Goal: Task Accomplishment & Management: Use online tool/utility

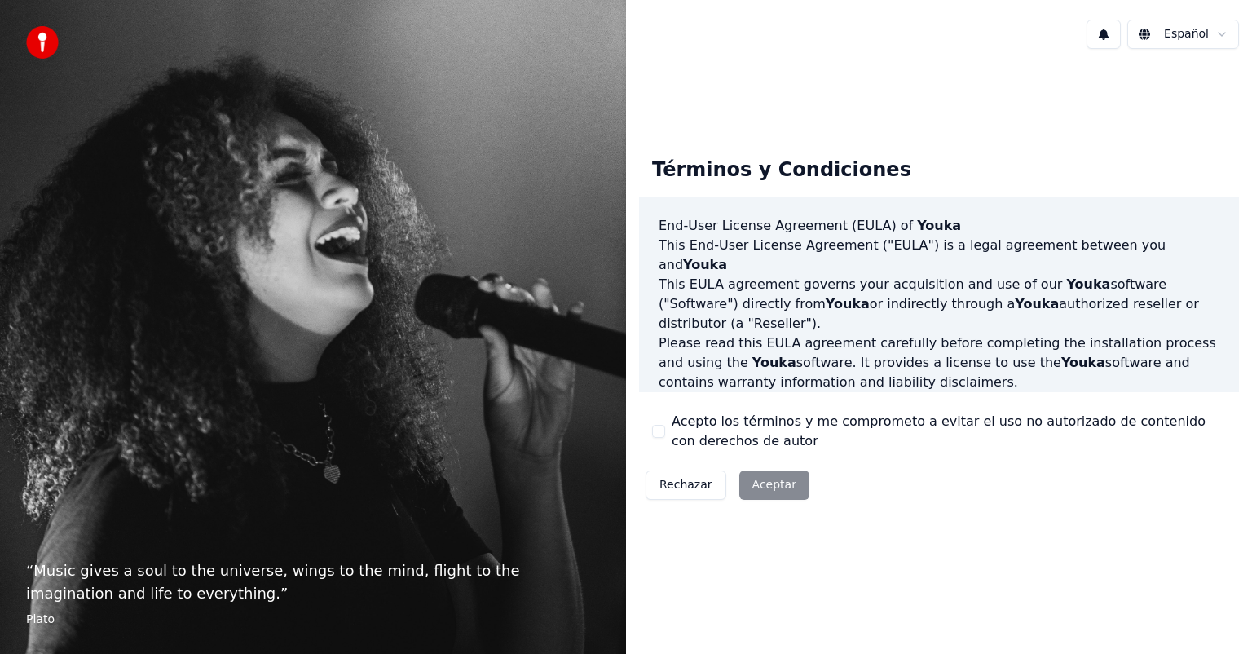
click at [658, 434] on button "Acepto los términos y me comprometo a evitar el uso no autorizado de contenido …" at bounding box center [658, 431] width 13 height 13
click at [755, 484] on button "Aceptar" at bounding box center [774, 484] width 70 height 29
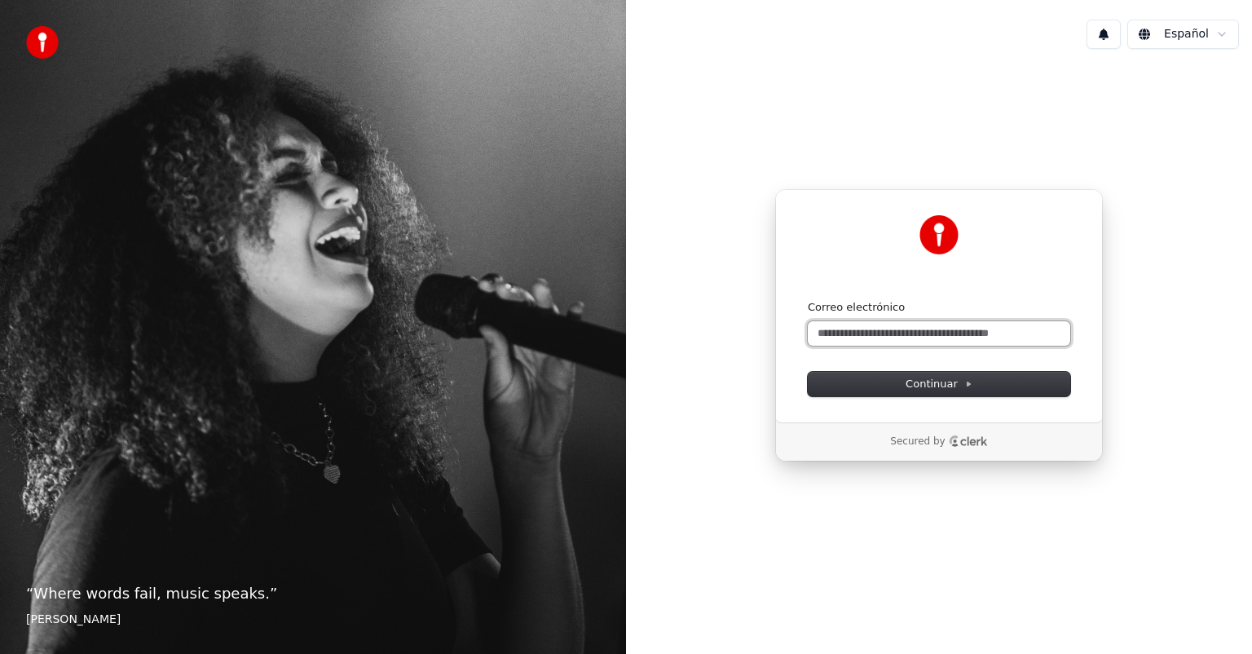
click at [919, 332] on input "Correo electrónico" at bounding box center [939, 333] width 262 height 24
click at [971, 387] on button "Continuar" at bounding box center [939, 384] width 262 height 24
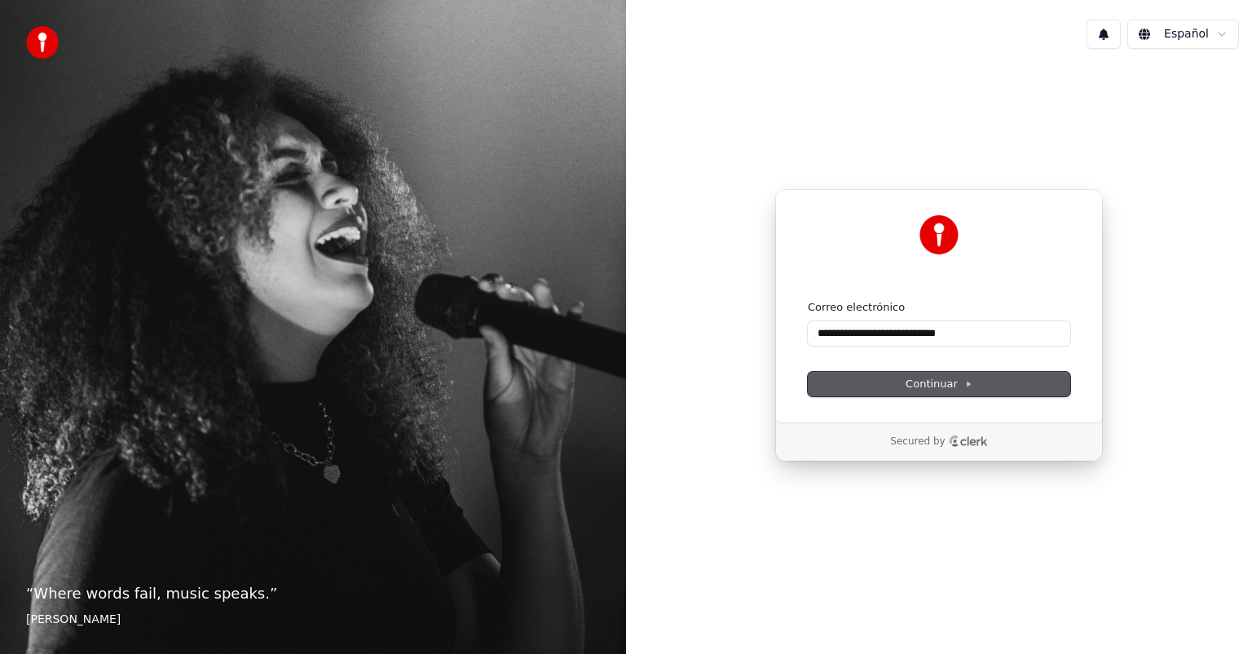
type input "**********"
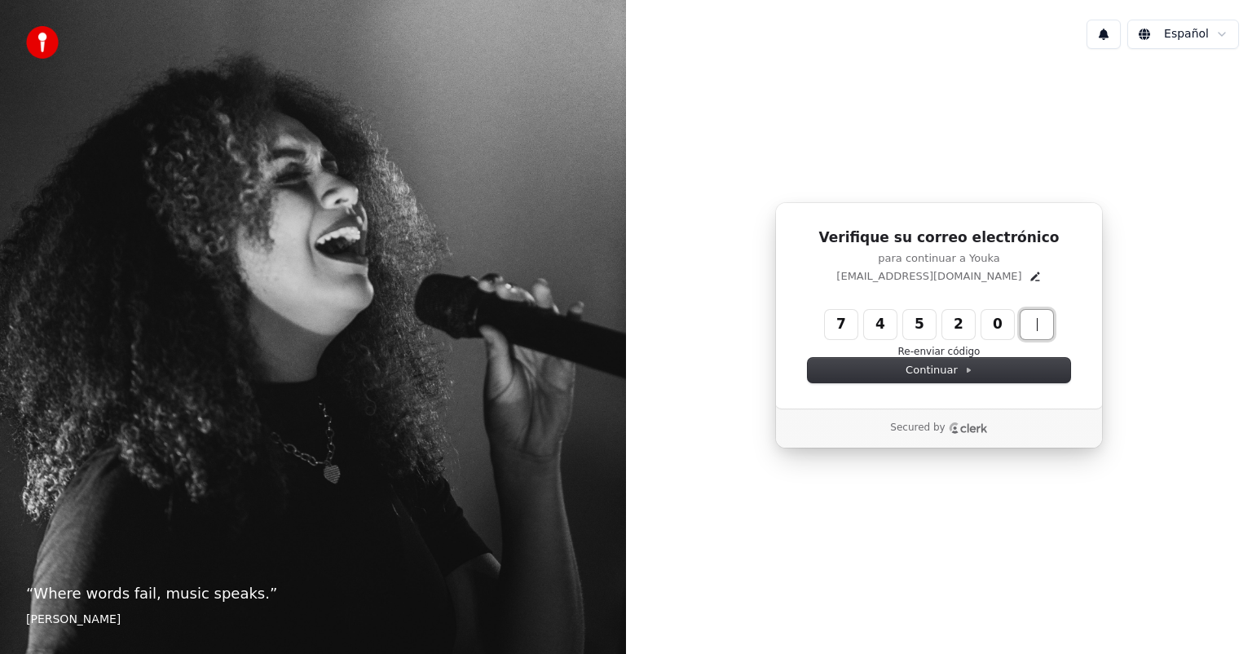
type input "******"
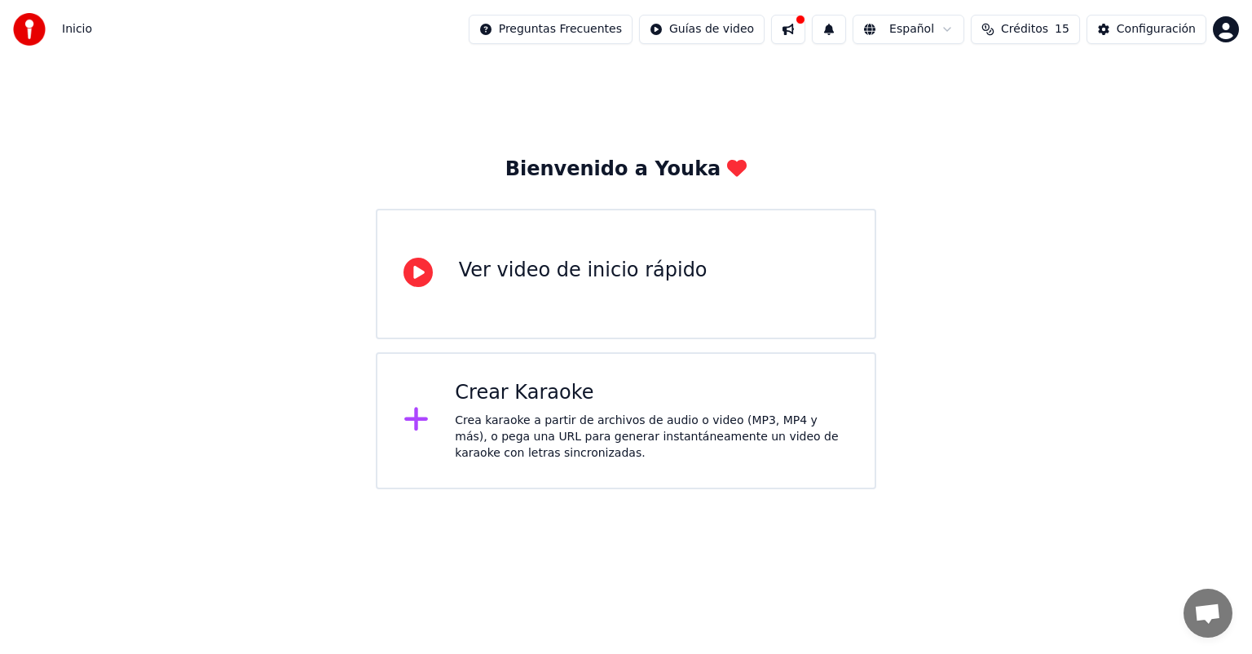
click at [747, 421] on div "Crea karaoke a partir de archivos de audio o video (MP3, MP4 y más), o pega una…" at bounding box center [652, 436] width 394 height 49
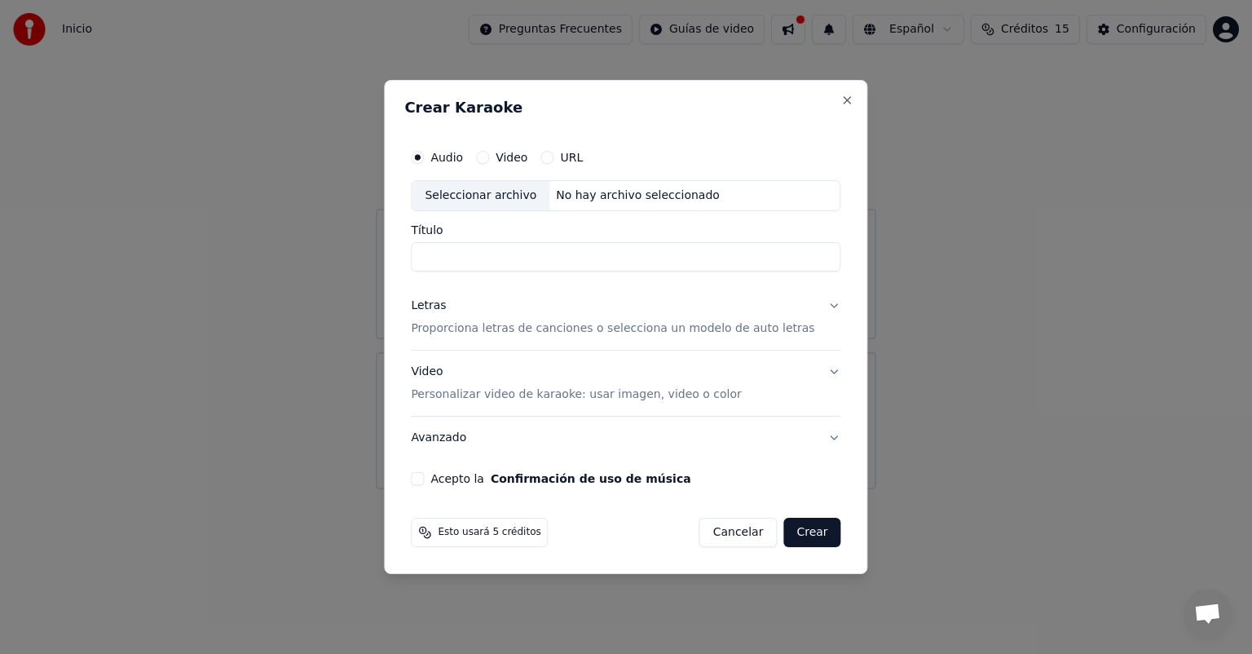
click at [572, 260] on input "Título" at bounding box center [625, 256] width 429 height 29
type input "**********"
click at [424, 473] on button "Acepto la Confirmación de uso de música" at bounding box center [417, 478] width 13 height 13
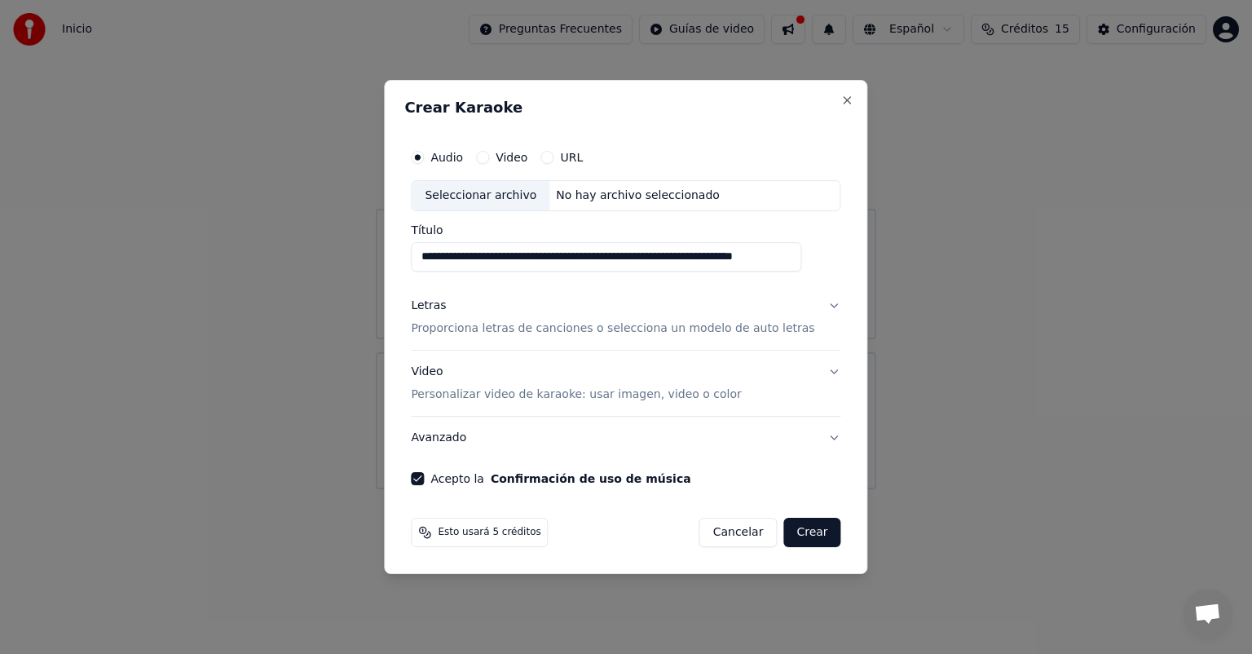
click at [783, 531] on button "Crear" at bounding box center [811, 532] width 57 height 29
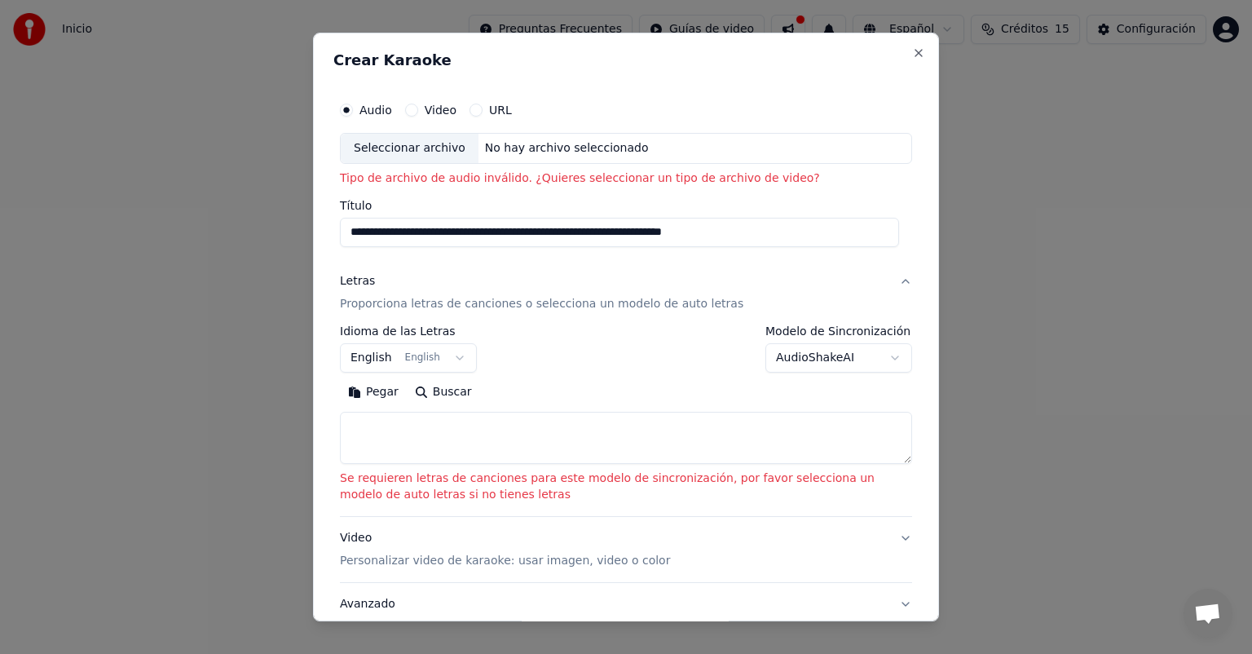
click at [425, 111] on label "Video" at bounding box center [441, 109] width 32 height 11
click at [418, 111] on button "Video" at bounding box center [411, 110] width 13 height 13
click at [360, 113] on label "Audio" at bounding box center [375, 109] width 33 height 11
click at [353, 113] on button "Audio" at bounding box center [346, 110] width 13 height 13
click at [463, 238] on input "Título" at bounding box center [619, 232] width 559 height 29
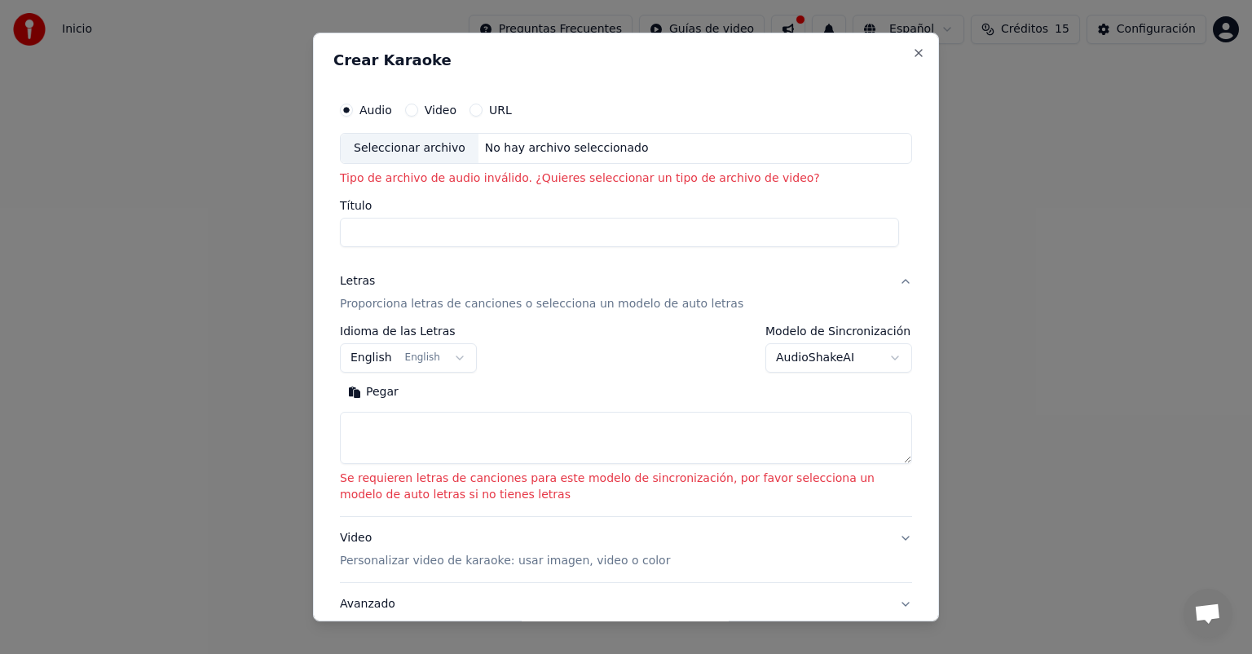
click at [628, 142] on div "Seleccionar archivo No hay archivo seleccionado" at bounding box center [626, 148] width 572 height 31
click at [394, 187] on p "Tipo de archivo de audio inválido. ¿Quieres seleccionar un tipo de archivo de v…" at bounding box center [626, 178] width 572 height 16
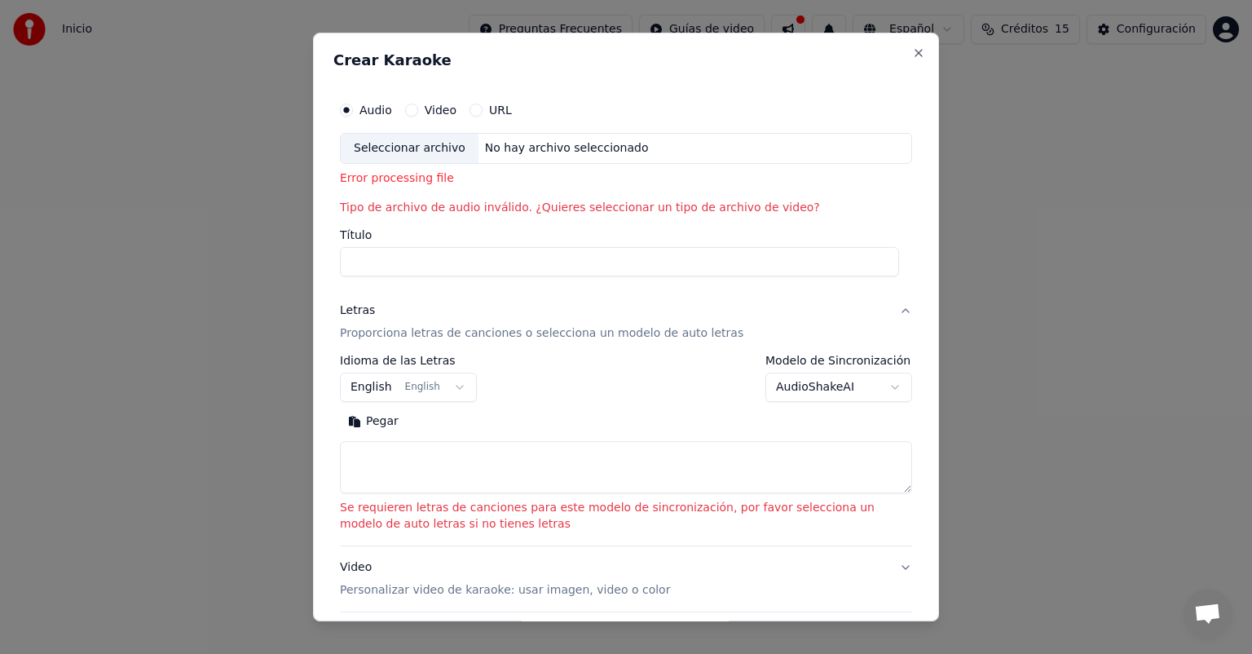
click at [641, 145] on div "Seleccionar archivo No hay archivo seleccionado" at bounding box center [626, 148] width 572 height 31
click at [628, 154] on div "Seleccionar archivo No hay archivo seleccionado" at bounding box center [626, 148] width 572 height 31
click at [489, 108] on label "URL" at bounding box center [500, 109] width 23 height 11
click at [482, 108] on button "URL" at bounding box center [475, 110] width 13 height 13
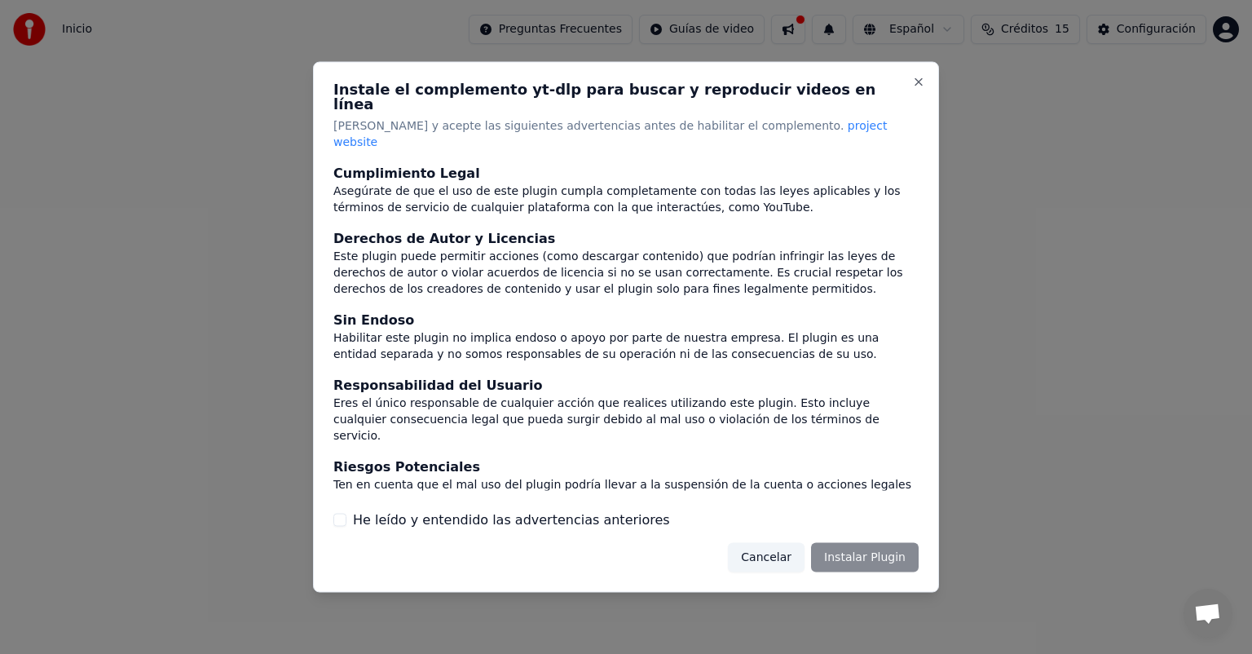
drag, startPoint x: 883, startPoint y: 546, endPoint x: 885, endPoint y: 526, distance: 19.6
click at [885, 542] on div "Cancelar Instalar Plugin" at bounding box center [823, 556] width 191 height 29
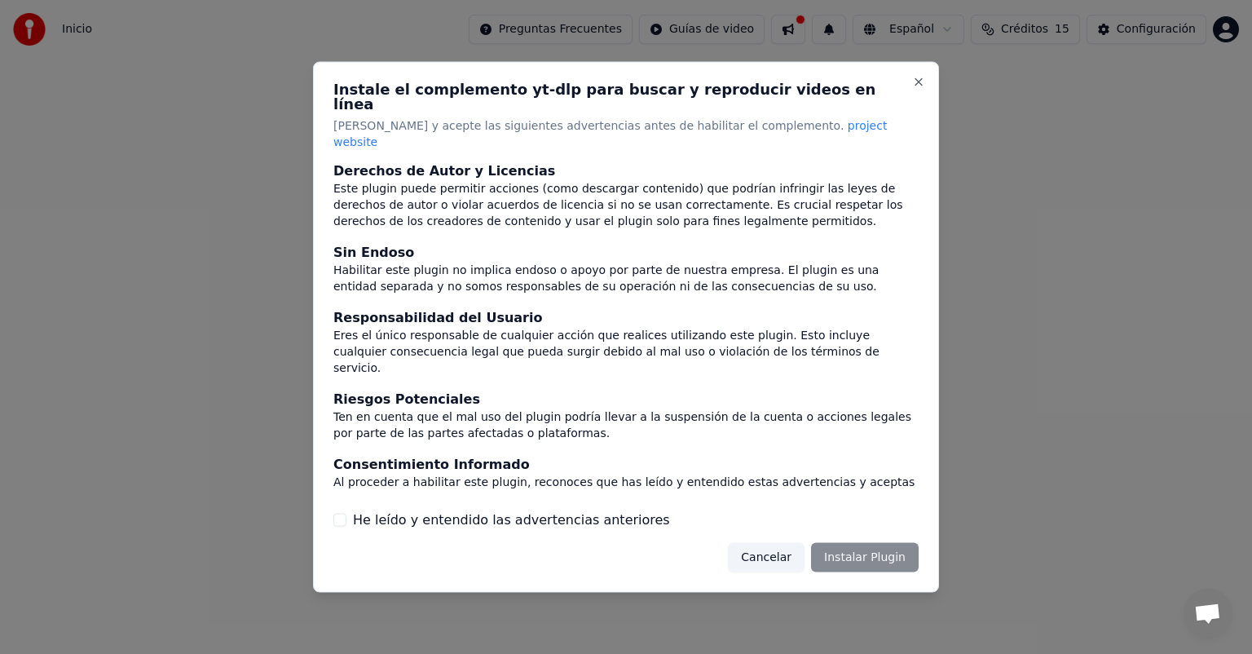
click at [467, 509] on label "He leído y entendido las advertencias anteriores" at bounding box center [511, 519] width 317 height 20
click at [346, 513] on button "He leído y entendido las advertencias anteriores" at bounding box center [339, 519] width 13 height 13
click at [849, 564] on div "Instale el complemento yt-dlp para buscar y reproducir videos en línea Lea y ac…" at bounding box center [626, 327] width 626 height 531
click at [851, 544] on button "Instalar Plugin" at bounding box center [865, 556] width 108 height 29
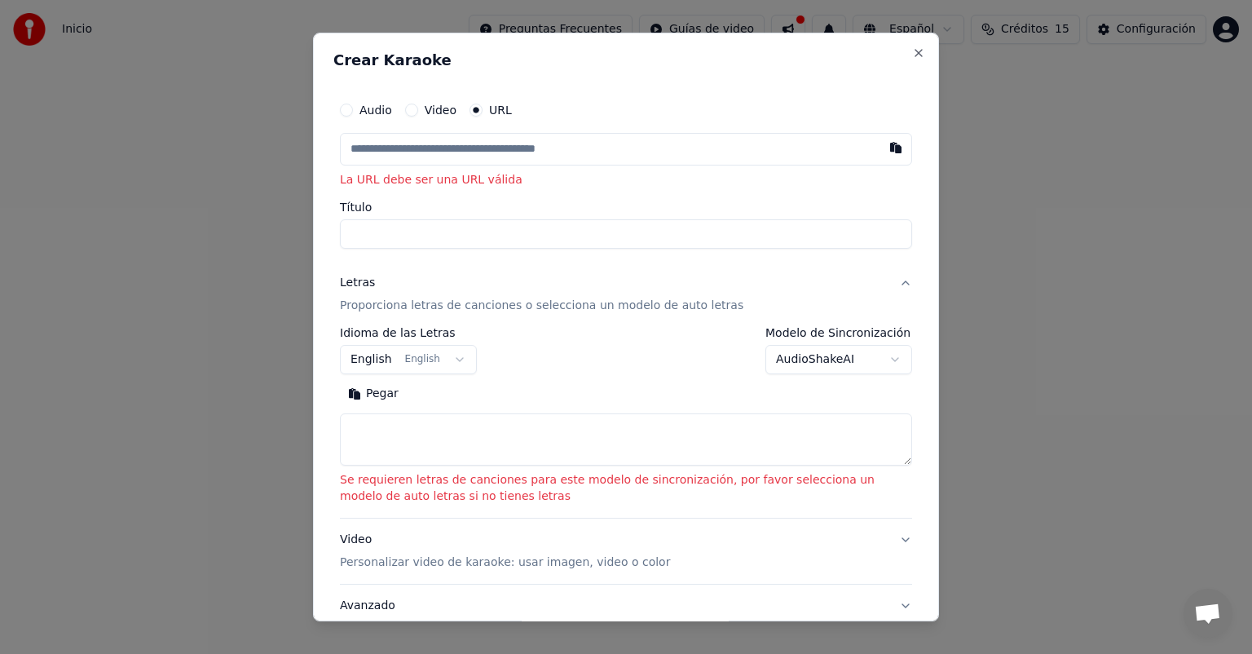
type input "**********"
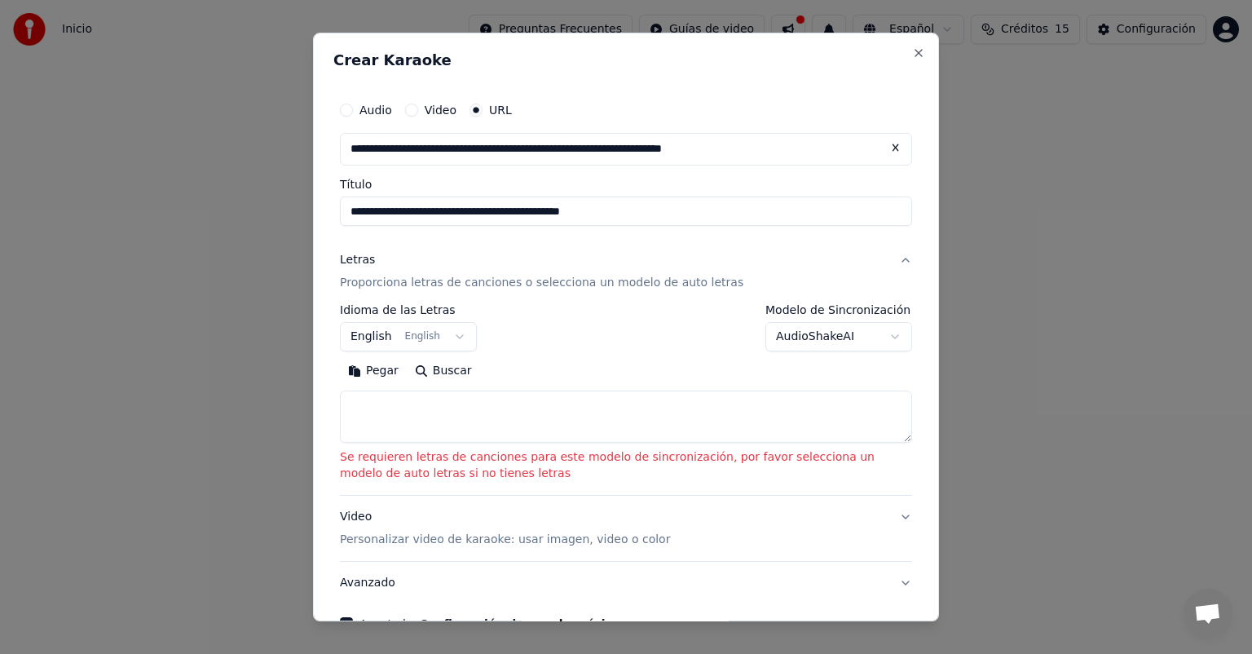
type input "**********"
click at [438, 342] on body "**********" at bounding box center [626, 244] width 1252 height 489
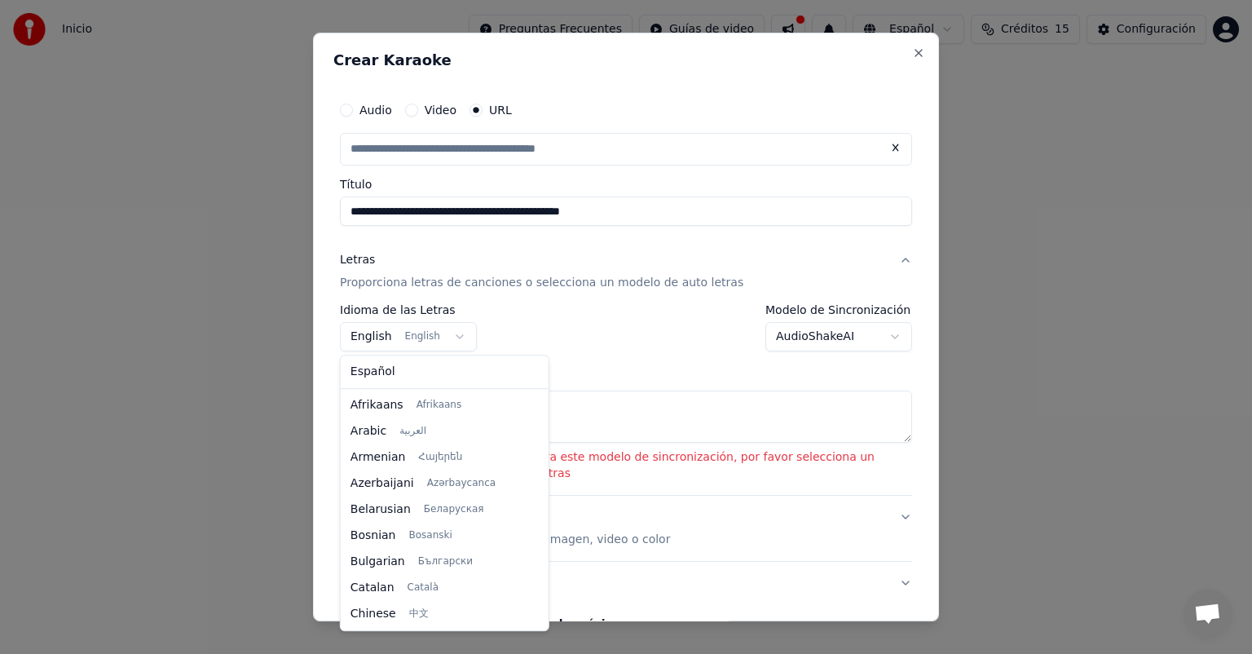
scroll to position [130, 0]
click at [446, 336] on body "**********" at bounding box center [626, 244] width 1252 height 489
click at [448, 337] on body "**********" at bounding box center [626, 244] width 1252 height 489
select select "**"
type input "**********"
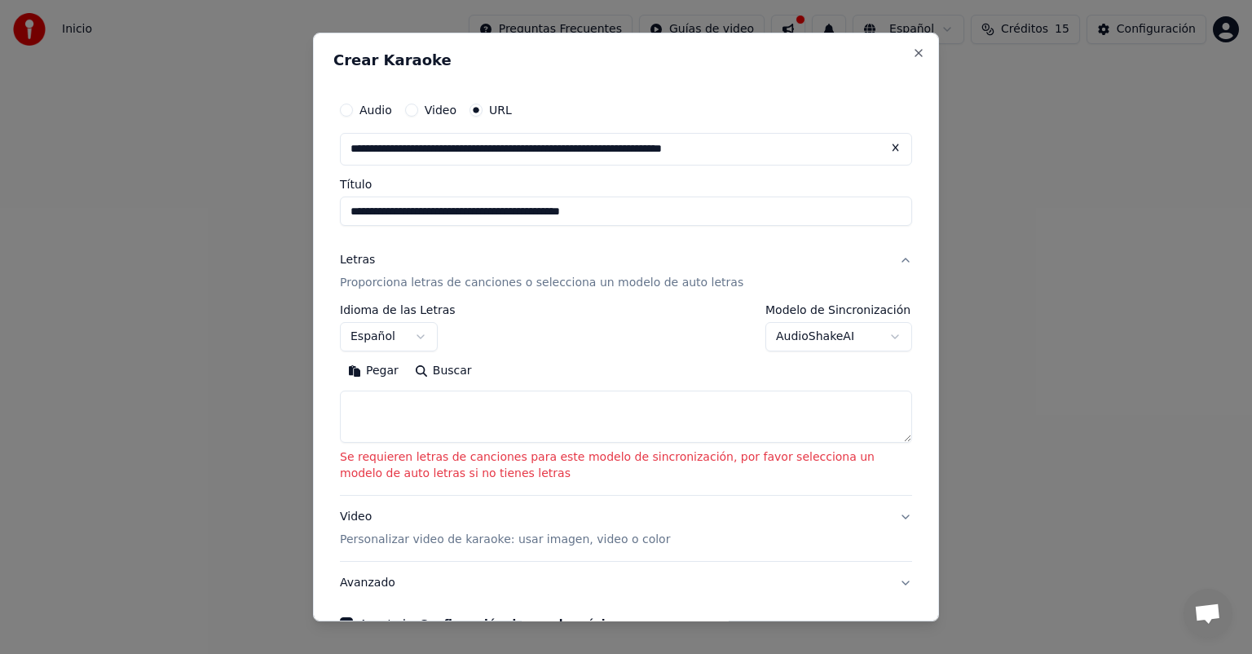
click at [416, 339] on body "**********" at bounding box center [626, 244] width 1252 height 489
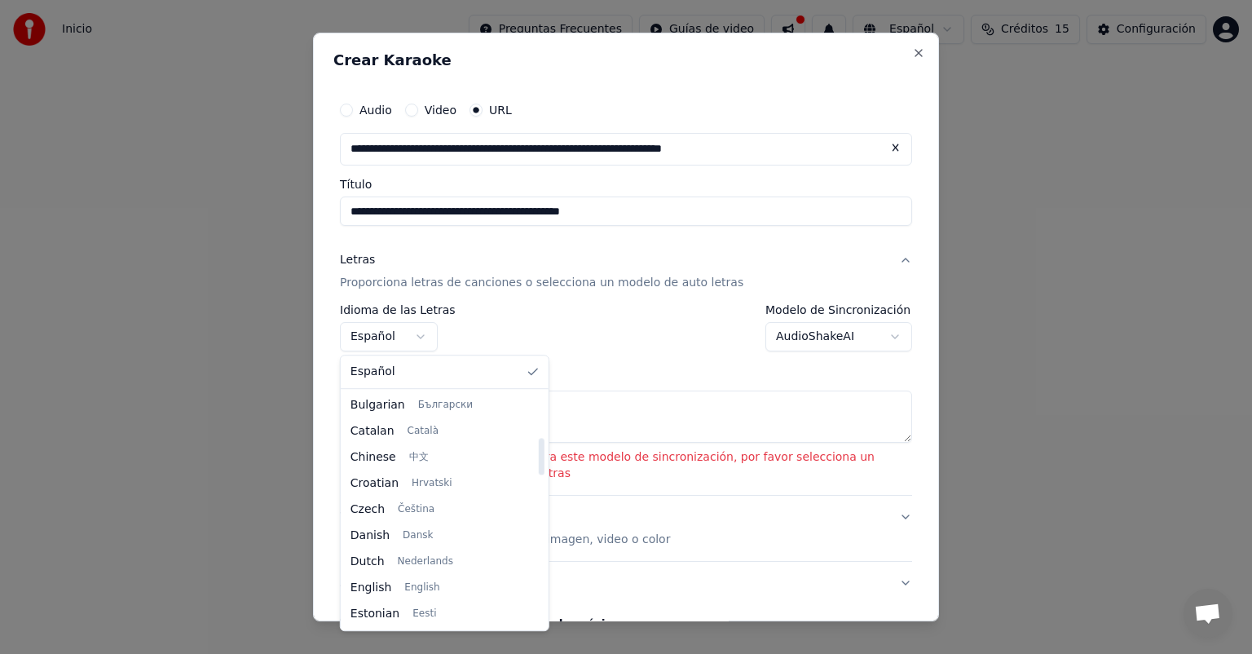
scroll to position [0, 0]
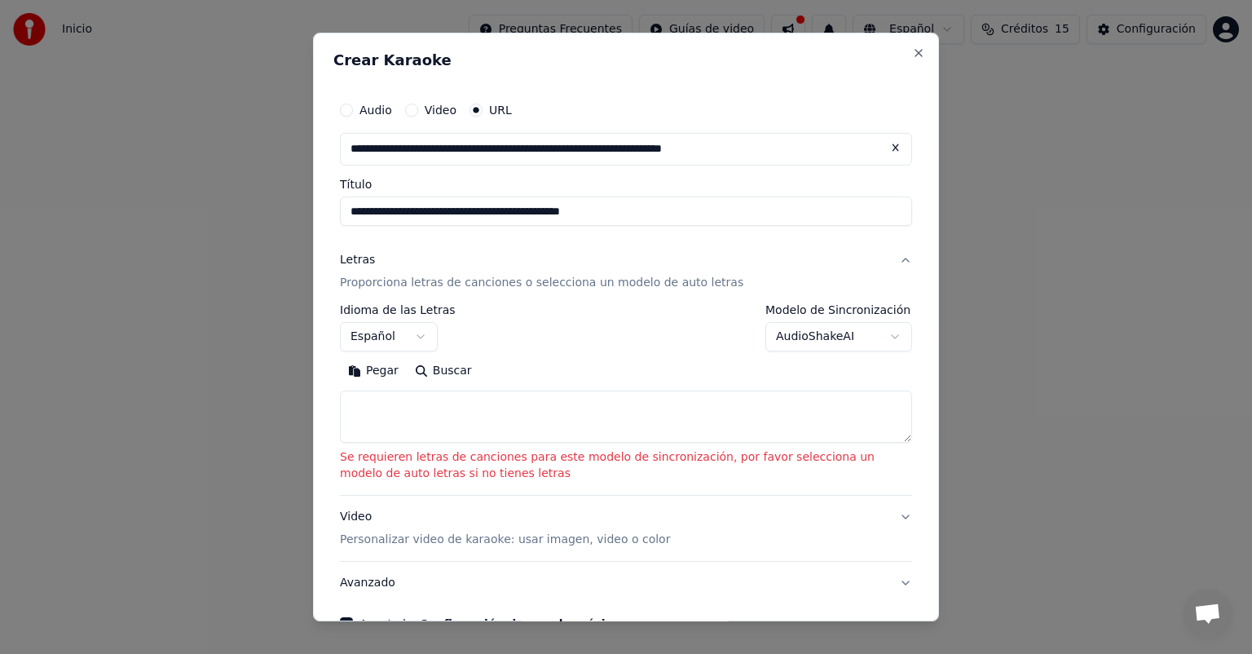
click at [583, 333] on body "**********" at bounding box center [626, 244] width 1252 height 489
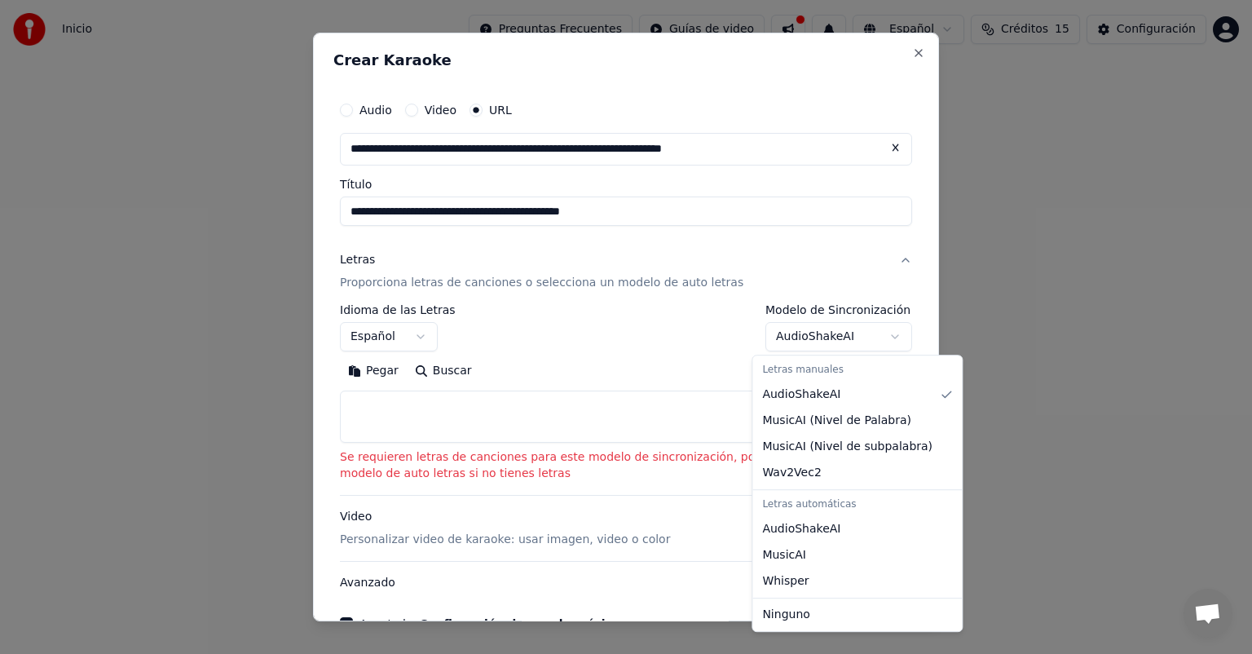
click at [797, 333] on body "**********" at bounding box center [626, 244] width 1252 height 489
select select "**********"
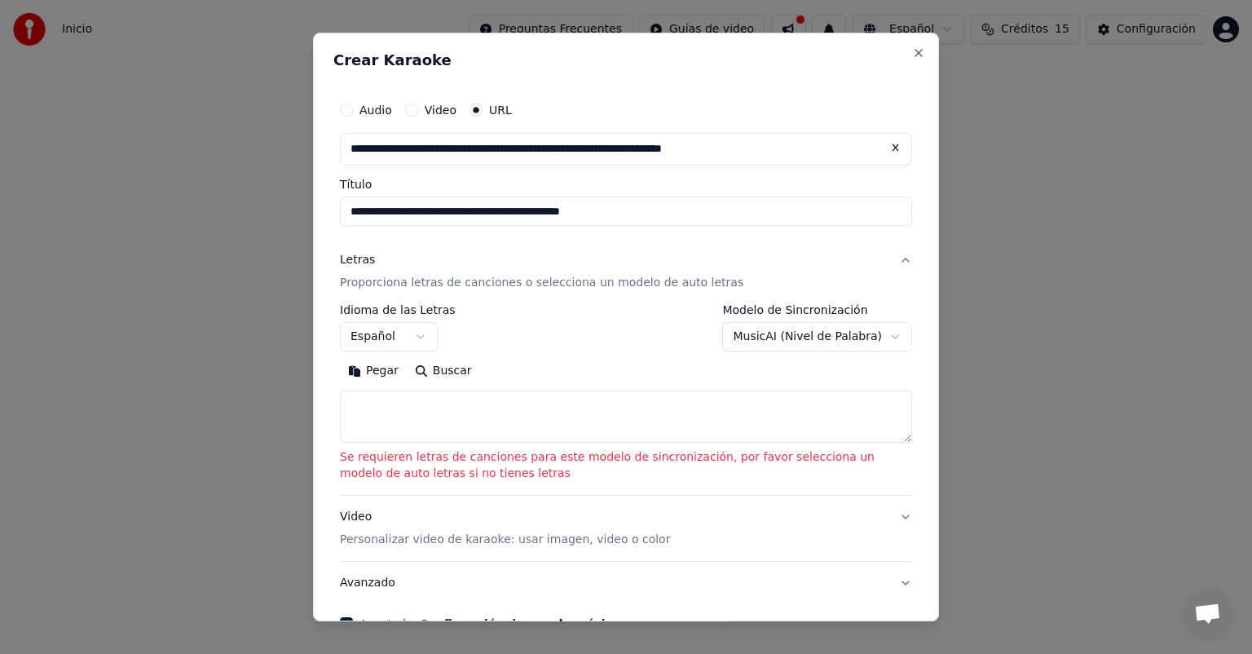
click at [491, 436] on textarea at bounding box center [626, 416] width 572 height 52
paste textarea "**********"
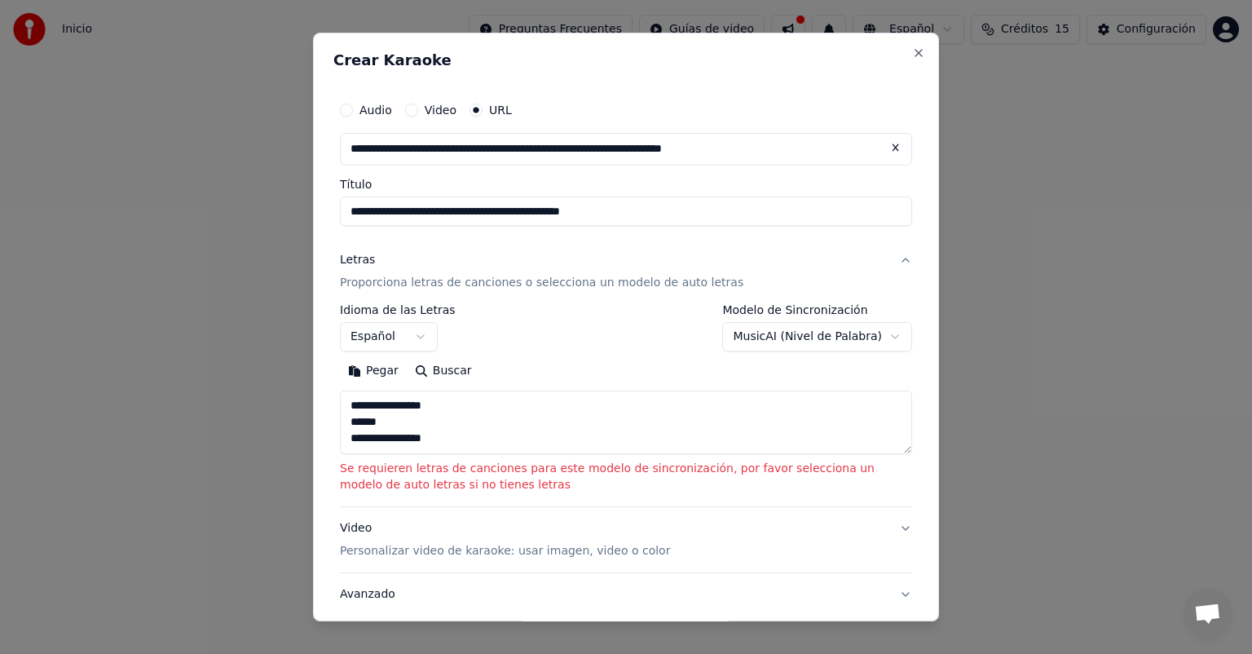
scroll to position [3, 0]
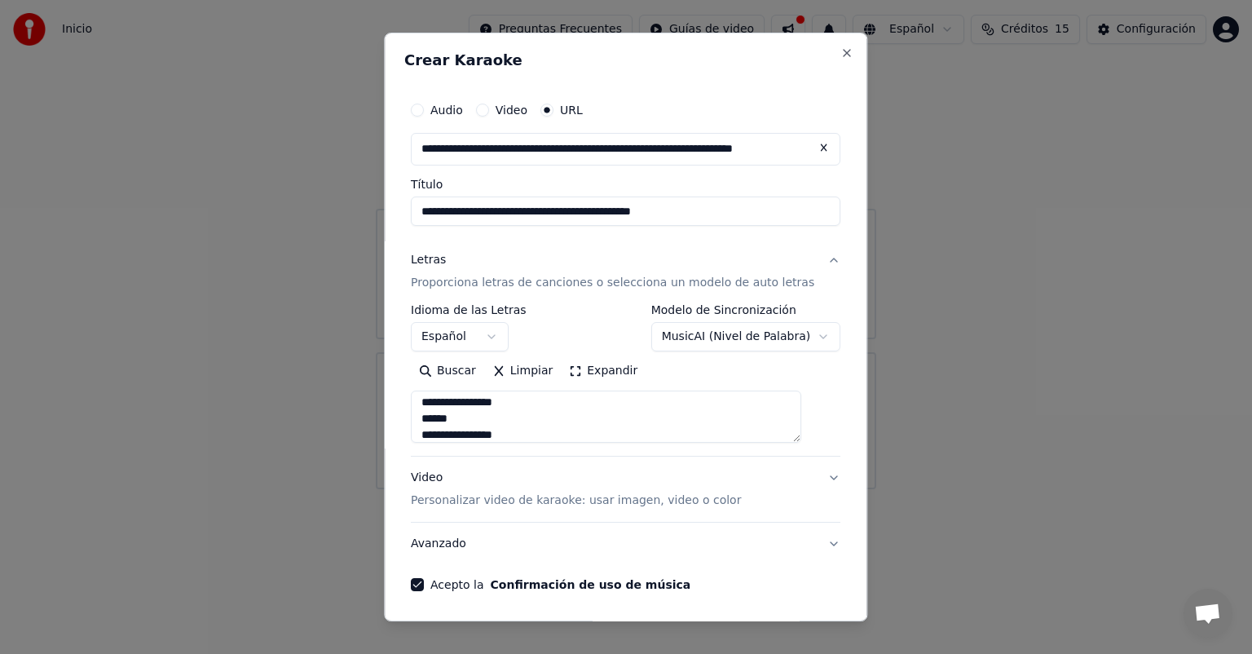
type textarea "**********"
click at [808, 476] on button "Video Personalizar video de karaoke: usar imagen, video o color" at bounding box center [625, 488] width 429 height 65
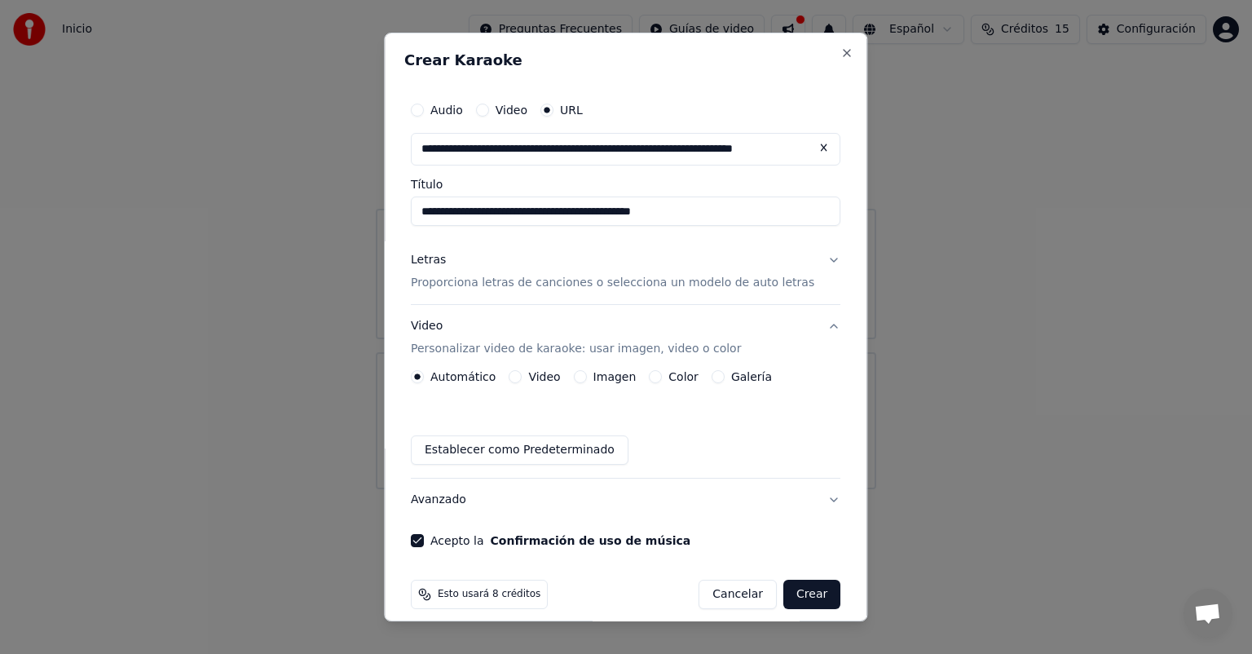
click at [784, 590] on button "Crear" at bounding box center [811, 593] width 57 height 29
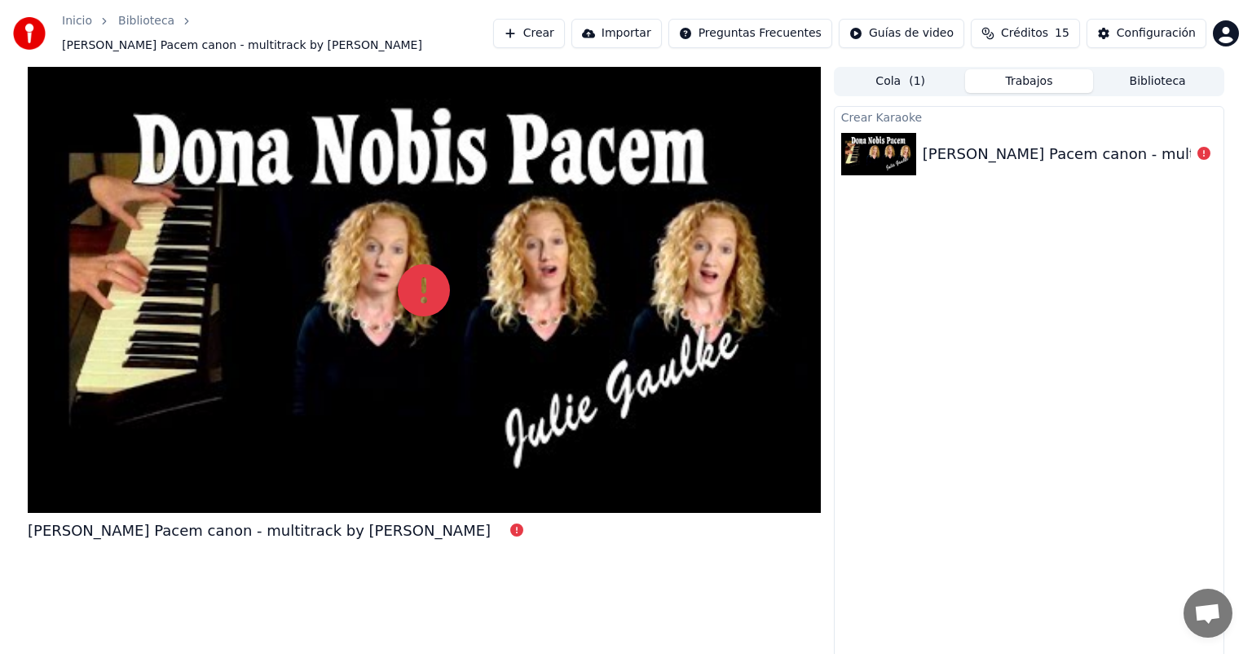
click at [966, 151] on div "[PERSON_NAME] Pacem canon - multitrack by [PERSON_NAME]" at bounding box center [1154, 154] width 463 height 23
click at [431, 284] on icon at bounding box center [424, 290] width 52 height 52
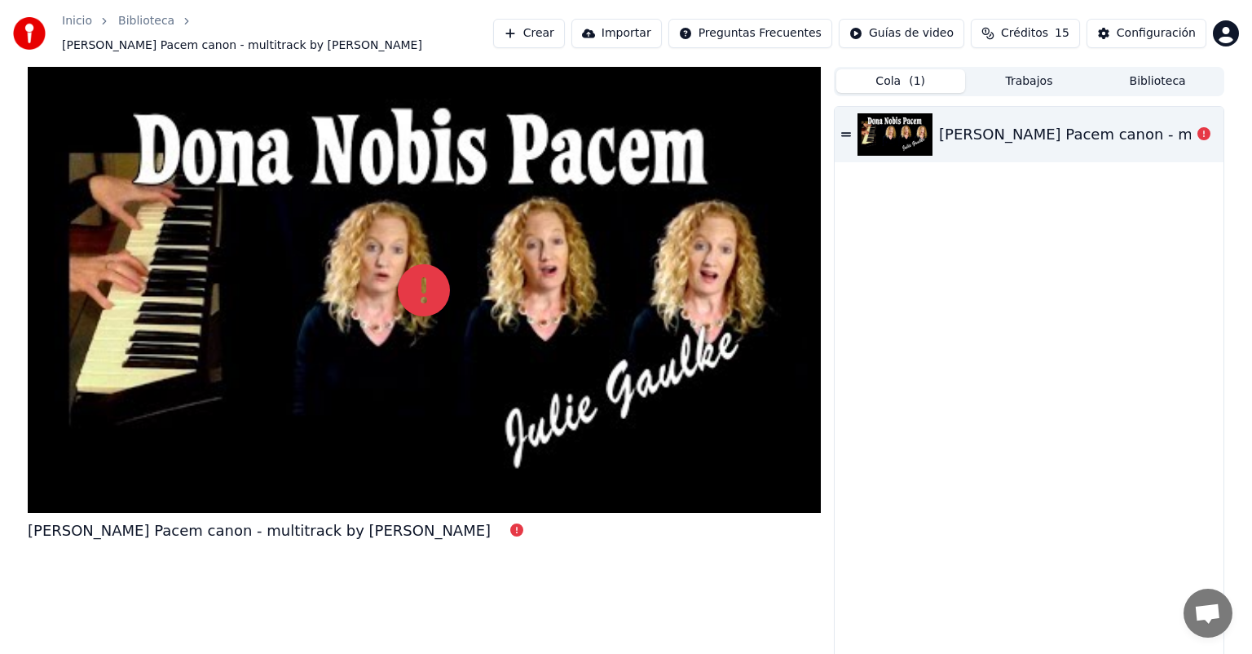
click at [907, 71] on button "Cola ( 1 )" at bounding box center [900, 81] width 129 height 24
click at [839, 122] on div "[PERSON_NAME] Pacem canon - multitrack by [PERSON_NAME]" at bounding box center [1029, 134] width 389 height 55
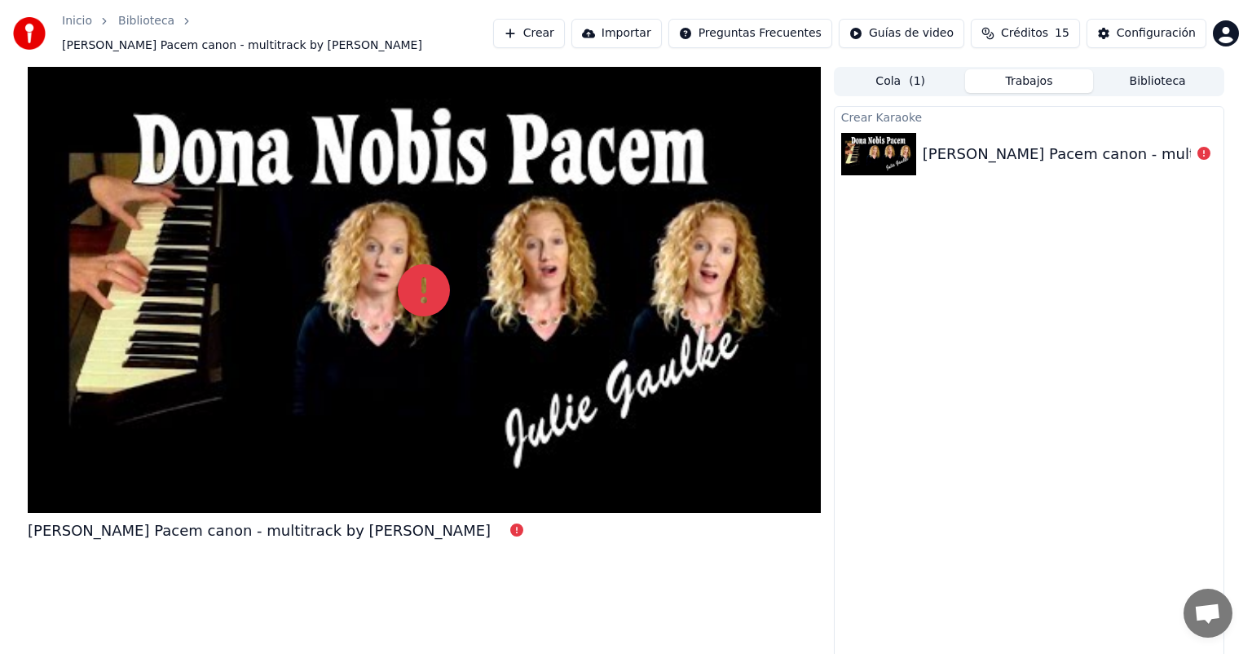
click at [1023, 69] on button "Trabajos" at bounding box center [1029, 81] width 129 height 24
click at [949, 148] on div "[PERSON_NAME] Pacem canon - multitrack by [PERSON_NAME]" at bounding box center [1154, 154] width 463 height 23
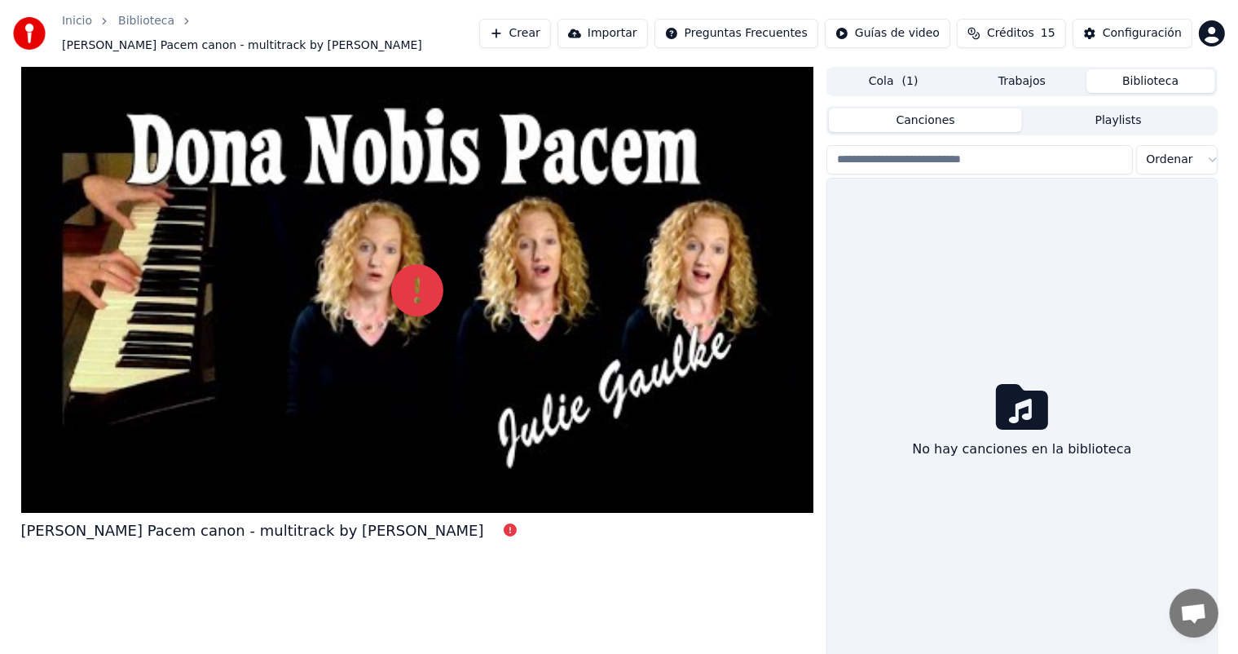
click at [1161, 69] on button "Biblioteca" at bounding box center [1150, 81] width 129 height 24
click at [882, 114] on button "Canciones" at bounding box center [925, 120] width 193 height 24
click at [75, 20] on link "Inicio" at bounding box center [77, 21] width 30 height 16
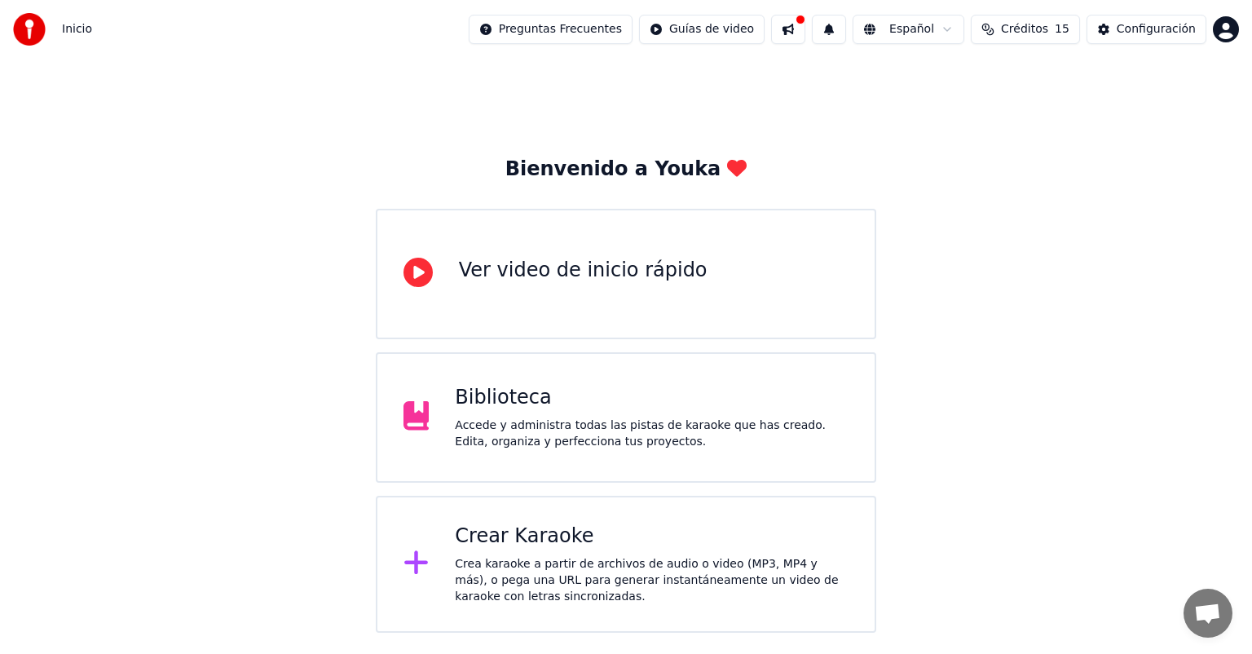
click at [700, 431] on div "Accede y administra todas las pistas de karaoke que has creado. Edita, organiza…" at bounding box center [652, 433] width 394 height 33
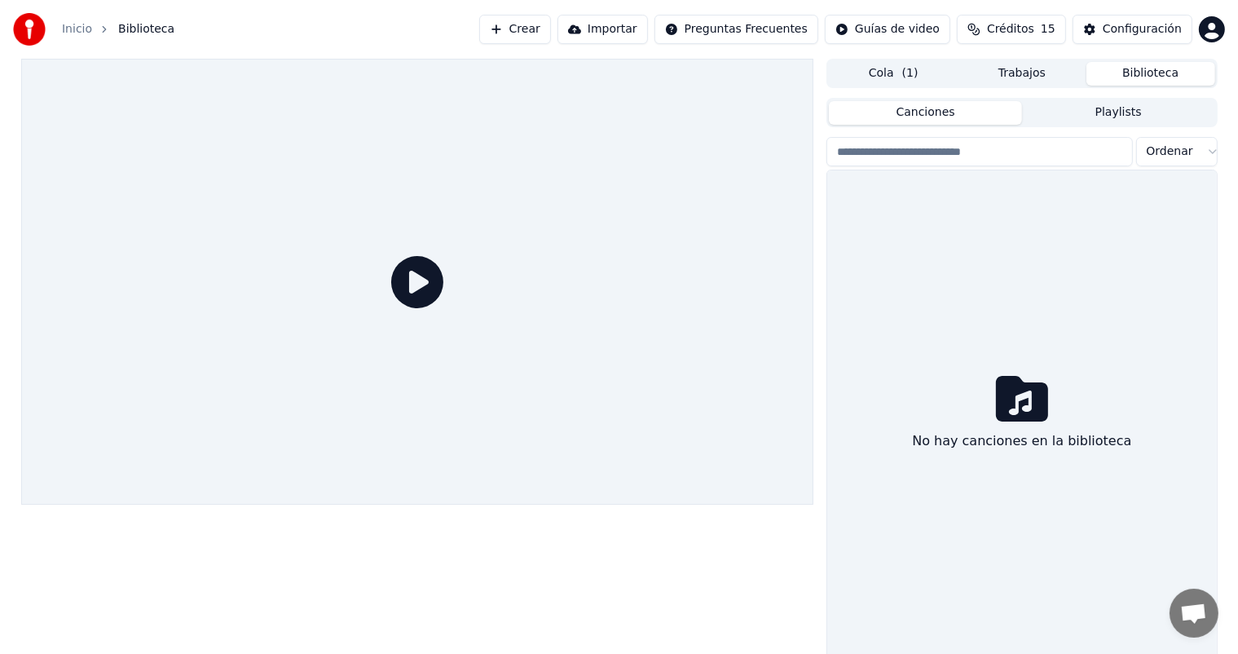
click at [419, 277] on icon at bounding box center [417, 282] width 52 height 52
click at [77, 33] on link "Inicio" at bounding box center [77, 29] width 30 height 16
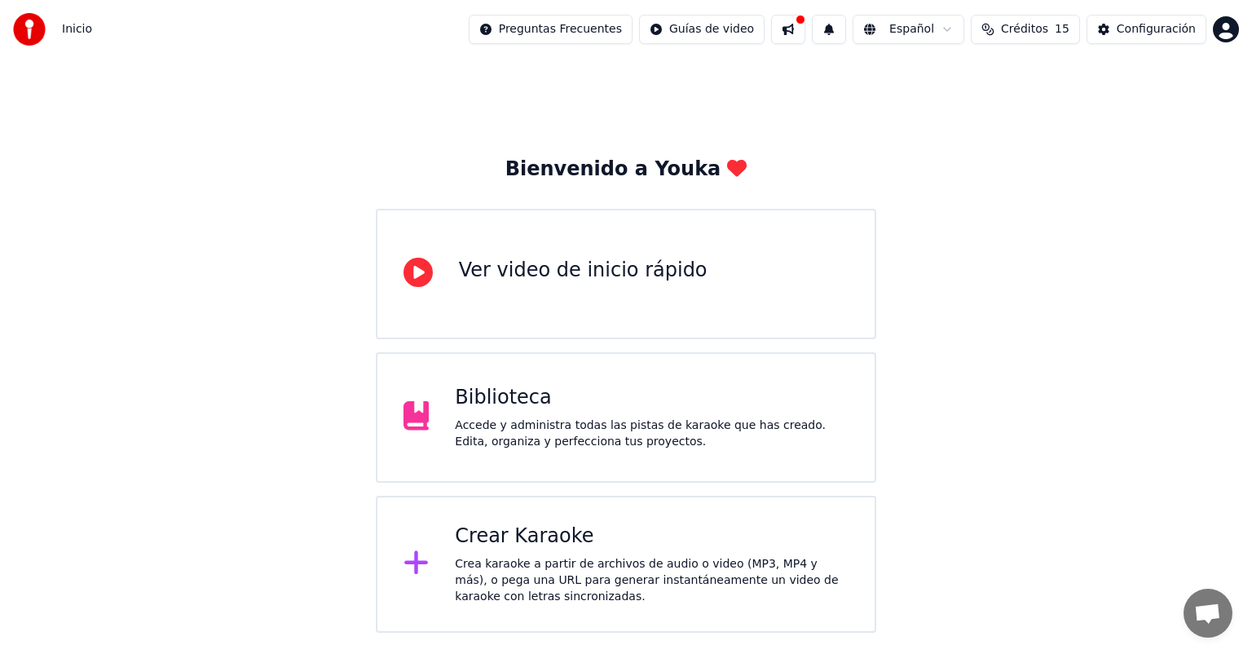
click at [575, 619] on div "Crear Karaoke Crea karaoke a partir de archivos de audio o video (MP3, MP4 y má…" at bounding box center [626, 564] width 500 height 137
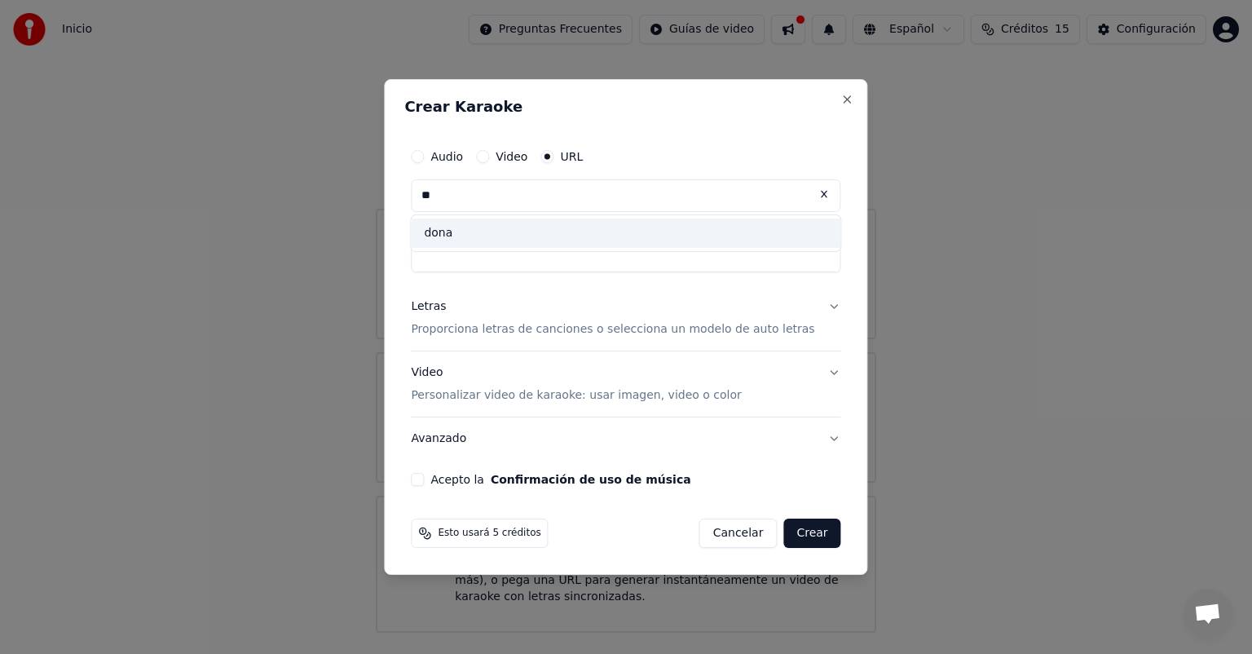
type input "*"
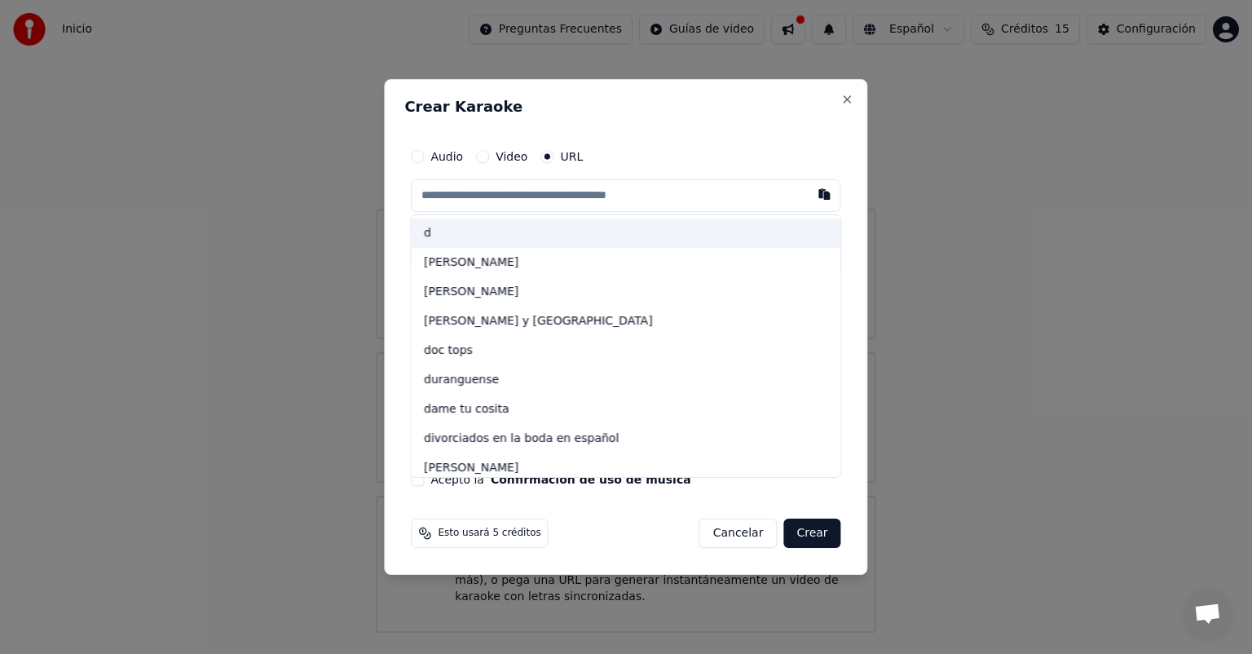
click at [588, 196] on input "text" at bounding box center [625, 195] width 429 height 33
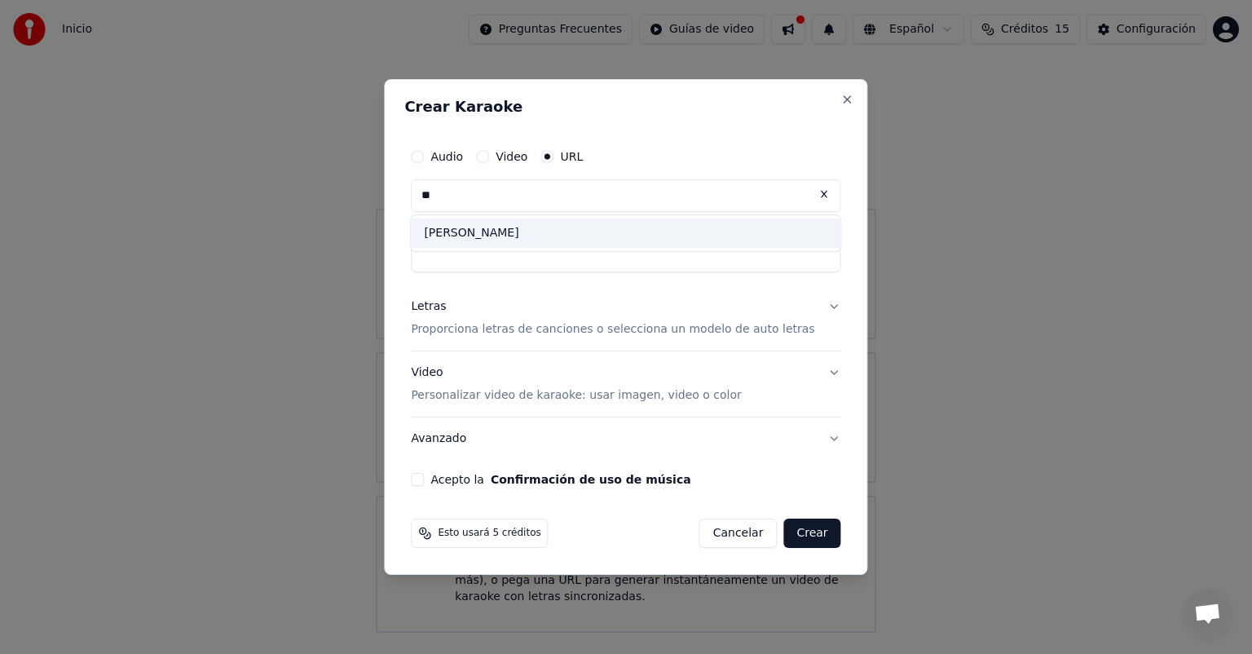
type input "*"
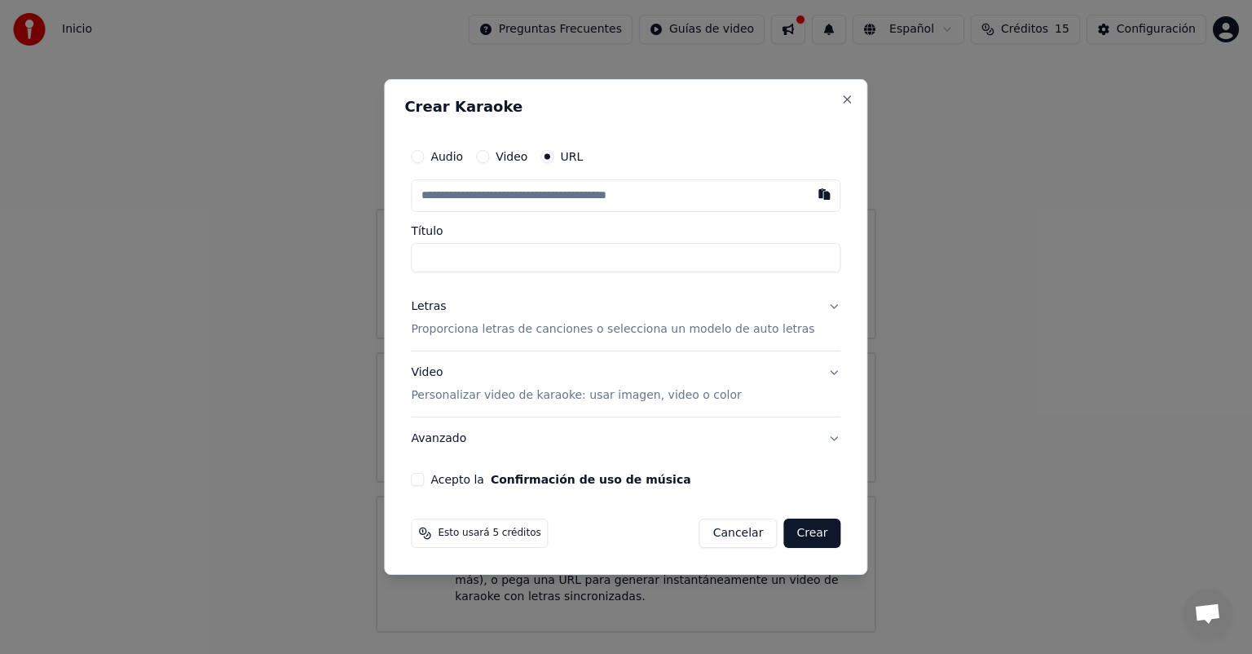
type input "*"
paste input "**********"
type input "**********"
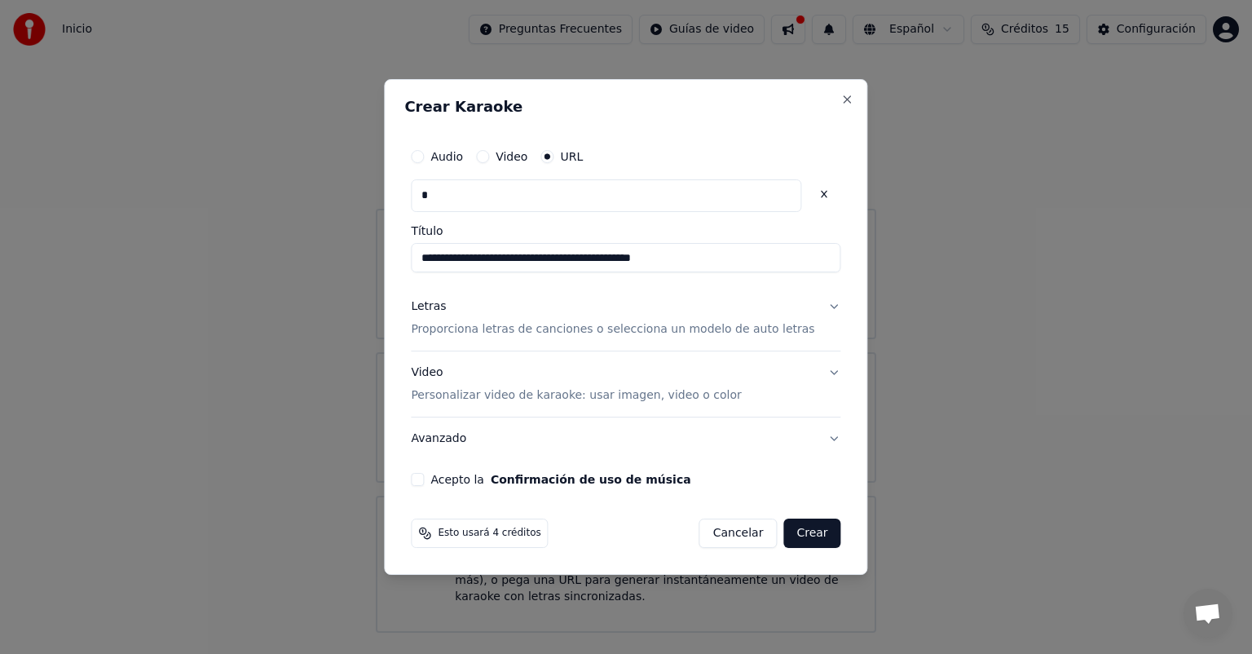
scroll to position [0, 0]
click at [723, 333] on p "Proporciona letras de canciones o selecciona un modelo de auto letras" at bounding box center [612, 329] width 403 height 16
type input "**********"
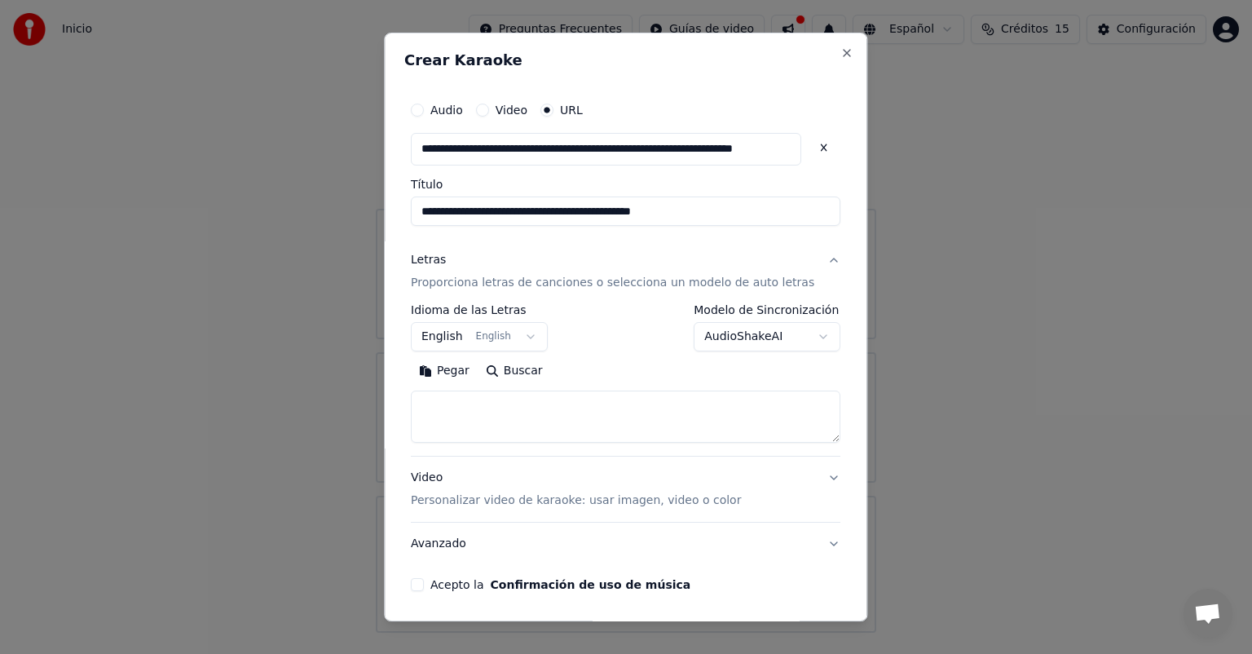
click at [511, 416] on textarea at bounding box center [625, 416] width 429 height 52
paste textarea "**********"
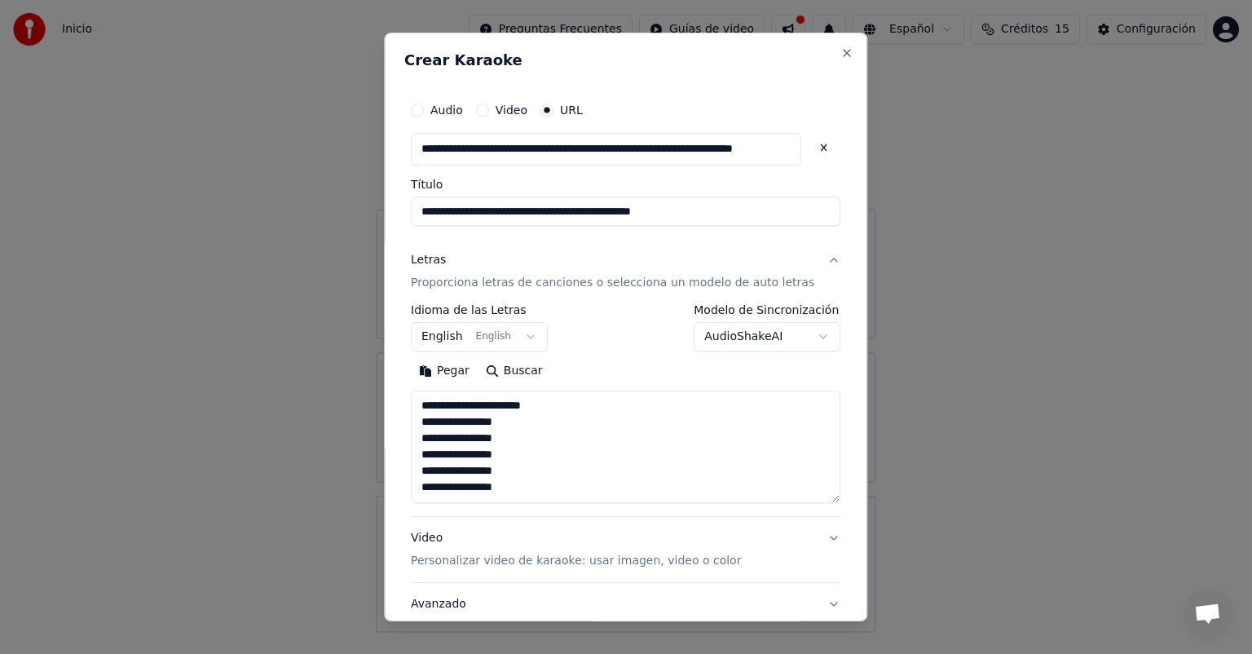
scroll to position [52, 0]
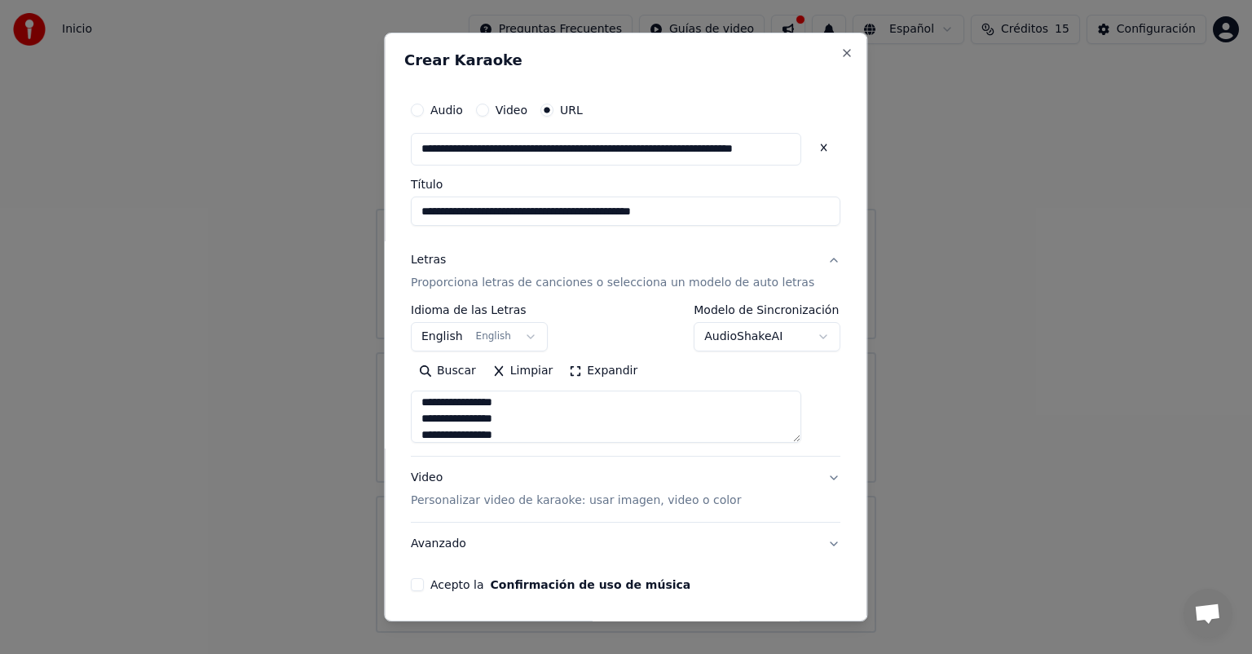
type textarea "**********"
click at [708, 492] on p "Personalizar video de karaoke: usar imagen, video o color" at bounding box center [576, 500] width 330 height 16
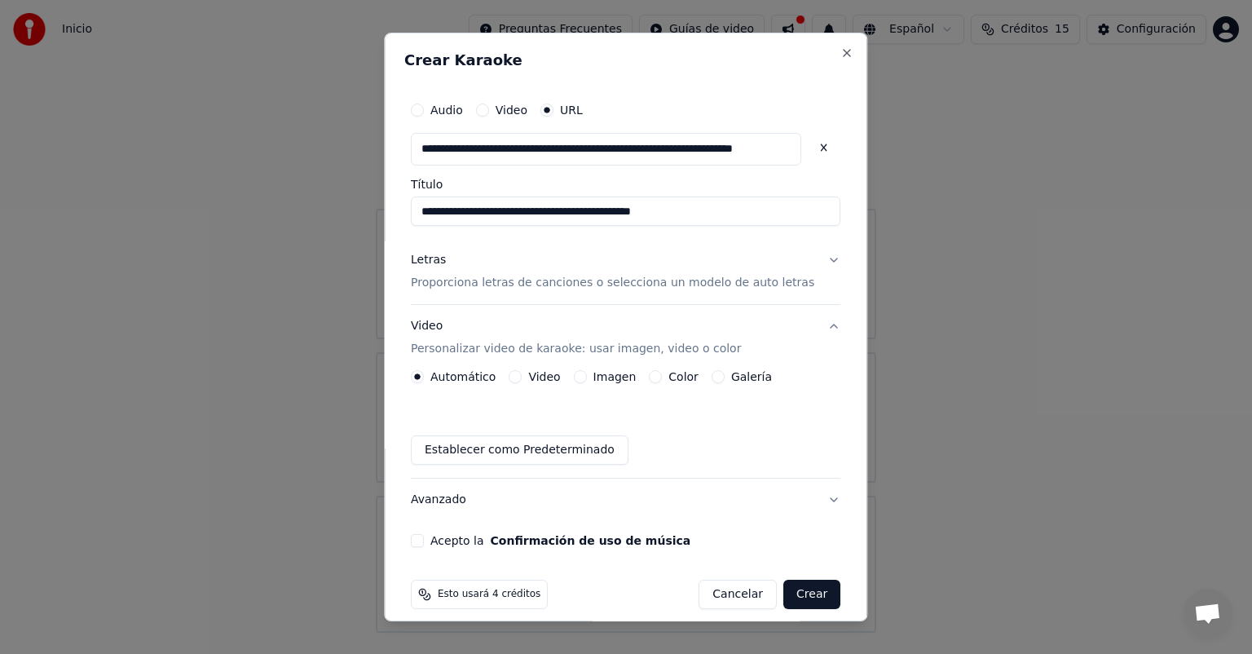
click at [660, 372] on button "Color" at bounding box center [656, 376] width 13 height 13
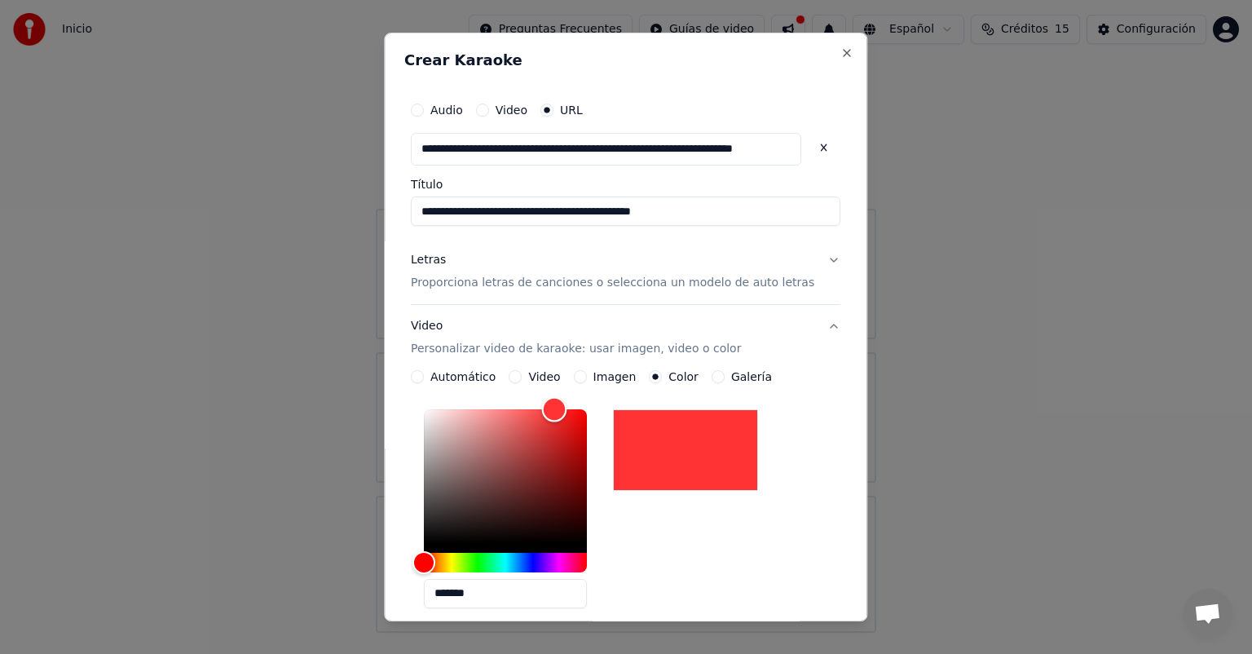
click at [567, 409] on div "Color" at bounding box center [505, 476] width 163 height 134
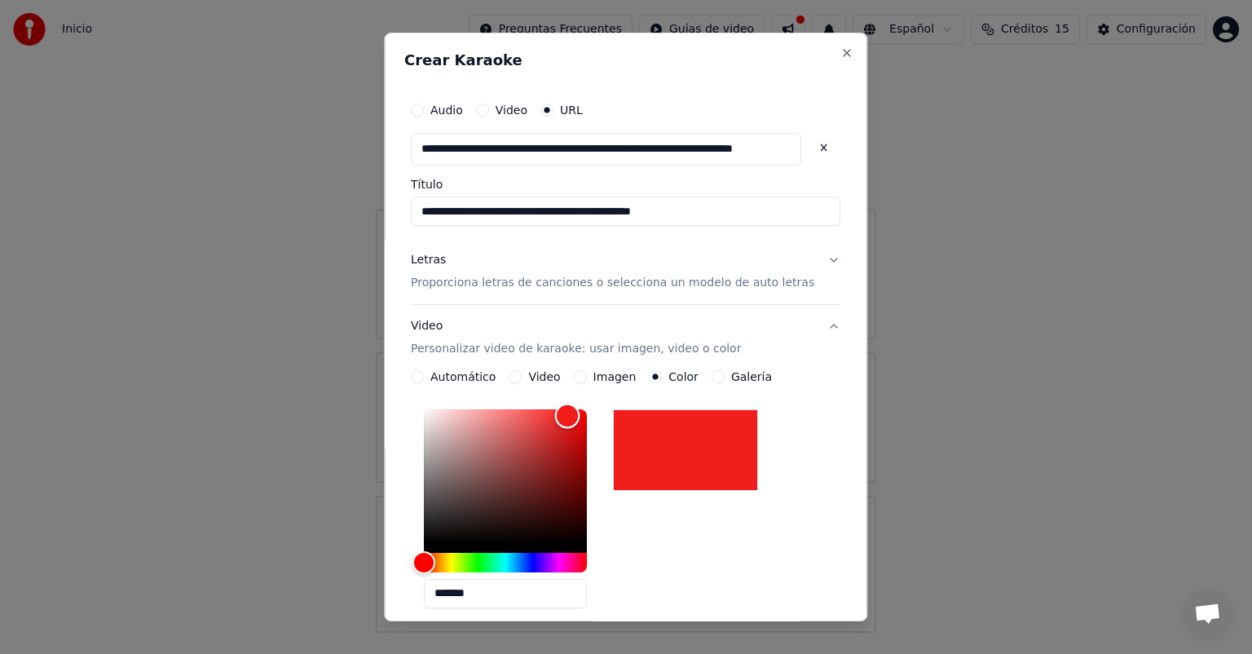
type input "*******"
click at [581, 416] on div "Color" at bounding box center [505, 476] width 163 height 134
click at [803, 391] on div "**********" at bounding box center [625, 560] width 429 height 380
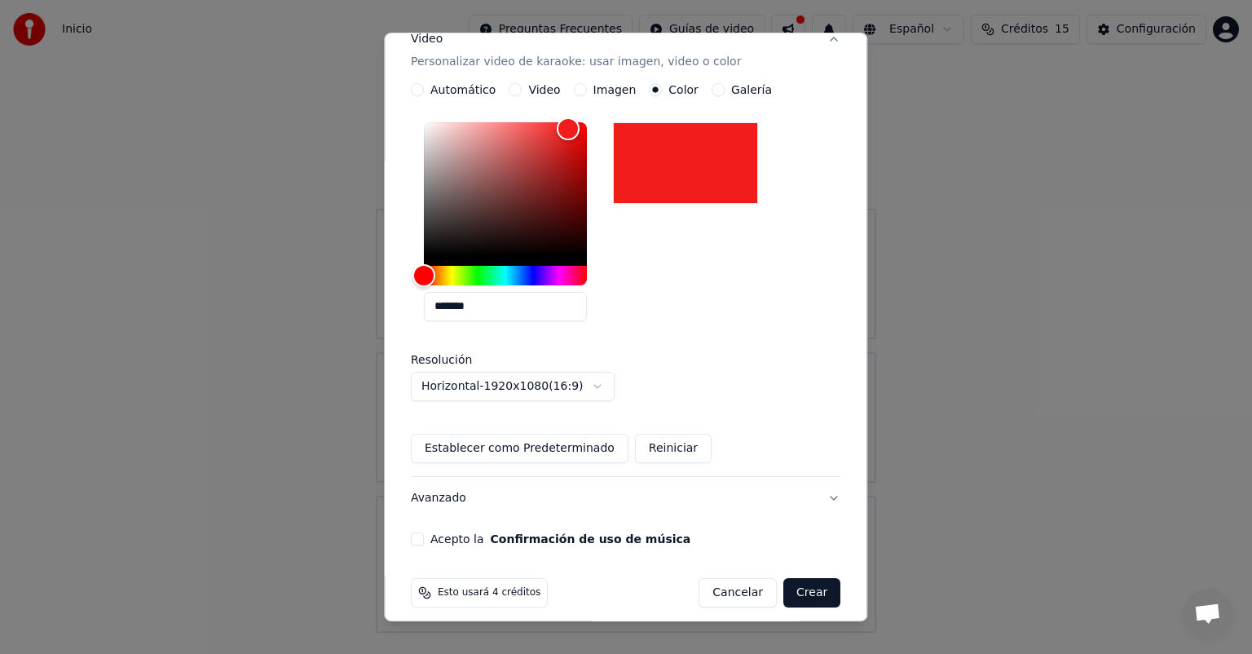
scroll to position [288, 0]
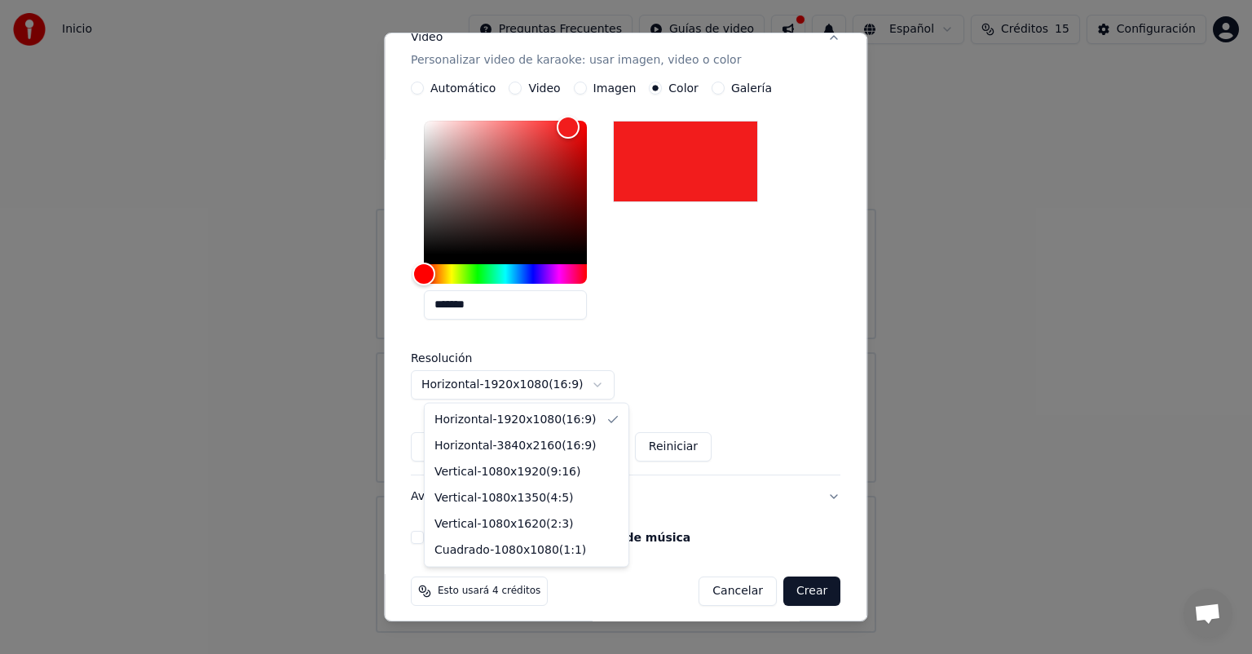
click at [610, 383] on body "**********" at bounding box center [626, 316] width 1252 height 632
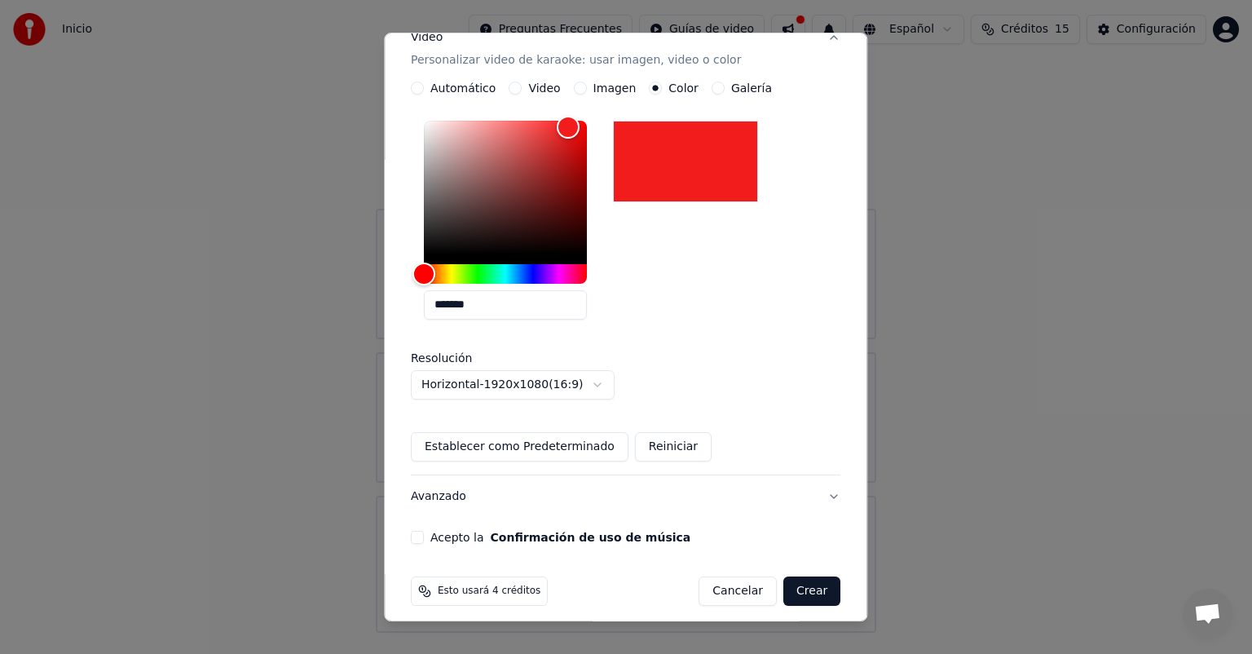
click at [424, 538] on button "Acepto la Confirmación de uso de música" at bounding box center [417, 537] width 13 height 13
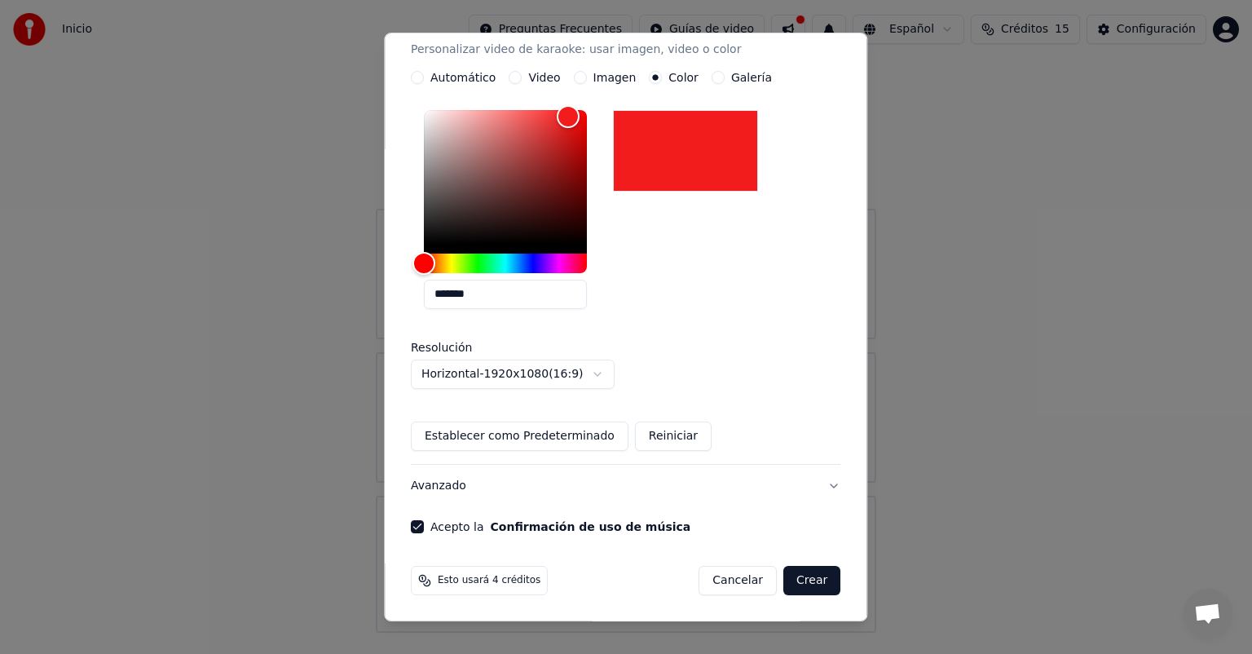
click at [783, 574] on button "Crear" at bounding box center [811, 580] width 57 height 29
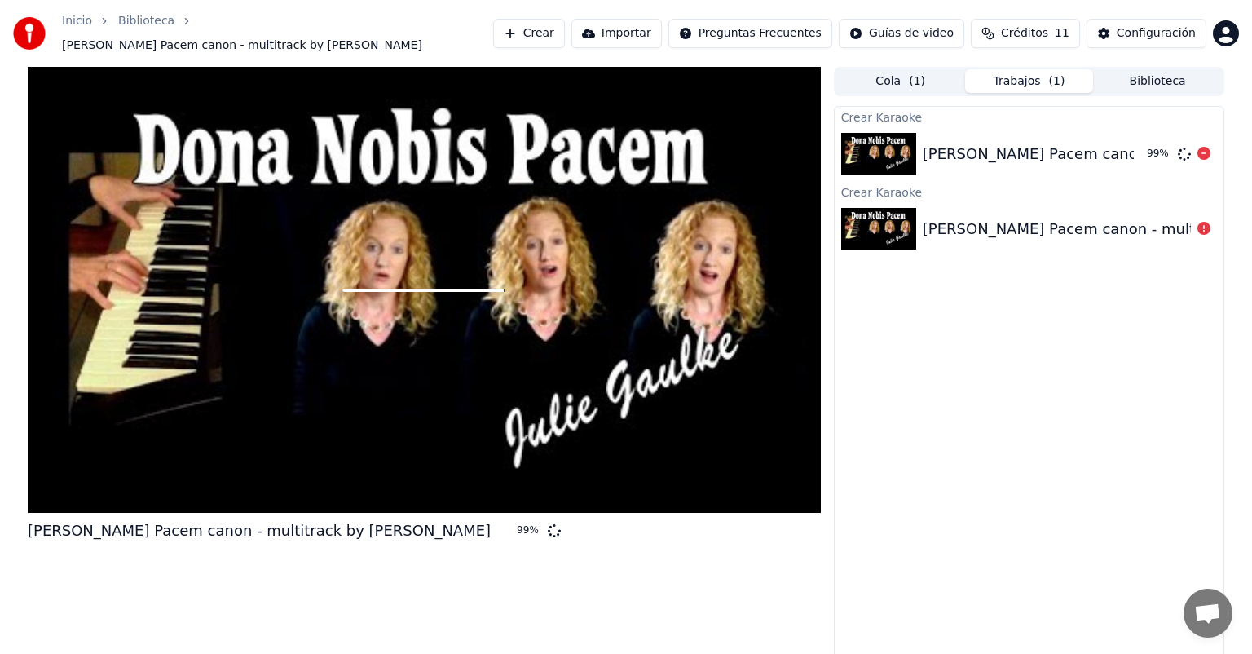
click at [987, 143] on div "[PERSON_NAME] Pacem canon - multitrack by [PERSON_NAME]" at bounding box center [1154, 154] width 463 height 23
click at [520, 395] on div at bounding box center [424, 290] width 793 height 446
click at [662, 19] on button "Importar" at bounding box center [616, 33] width 90 height 29
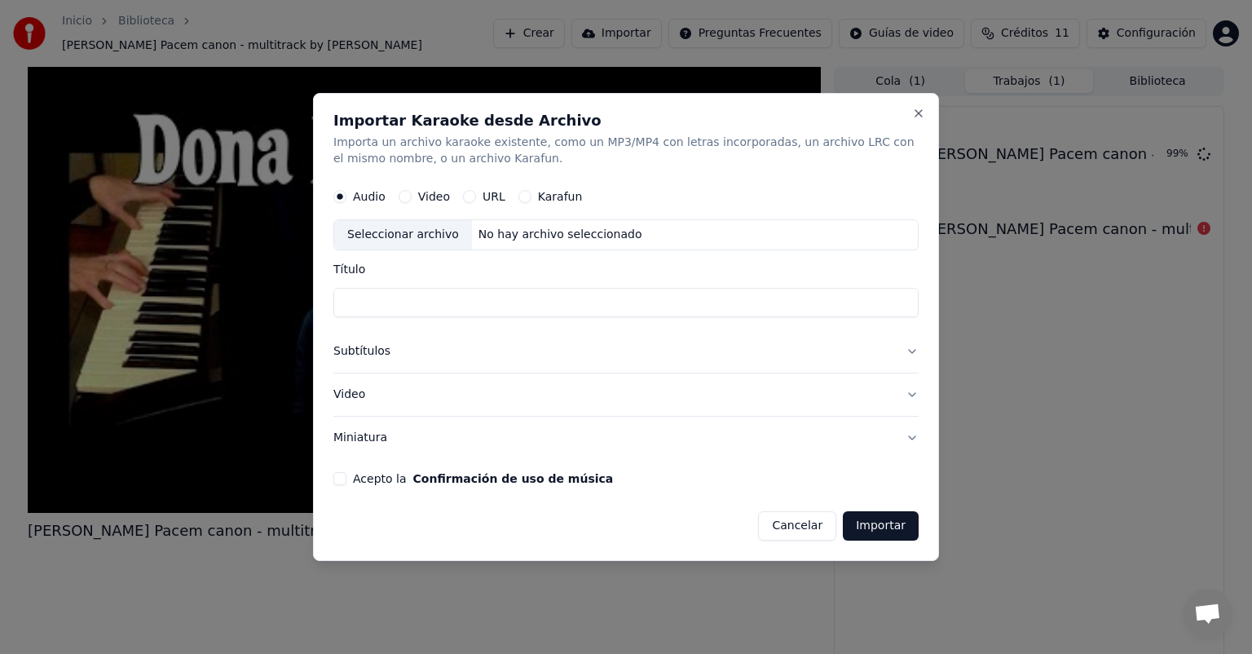
click at [614, 235] on div "Seleccionar archivo No hay archivo seleccionado" at bounding box center [625, 234] width 585 height 31
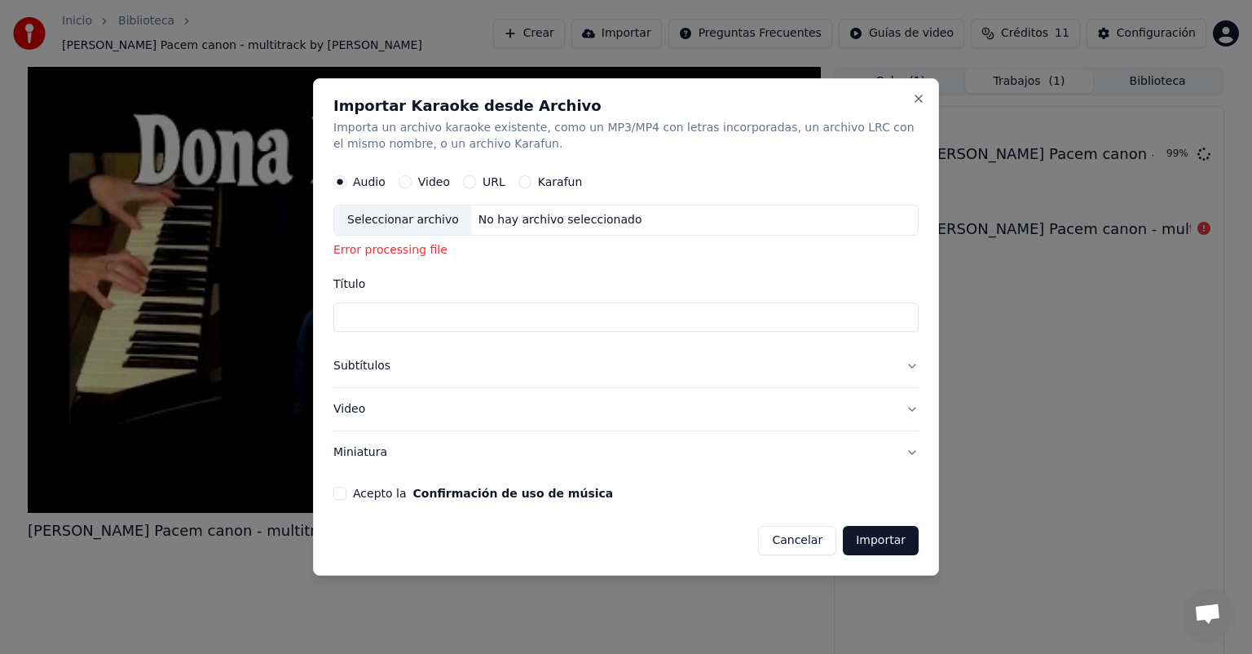
click at [553, 223] on div "No hay archivo seleccionado" at bounding box center [560, 220] width 177 height 16
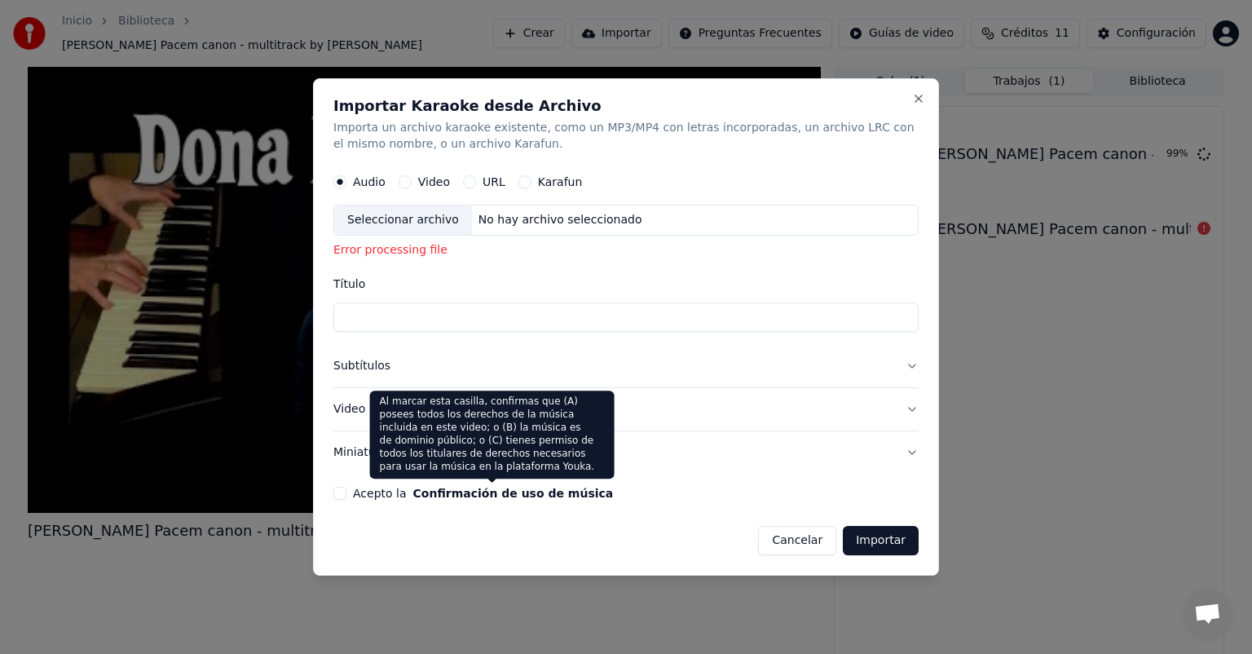
click at [481, 498] on button "Confirmación de uso de música" at bounding box center [513, 492] width 200 height 11
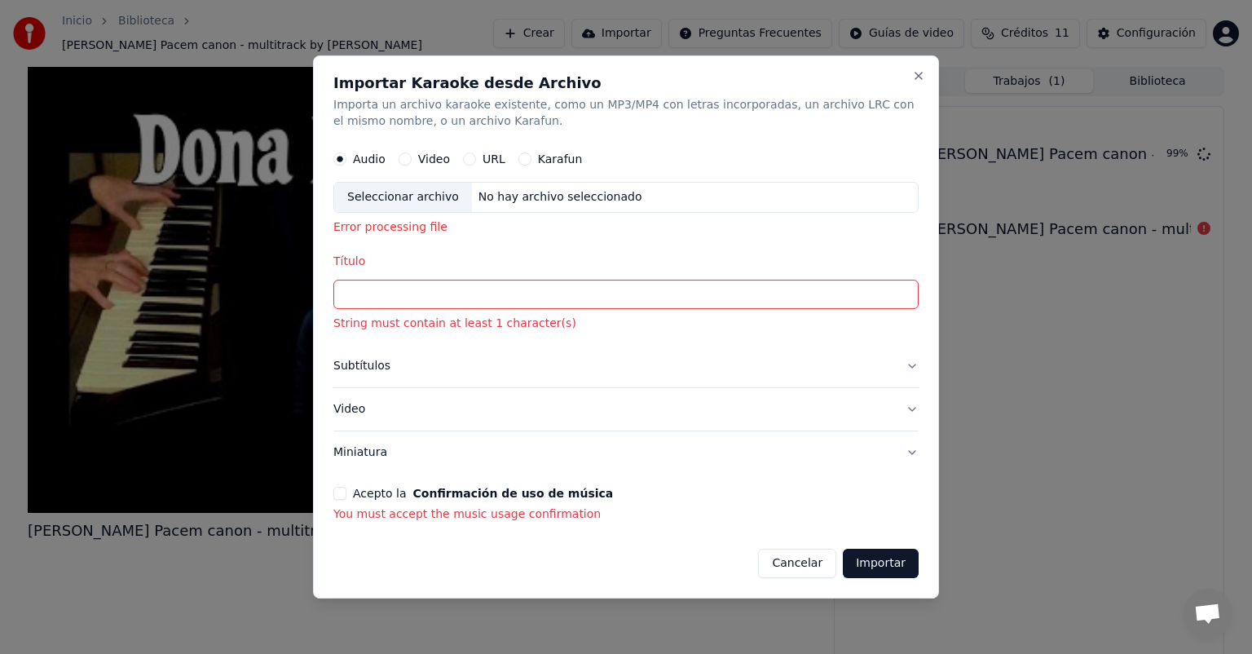
click at [540, 204] on div "No hay archivo seleccionado" at bounding box center [560, 197] width 177 height 16
click at [933, 77] on div "Importar Karaoke desde Archivo Importa un archivo karaoke existente, como un MP…" at bounding box center [626, 326] width 626 height 543
click at [922, 79] on button "Close" at bounding box center [918, 75] width 13 height 13
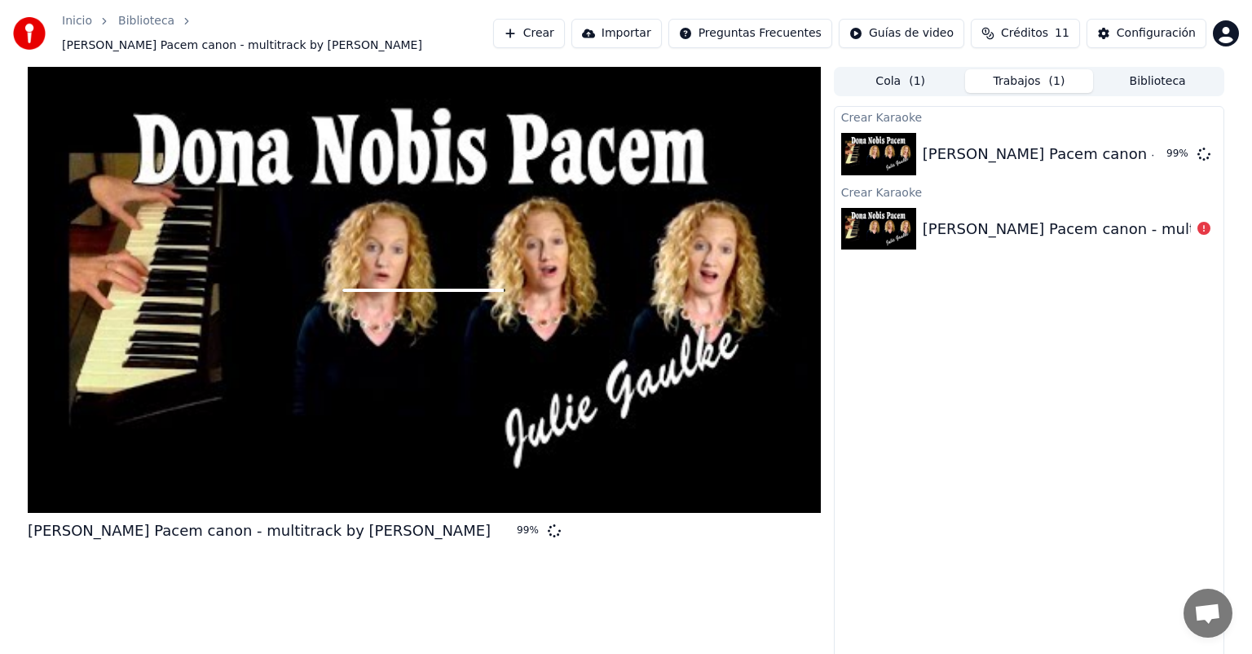
click at [570, 293] on div at bounding box center [424, 290] width 793 height 446
click at [464, 310] on div at bounding box center [424, 290] width 793 height 446
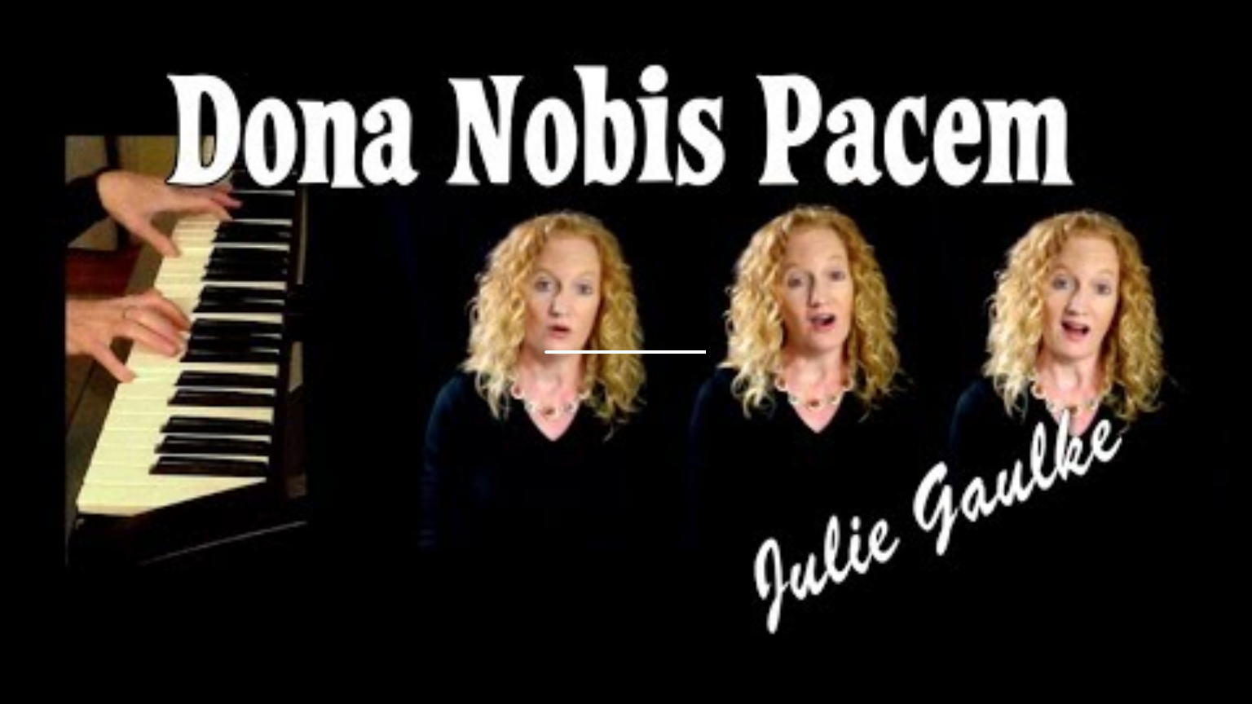
click at [584, 381] on div at bounding box center [626, 352] width 1252 height 704
click at [585, 381] on div at bounding box center [626, 352] width 1252 height 704
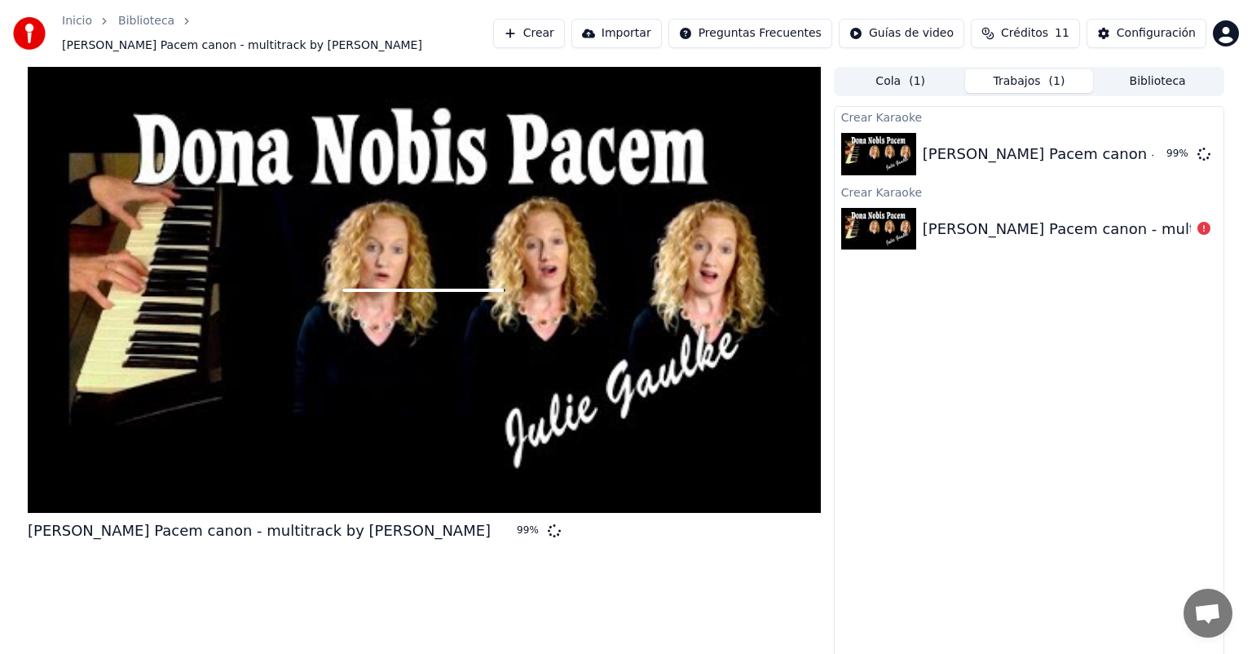
click at [402, 361] on div at bounding box center [424, 290] width 793 height 446
drag, startPoint x: 461, startPoint y: 349, endPoint x: 638, endPoint y: 307, distance: 181.7
click at [473, 343] on div at bounding box center [424, 290] width 793 height 446
click at [1093, 144] on div "[PERSON_NAME] Pacem canon - multitrack by [PERSON_NAME]" at bounding box center [1154, 154] width 463 height 23
click at [1207, 222] on icon at bounding box center [1203, 228] width 13 height 13
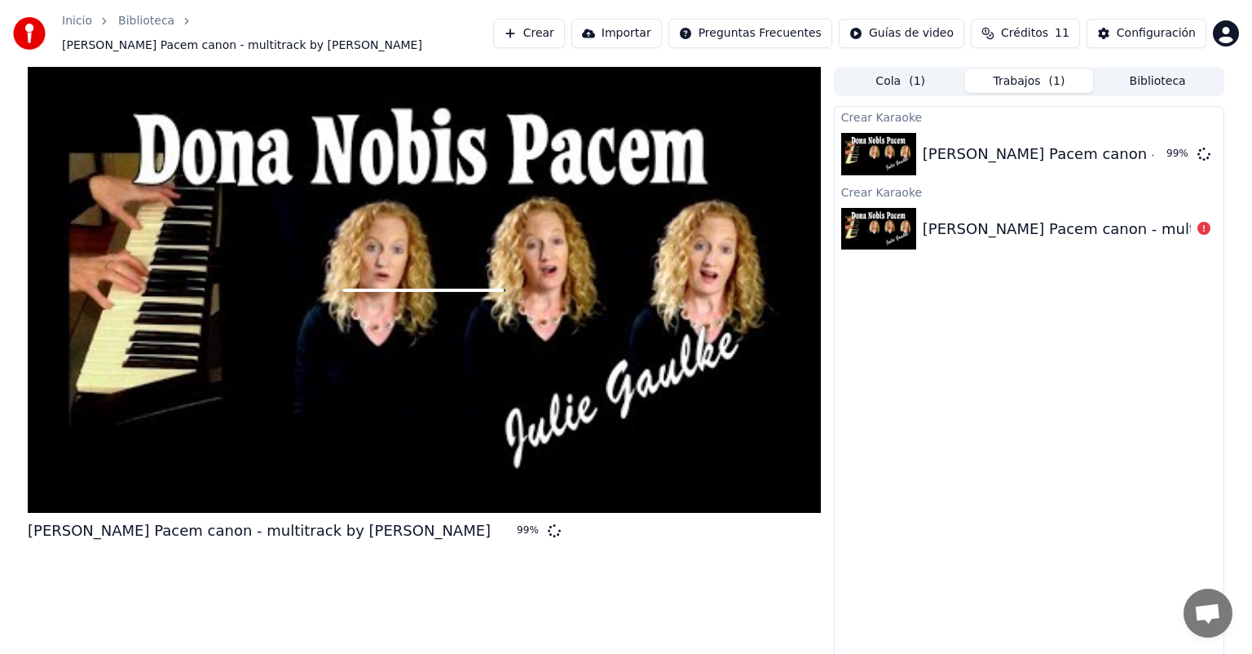
click at [940, 225] on div "[PERSON_NAME] Pacem canon - multitrack by [PERSON_NAME]" at bounding box center [1154, 229] width 463 height 23
click at [1206, 222] on icon at bounding box center [1203, 228] width 13 height 13
click at [1205, 222] on icon at bounding box center [1203, 228] width 13 height 13
click at [936, 235] on div "[PERSON_NAME] Pacem canon - multitrack by [PERSON_NAME]" at bounding box center [1029, 228] width 389 height 55
click at [914, 37] on html "Inicio Biblioteca Dona Nobis Pacem canon - multitrack by Julie Gaulke Crear Imp…" at bounding box center [626, 327] width 1252 height 654
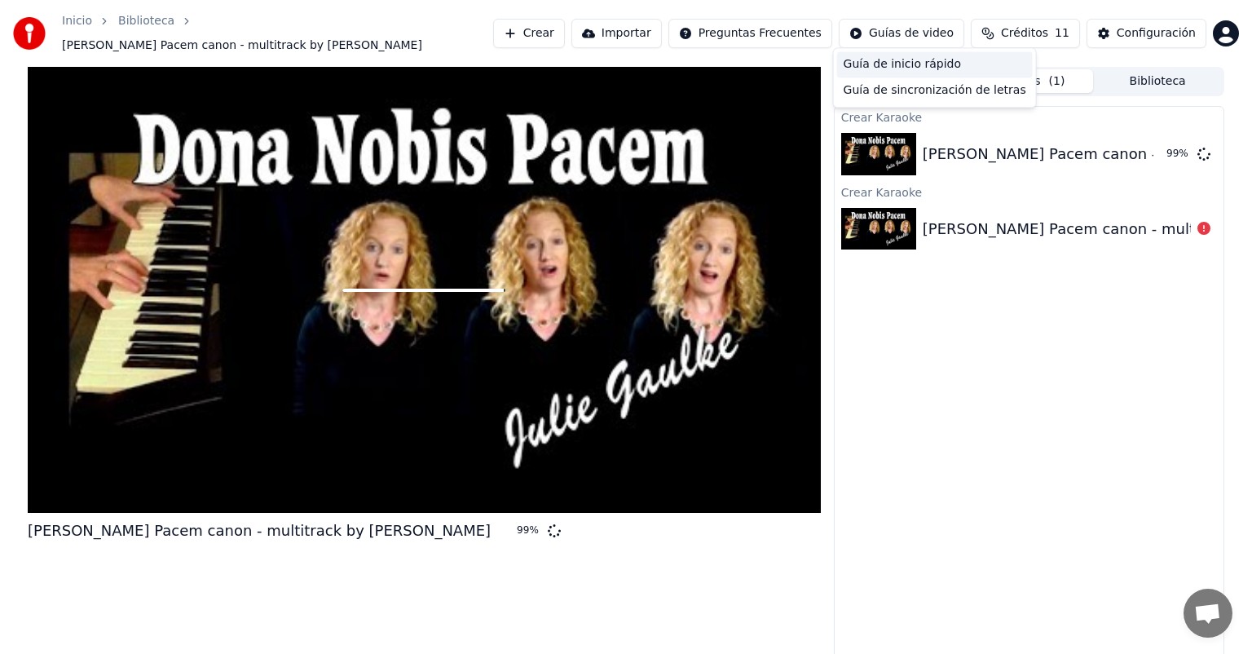
click at [965, 65] on div "Guía de inicio rápido" at bounding box center [935, 64] width 196 height 26
click at [1035, 162] on div "Dona Nobis Pacem canon - multitrack by Julie Gaulke 99 %" at bounding box center [1029, 153] width 389 height 55
click at [1034, 161] on div "Dona Nobis Pacem canon - multitrack by Julie Gaulke 99 %" at bounding box center [1029, 153] width 389 height 55
click at [1033, 160] on div "Dona Nobis Pacem canon - multitrack by Julie Gaulke 99 %" at bounding box center [1029, 153] width 389 height 55
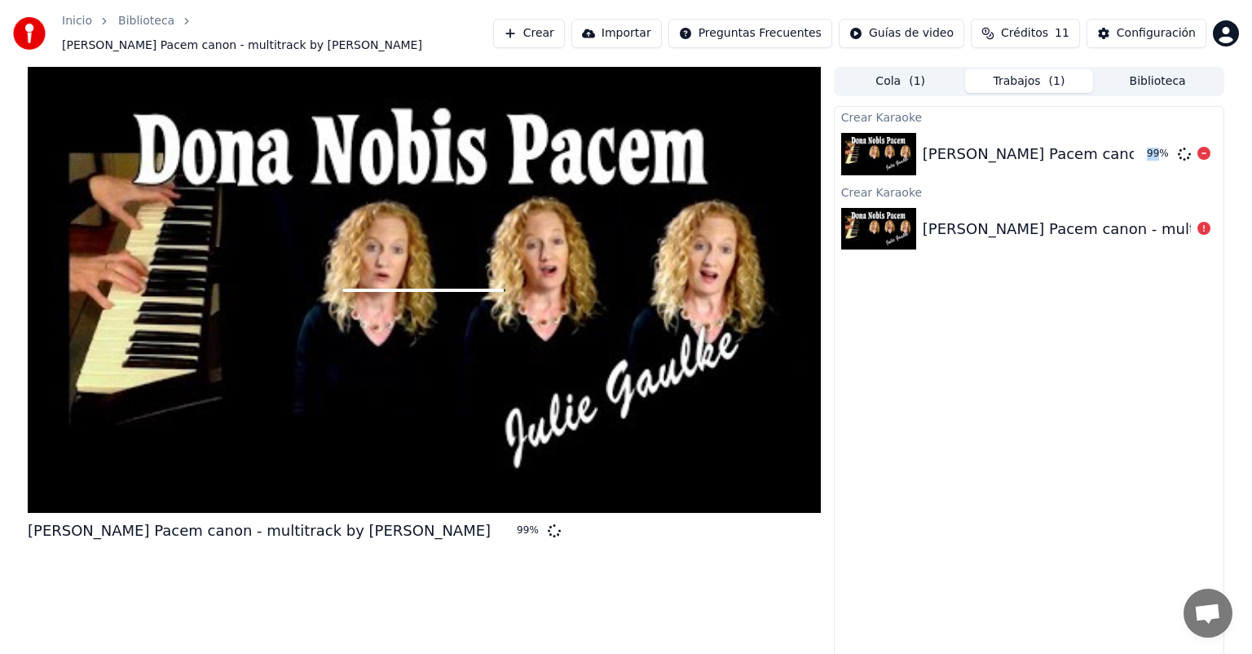
click at [1031, 159] on div "Dona Nobis Pacem canon - multitrack by Julie Gaulke 99 %" at bounding box center [1029, 153] width 389 height 55
click at [1031, 158] on div "Dona Nobis Pacem canon - multitrack by Julie Gaulke 99 %" at bounding box center [1029, 153] width 389 height 55
click at [371, 465] on div at bounding box center [424, 290] width 793 height 446
click at [439, 403] on div at bounding box center [424, 290] width 793 height 446
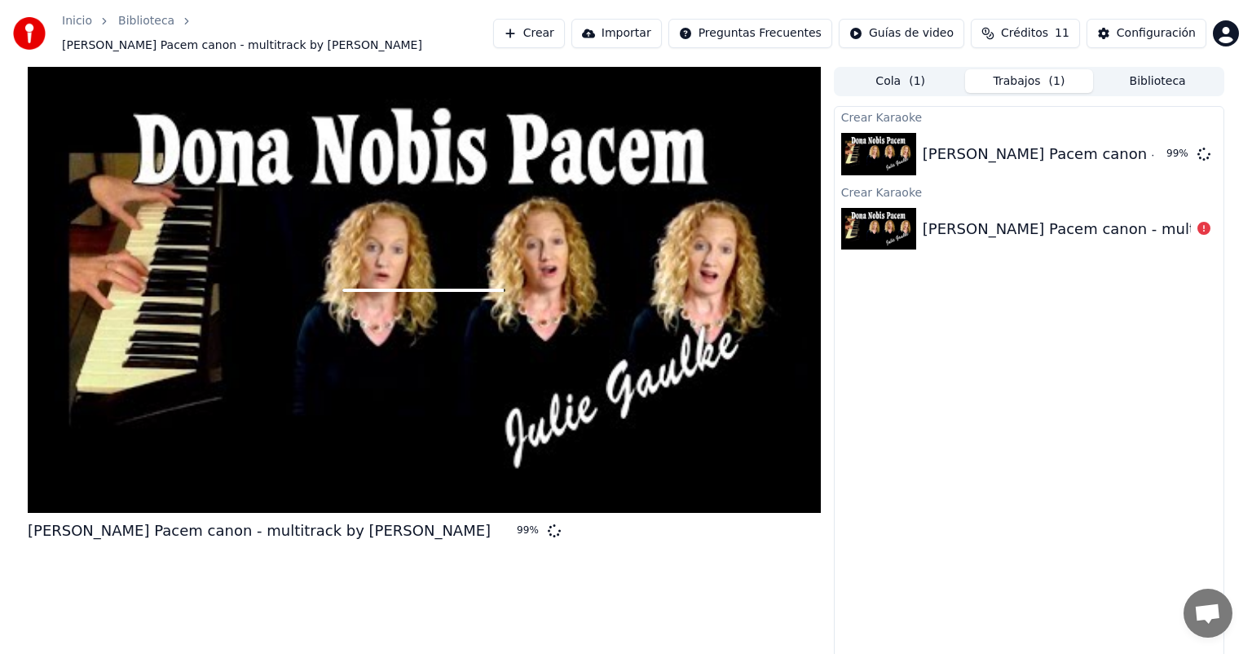
click at [641, 24] on button "Importar" at bounding box center [616, 33] width 90 height 29
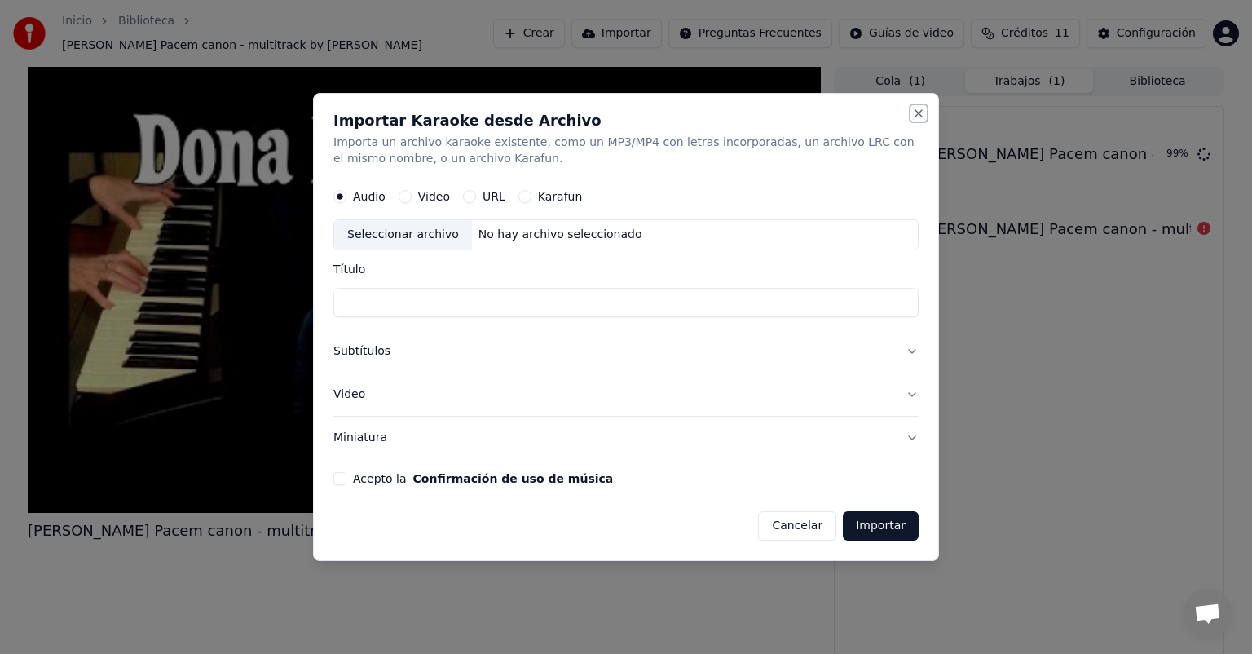
click at [916, 117] on button "Close" at bounding box center [918, 113] width 13 height 13
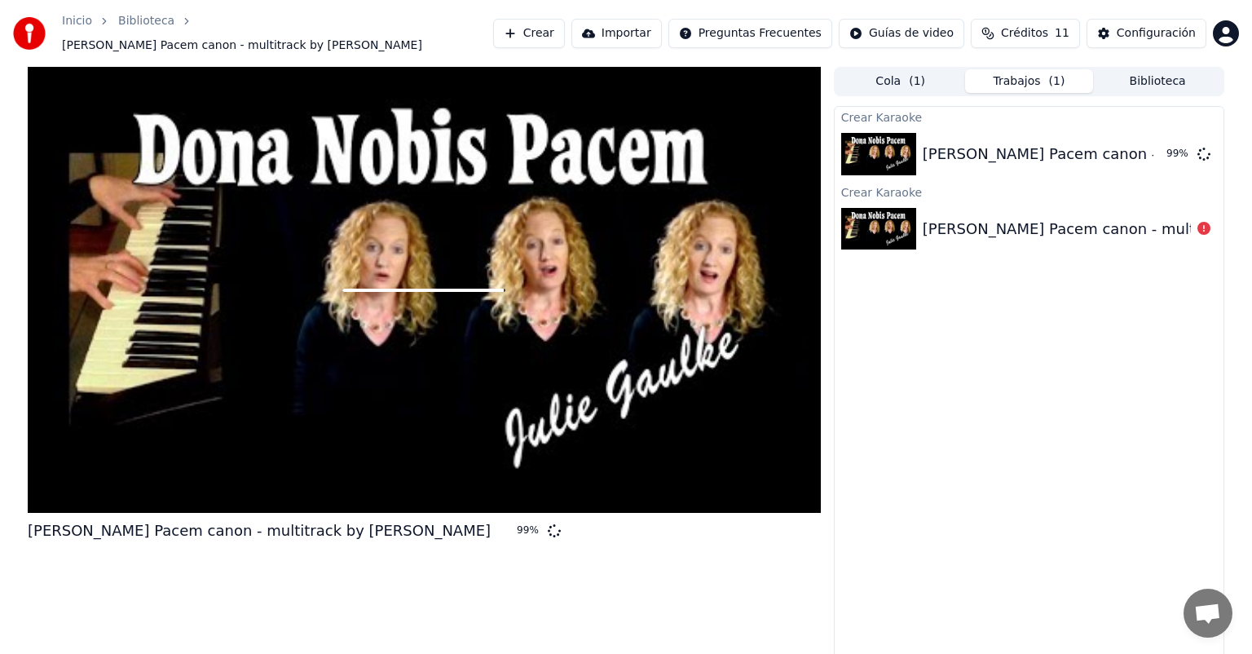
click at [443, 306] on div at bounding box center [424, 290] width 793 height 446
drag, startPoint x: 313, startPoint y: 528, endPoint x: 294, endPoint y: 523, distance: 19.4
click at [294, 523] on div "[PERSON_NAME] Pacem canon - multitrack by [PERSON_NAME]" at bounding box center [259, 530] width 463 height 23
drag, startPoint x: 23, startPoint y: 518, endPoint x: 386, endPoint y: 512, distance: 363.5
click at [404, 518] on div "Dona Nobis Pacem canon - multitrack by Julie Gaulke 99 % Cola ( 1 ) Trabajos ( …" at bounding box center [626, 364] width 1222 height 595
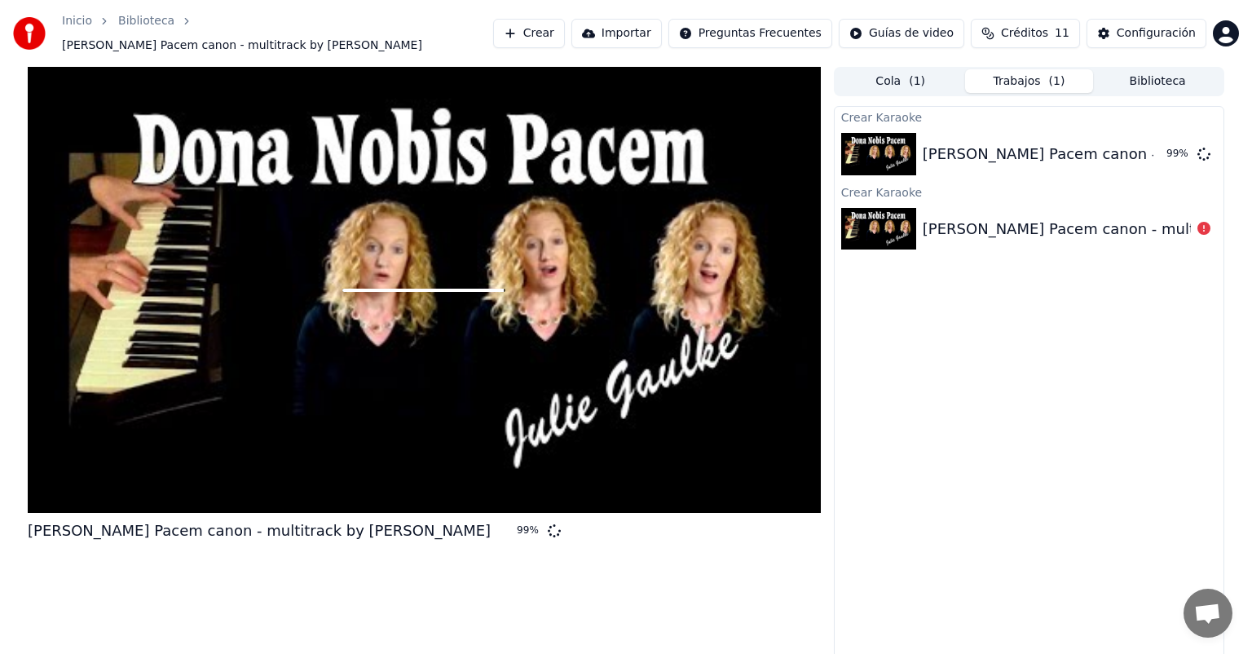
drag, startPoint x: 372, startPoint y: 522, endPoint x: 163, endPoint y: 512, distance: 208.9
click at [136, 519] on div "Dona Nobis Pacem canon - multitrack by Julie Gaulke 99 %" at bounding box center [301, 530] width 546 height 23
click at [888, 139] on img at bounding box center [878, 154] width 75 height 42
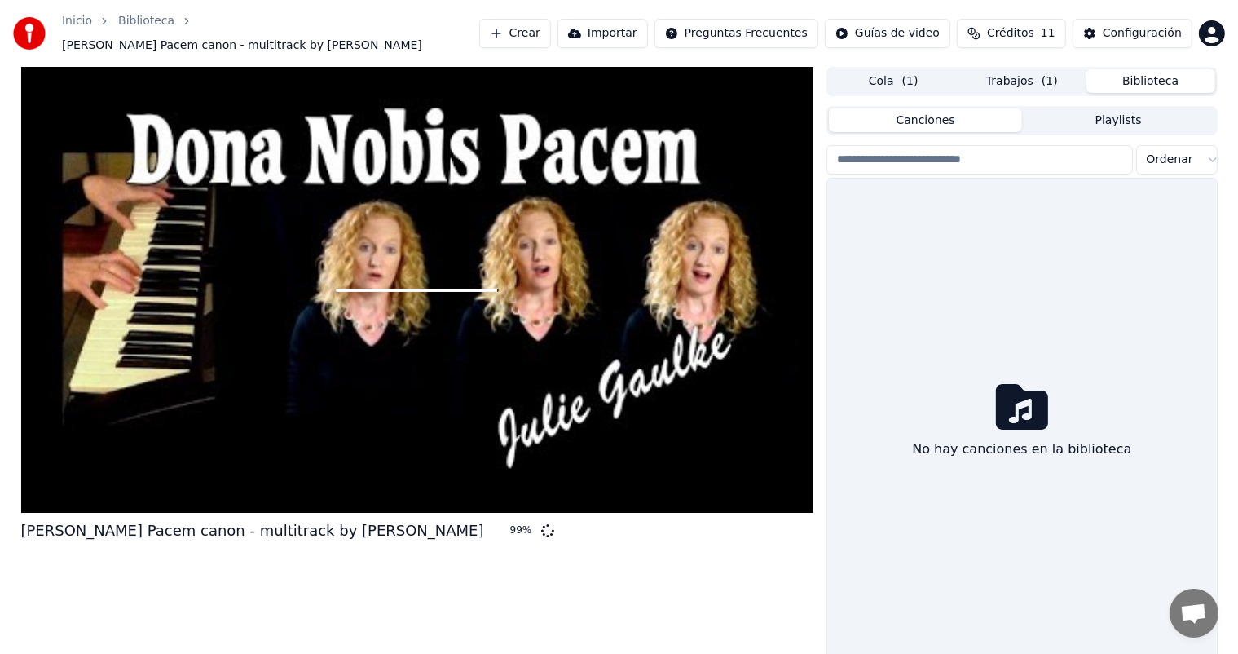
drag, startPoint x: 1118, startPoint y: 67, endPoint x: 1154, endPoint y: 77, distance: 37.4
click at [1118, 69] on button "Biblioteca" at bounding box center [1150, 81] width 129 height 24
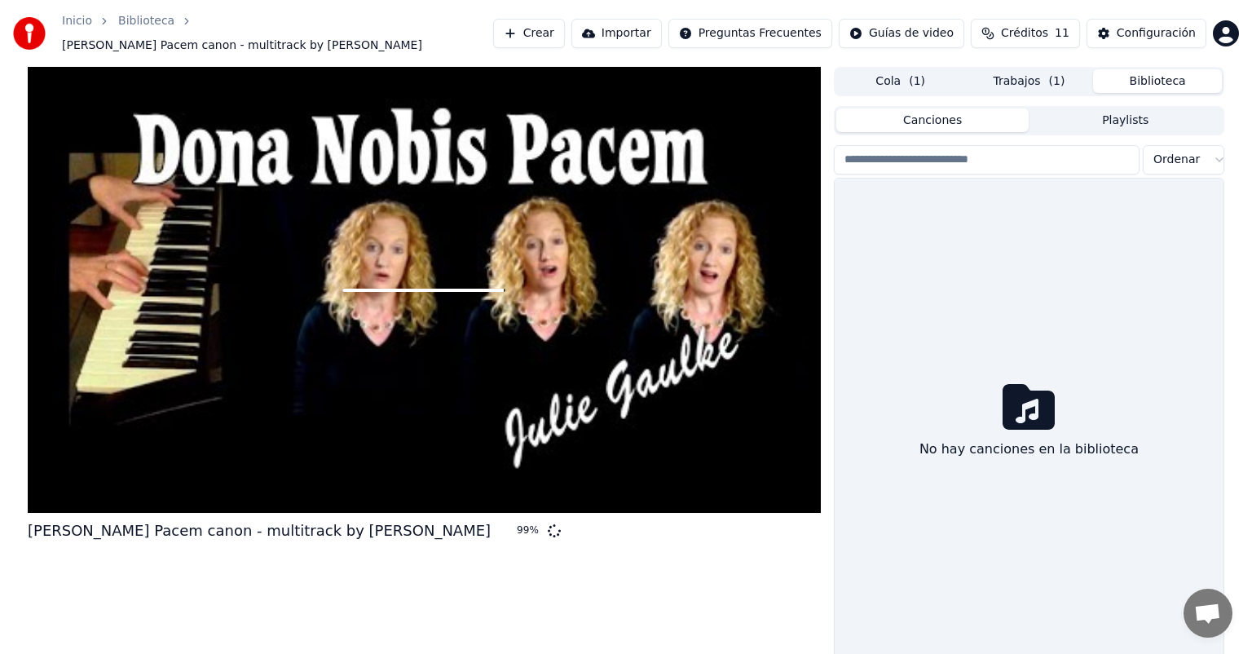
click at [1028, 82] on button "Trabajos ( 1 )" at bounding box center [1029, 81] width 129 height 24
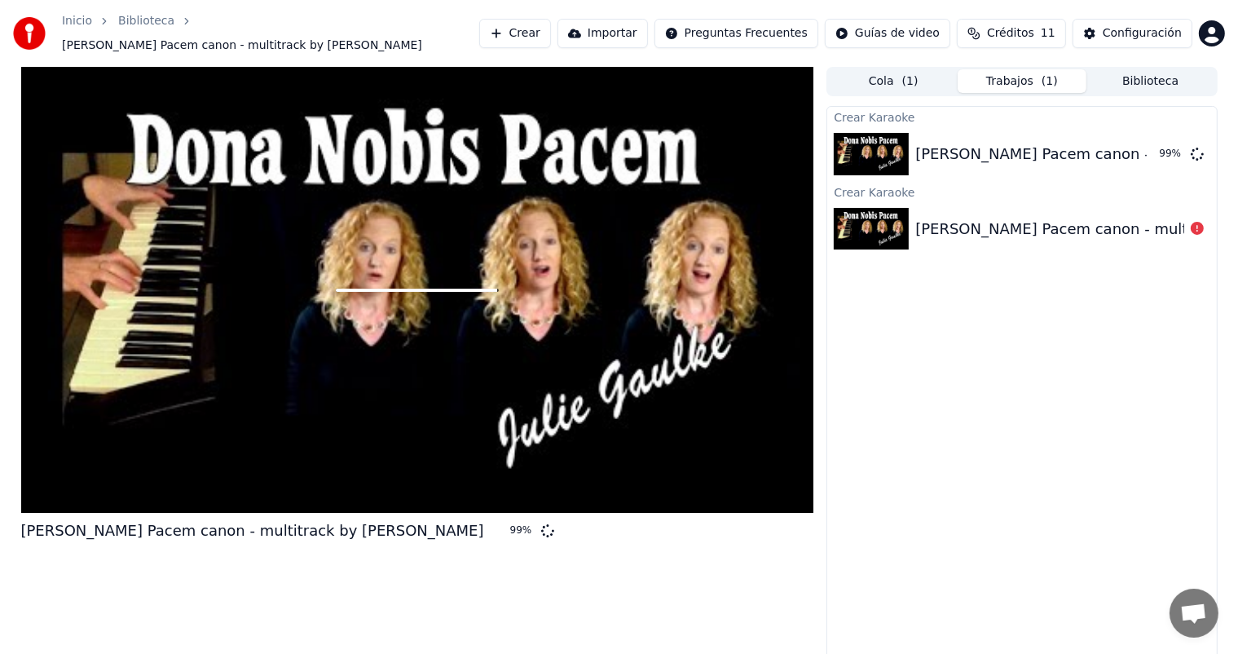
click at [1182, 71] on button "Biblioteca" at bounding box center [1150, 81] width 129 height 24
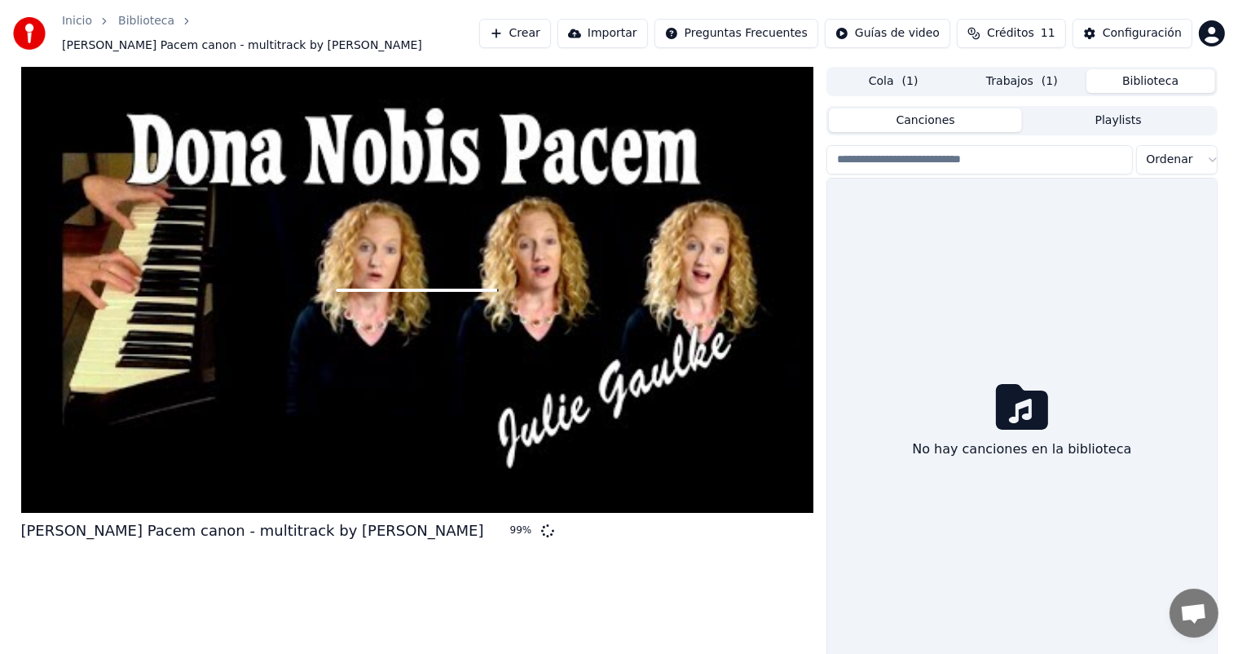
click at [1108, 126] on div "Canciones Playlists" at bounding box center [1021, 120] width 390 height 29
click at [1107, 119] on button "Playlists" at bounding box center [1118, 120] width 193 height 24
click at [953, 118] on button "Canciones" at bounding box center [925, 120] width 193 height 24
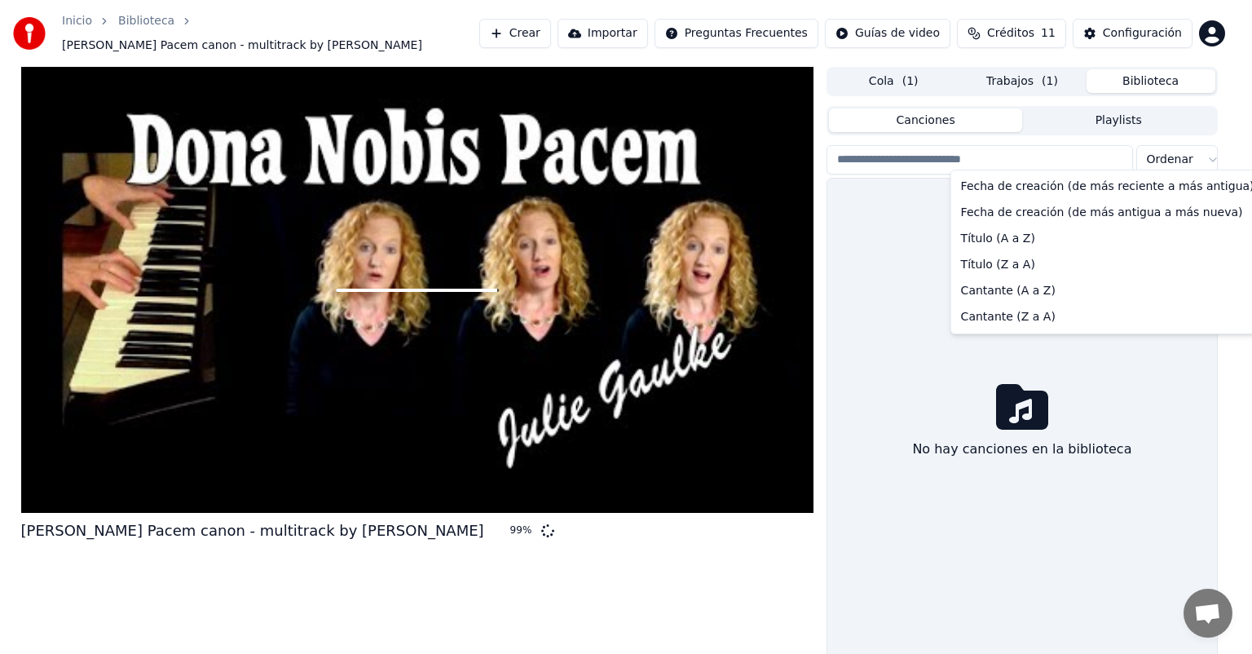
click at [1173, 149] on html "Inicio Biblioteca Dona Nobis Pacem canon - multitrack by Julie Gaulke Crear Imp…" at bounding box center [626, 327] width 1252 height 654
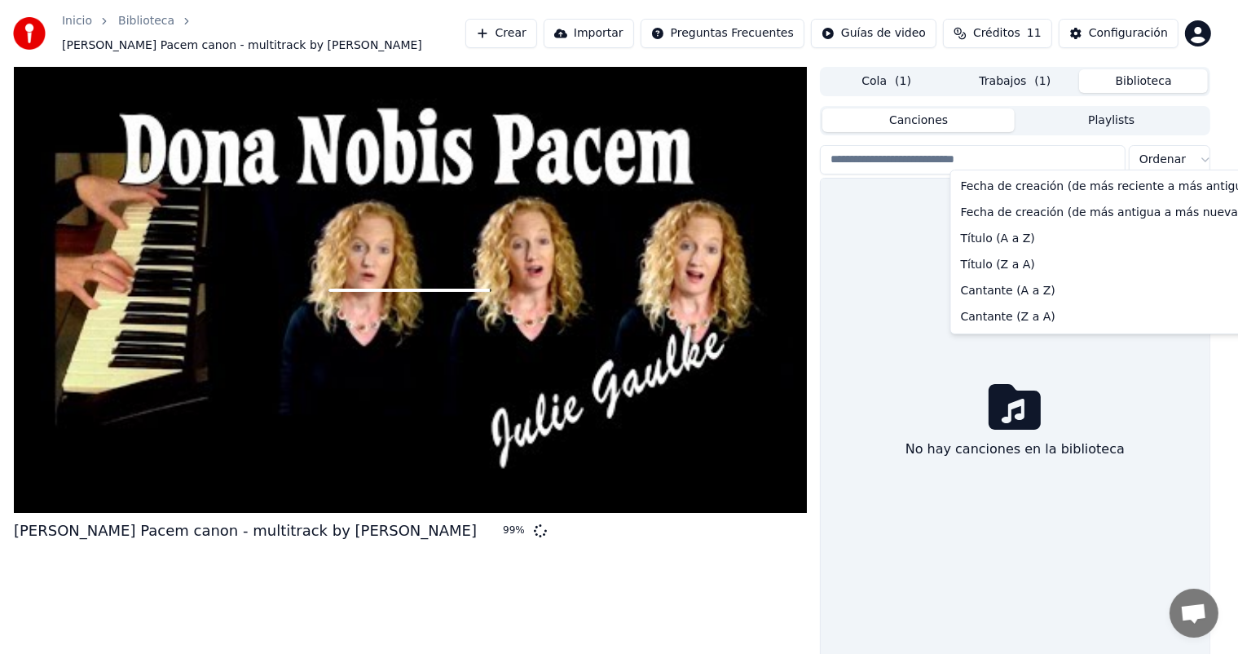
click at [1171, 148] on html "Inicio Biblioteca Dona Nobis Pacem canon - multitrack by Julie Gaulke Crear Imp…" at bounding box center [619, 327] width 1238 height 654
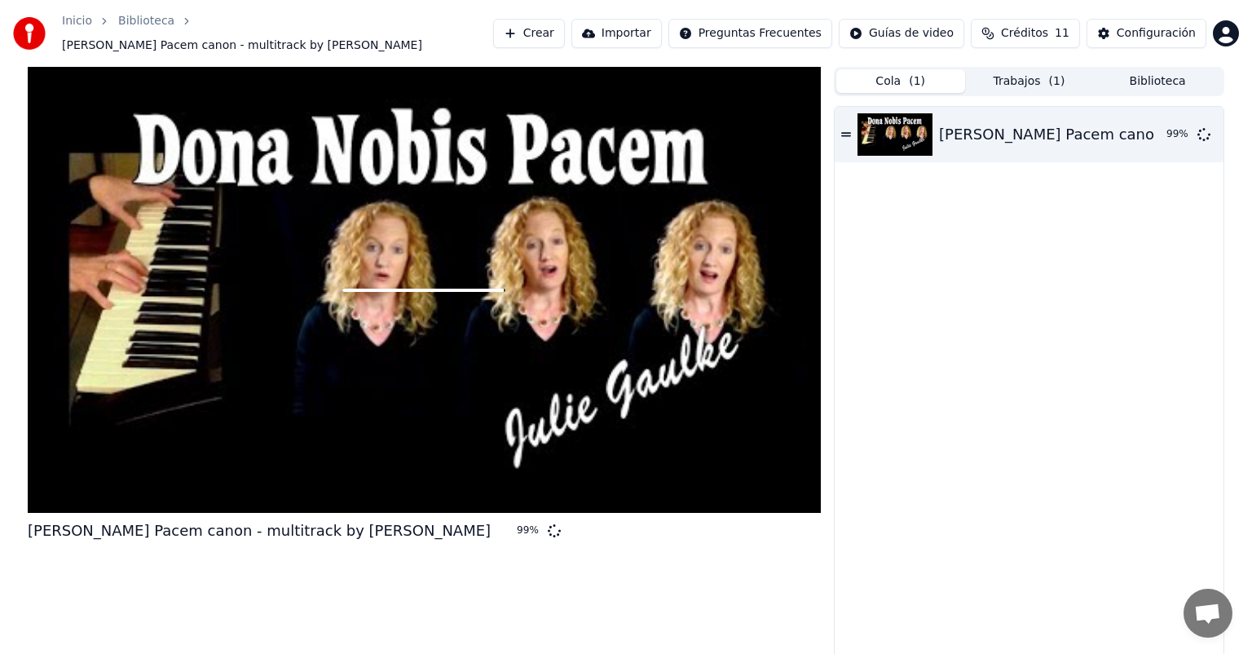
click at [893, 74] on button "Cola ( 1 )" at bounding box center [900, 81] width 129 height 24
click at [996, 132] on div "[PERSON_NAME] Pacem canon - multitrack by [PERSON_NAME]" at bounding box center [1170, 134] width 463 height 23
click at [1187, 128] on icon at bounding box center [1185, 134] width 14 height 14
click at [1174, 126] on div "99 %" at bounding box center [1165, 135] width 51 height 20
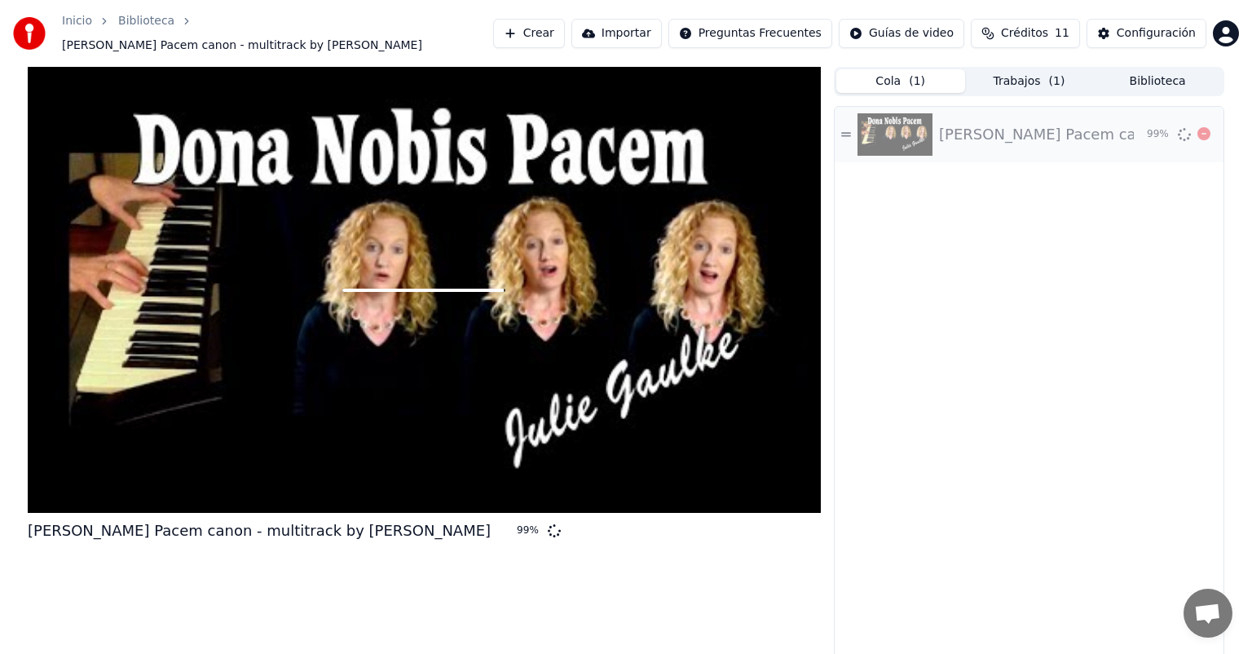
click at [1181, 127] on icon at bounding box center [1184, 134] width 15 height 15
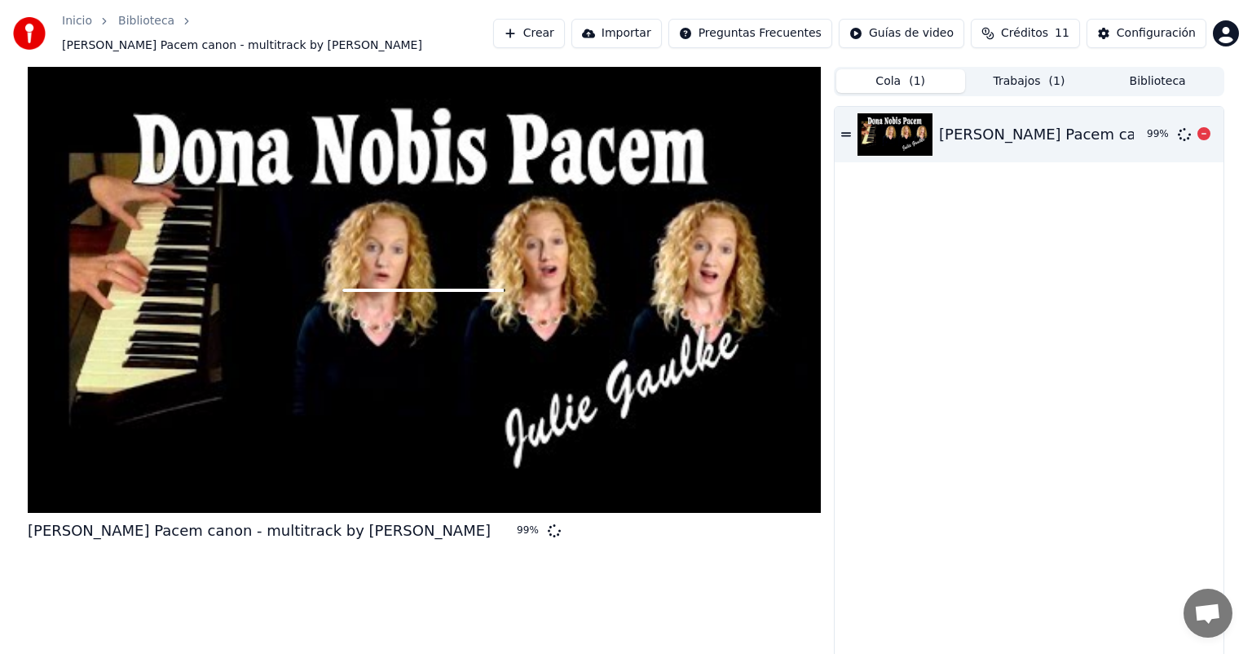
click at [1181, 127] on icon at bounding box center [1185, 134] width 14 height 14
click at [1181, 127] on icon at bounding box center [1184, 134] width 15 height 15
click at [1181, 127] on icon at bounding box center [1185, 134] width 14 height 14
click at [1181, 126] on icon at bounding box center [1184, 134] width 16 height 16
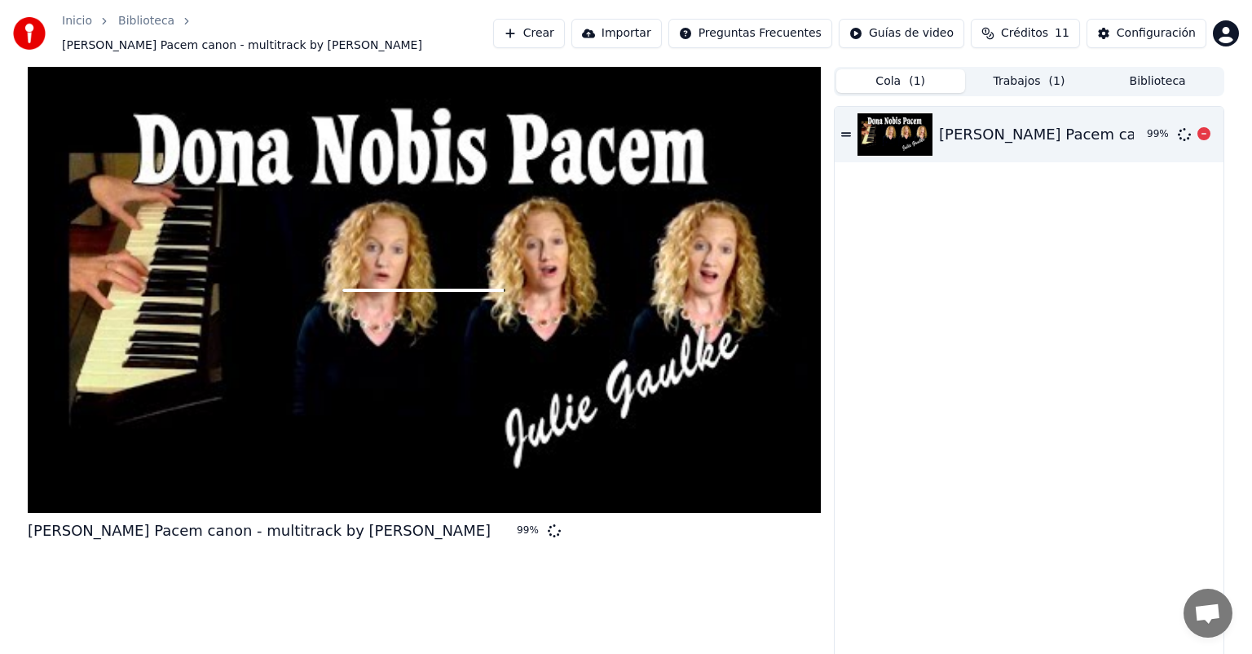
click at [1181, 127] on icon at bounding box center [1184, 134] width 15 height 15
click at [853, 126] on div "Dona Nobis Pacem canon - multitrack by Julie Gaulke 99 %" at bounding box center [1029, 134] width 389 height 55
click at [848, 132] on icon at bounding box center [846, 134] width 10 height 4
click at [847, 129] on icon at bounding box center [846, 134] width 10 height 11
click at [1137, 35] on div "Configuración" at bounding box center [1156, 33] width 79 height 16
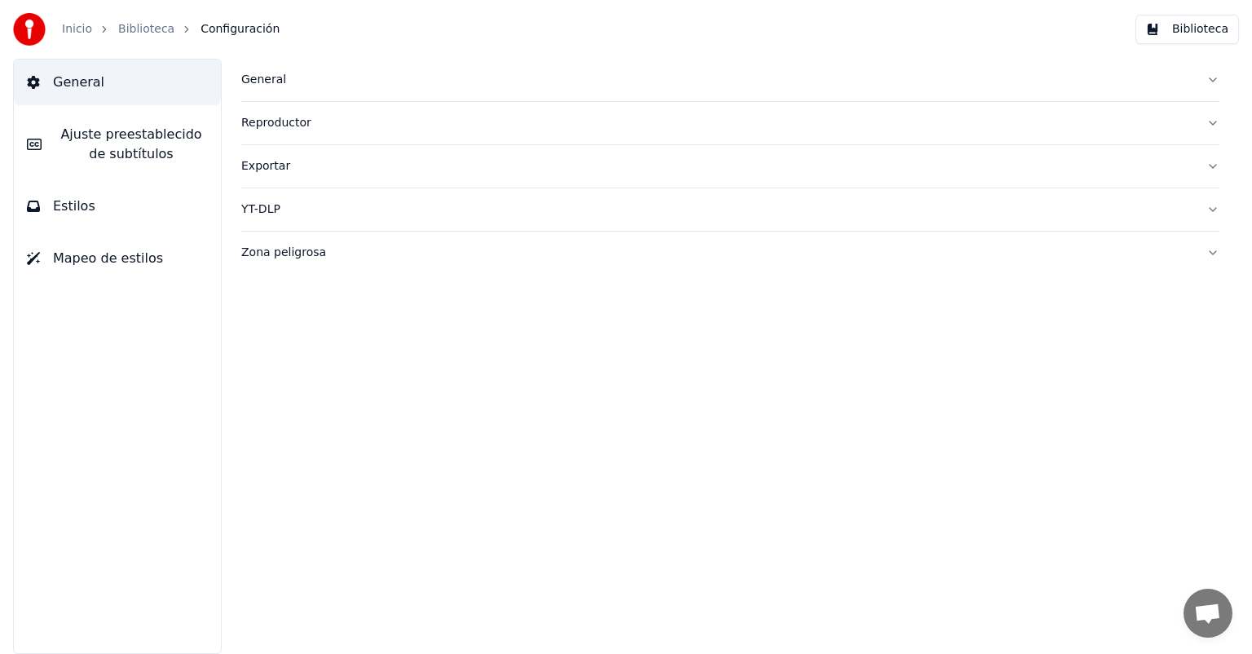
click at [776, 164] on div "Exportar" at bounding box center [717, 166] width 952 height 16
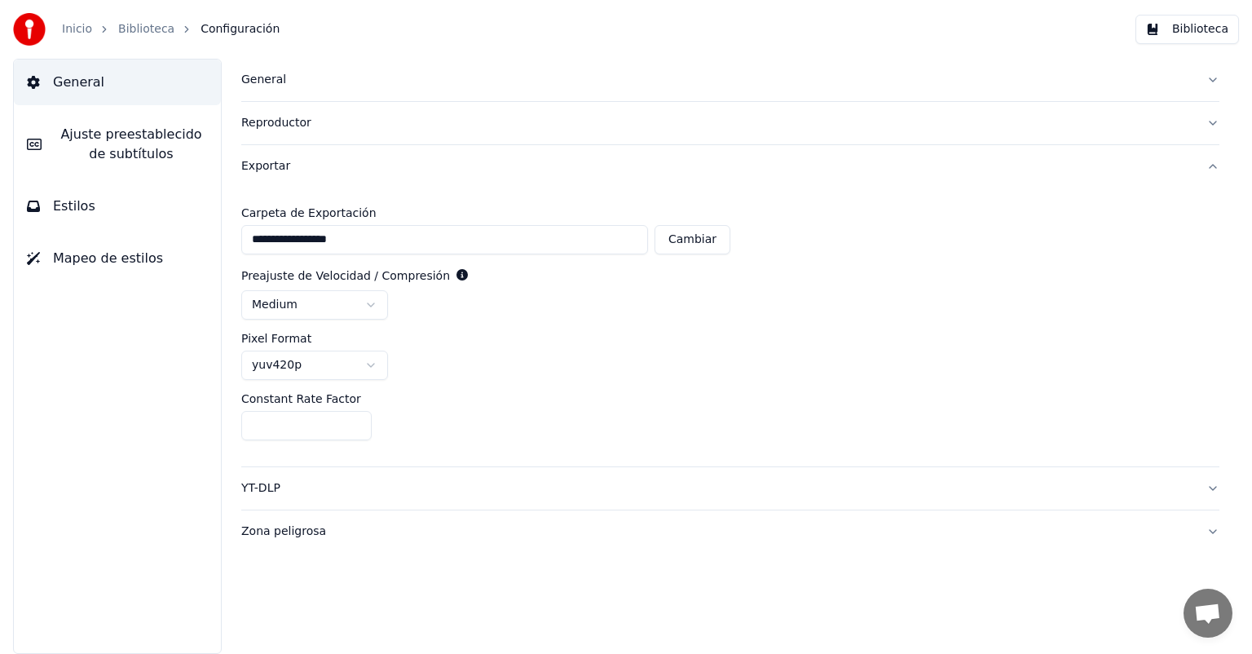
click at [794, 170] on div "Exportar" at bounding box center [717, 166] width 952 height 16
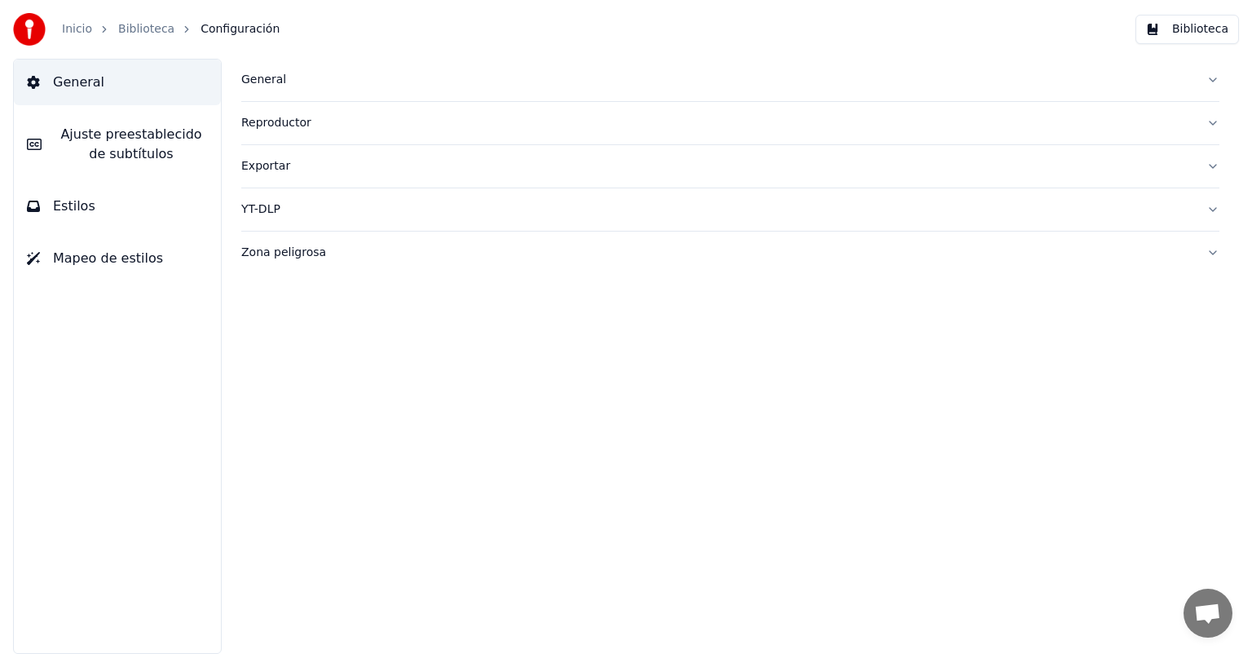
click at [805, 214] on div "YT-DLP" at bounding box center [717, 209] width 952 height 16
click at [804, 214] on div "YT-DLP" at bounding box center [717, 209] width 952 height 16
click at [365, 320] on html "Inicio Biblioteca Configuración Biblioteca General Ajuste preestablecido de sub…" at bounding box center [626, 327] width 1252 height 654
click at [778, 382] on button "Zona peligrosa" at bounding box center [730, 393] width 978 height 42
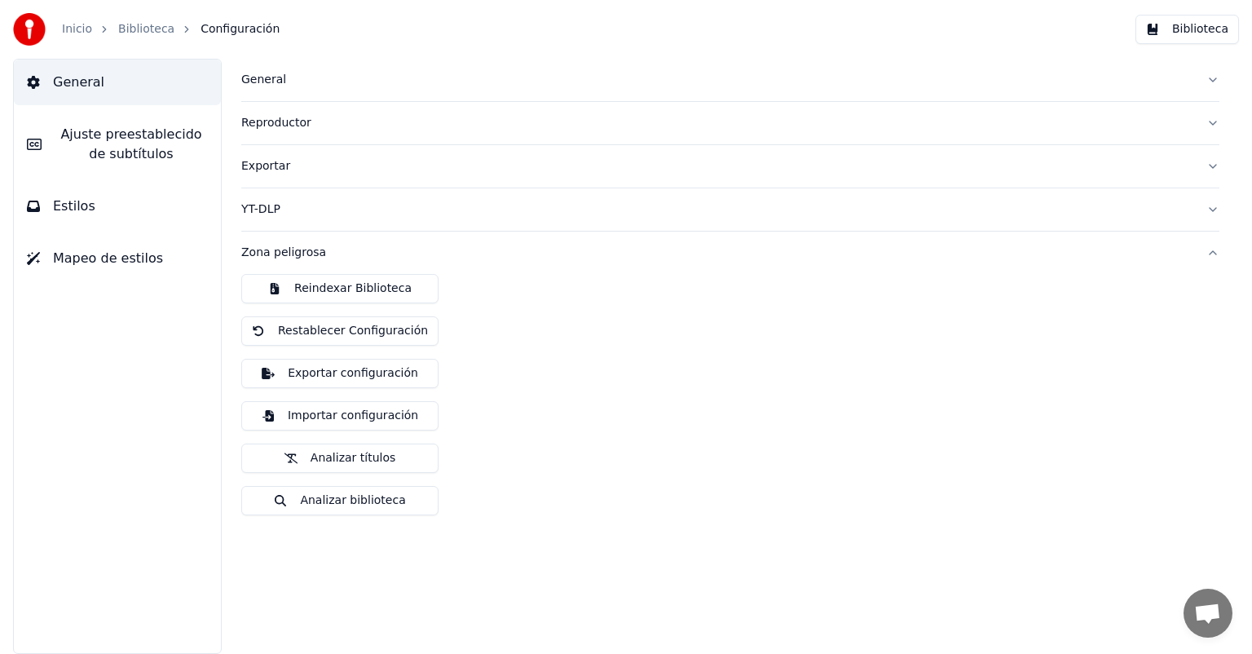
click at [416, 333] on button "Restablecer Configuración" at bounding box center [339, 330] width 197 height 29
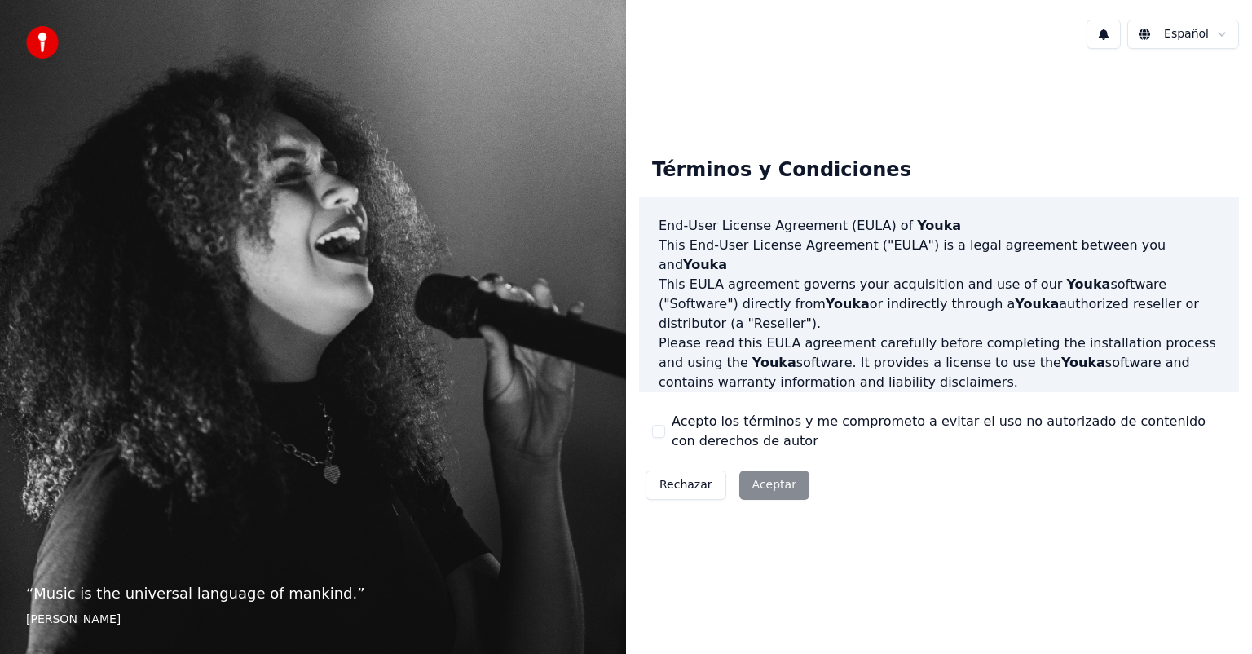
click at [697, 434] on label "Acepto los términos y me comprometo a evitar el uso no autorizado de contenido …" at bounding box center [949, 431] width 554 height 39
click at [665, 434] on button "Acepto los términos y me comprometo a evitar el uso no autorizado de contenido …" at bounding box center [658, 431] width 13 height 13
click at [776, 470] on button "Aceptar" at bounding box center [774, 484] width 70 height 29
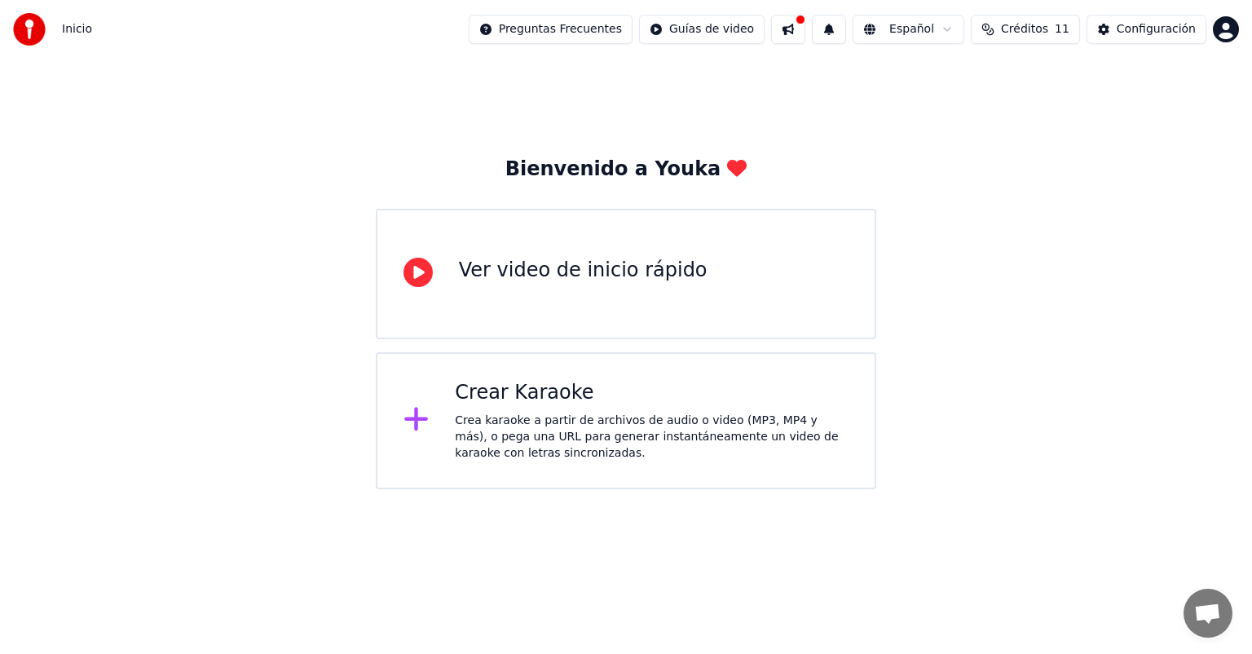
click at [635, 405] on div "Crear Karaoke Crea karaoke a partir de archivos de audio o video (MP3, MP4 y má…" at bounding box center [652, 420] width 394 height 81
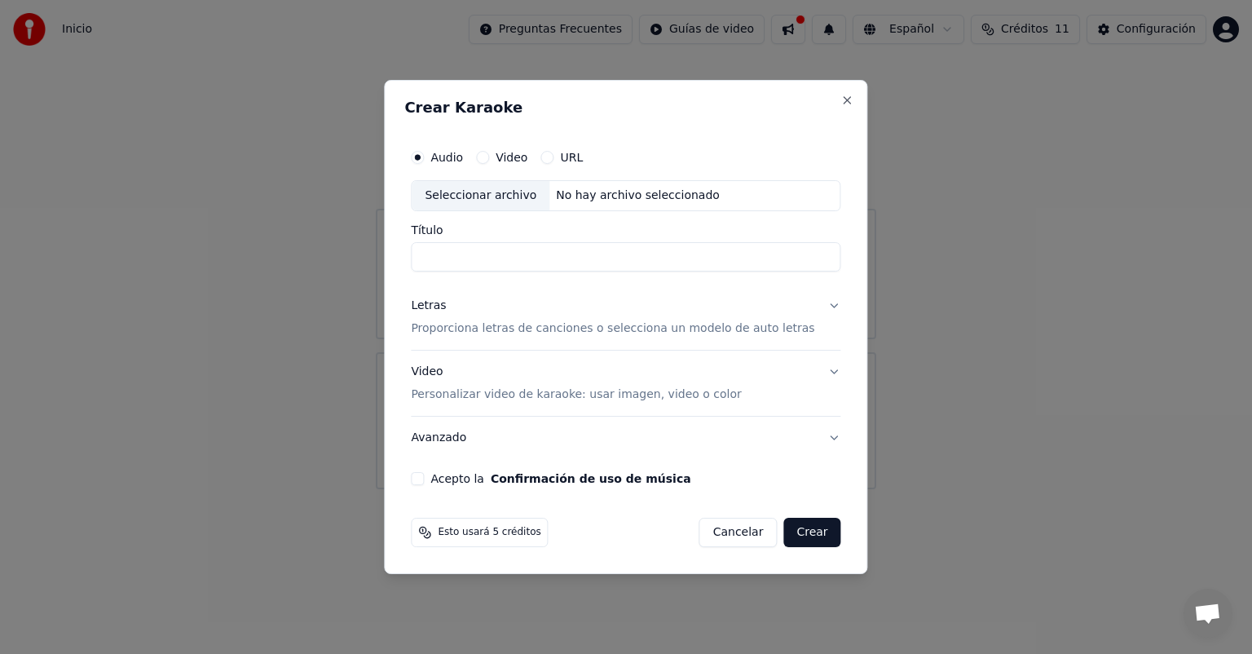
click at [548, 266] on input "Título" at bounding box center [625, 256] width 429 height 29
click at [527, 334] on p "Proporciona letras de canciones o selecciona un modelo de auto letras" at bounding box center [612, 328] width 403 height 16
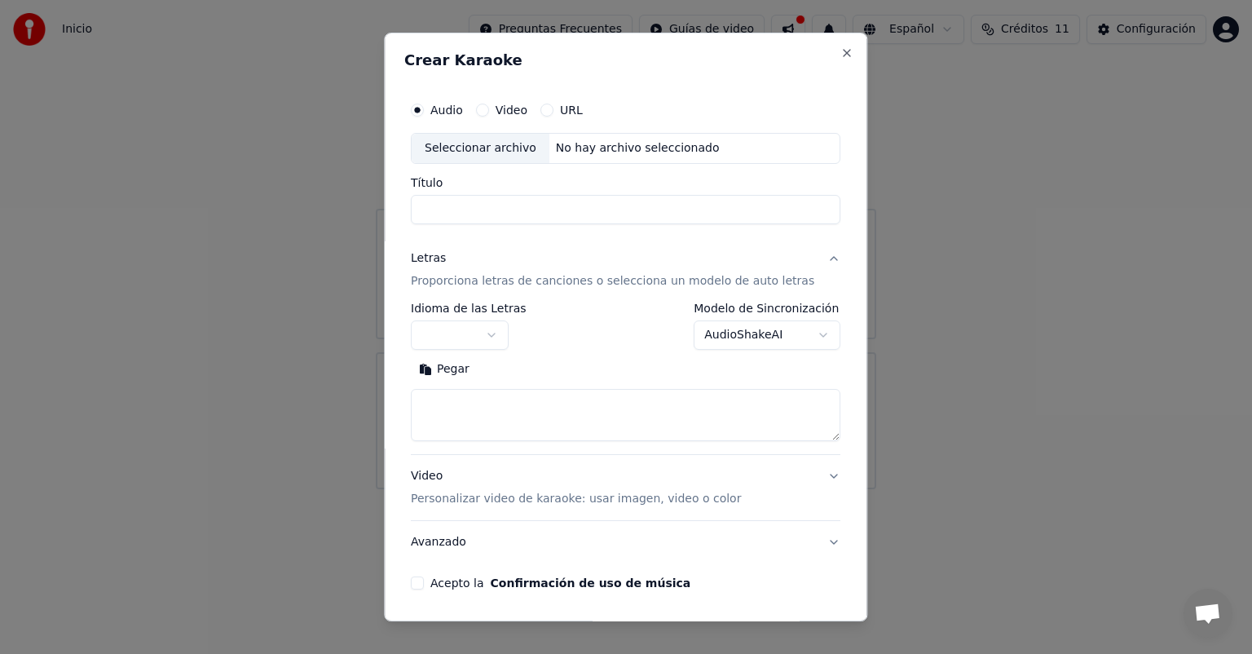
click at [510, 209] on input "Título" at bounding box center [625, 209] width 429 height 29
click at [563, 113] on div "URL" at bounding box center [561, 110] width 42 height 13
click at [575, 107] on label "URL" at bounding box center [571, 109] width 23 height 11
click at [553, 107] on button "URL" at bounding box center [546, 110] width 13 height 13
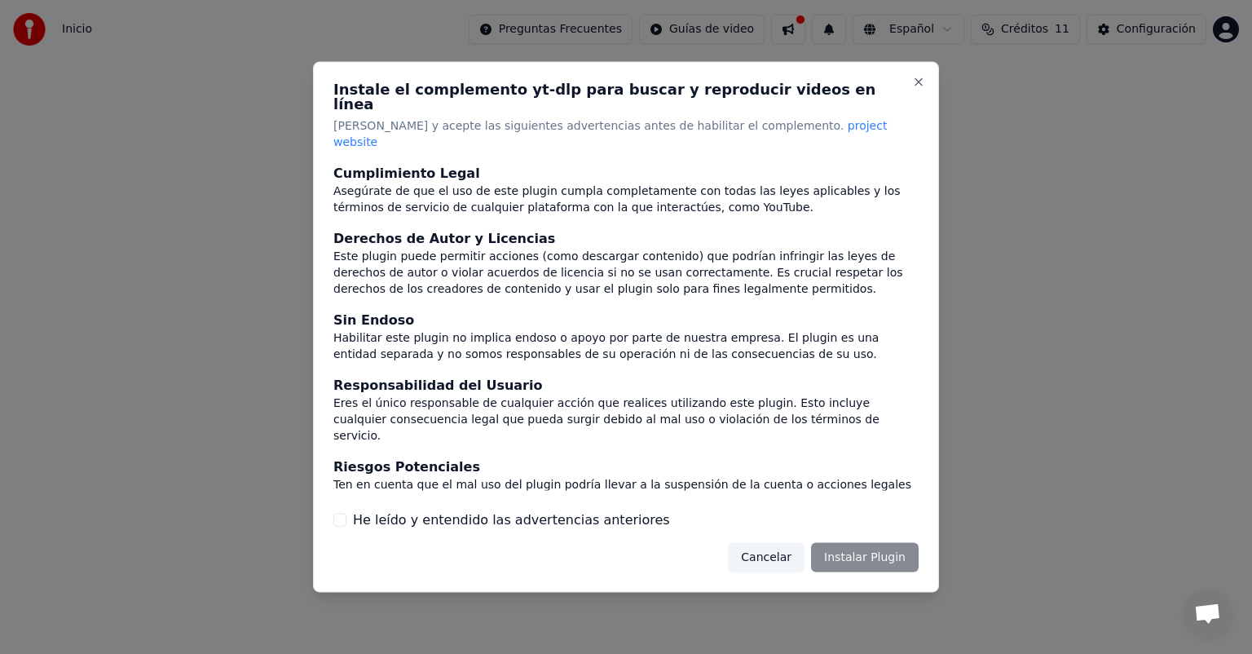
click at [394, 483] on div "Cumplimiento Legal Asegúrate de que el uso de este plugin cumpla completamente …" at bounding box center [625, 346] width 585 height 366
click at [432, 509] on label "He leído y entendido las advertencias anteriores" at bounding box center [511, 519] width 317 height 20
click at [346, 513] on button "He leído y entendido las advertencias anteriores" at bounding box center [339, 519] width 13 height 13
click at [874, 544] on button "Instalar Plugin" at bounding box center [865, 556] width 108 height 29
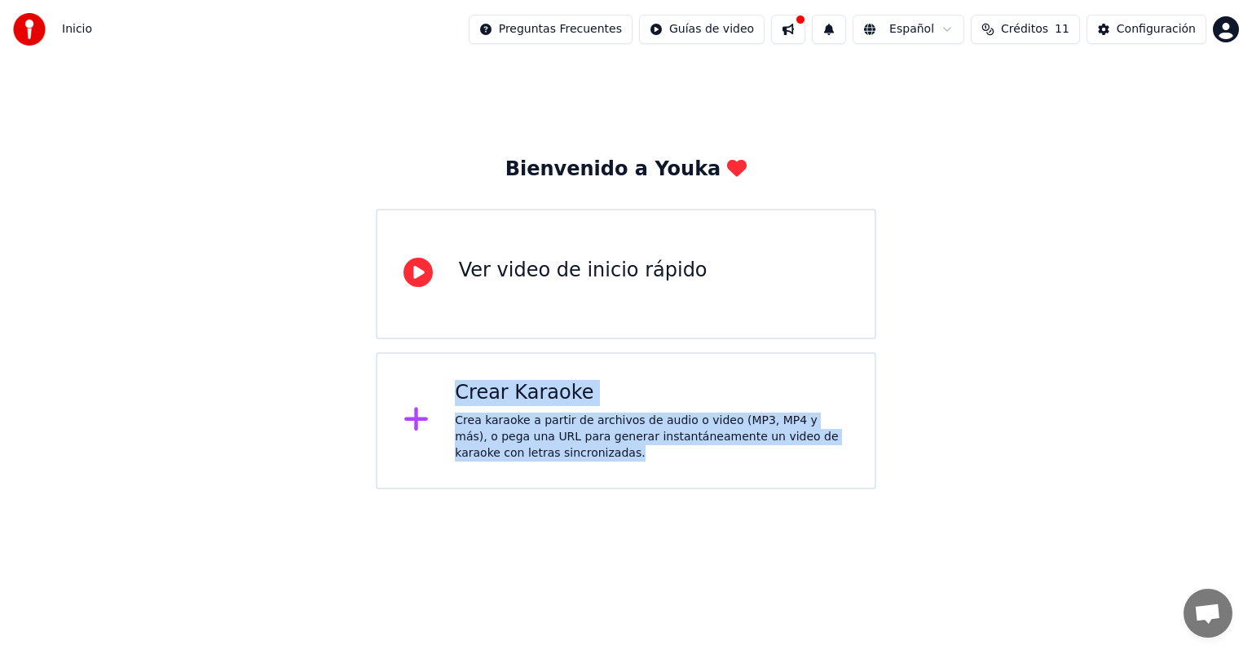
drag, startPoint x: 694, startPoint y: 319, endPoint x: 863, endPoint y: 418, distance: 196.5
click at [717, 444] on div "Bienvenido a Youka Ver video de inicio rápido Crear Karaoke Crea karaoke a part…" at bounding box center [626, 322] width 500 height 333
click at [1245, 443] on div "Bienvenido a Youka Ver video de inicio rápido Crear Karaoke Crea karaoke a part…" at bounding box center [626, 274] width 1252 height 430
click at [769, 293] on div "Ver video de inicio rápido" at bounding box center [626, 274] width 500 height 130
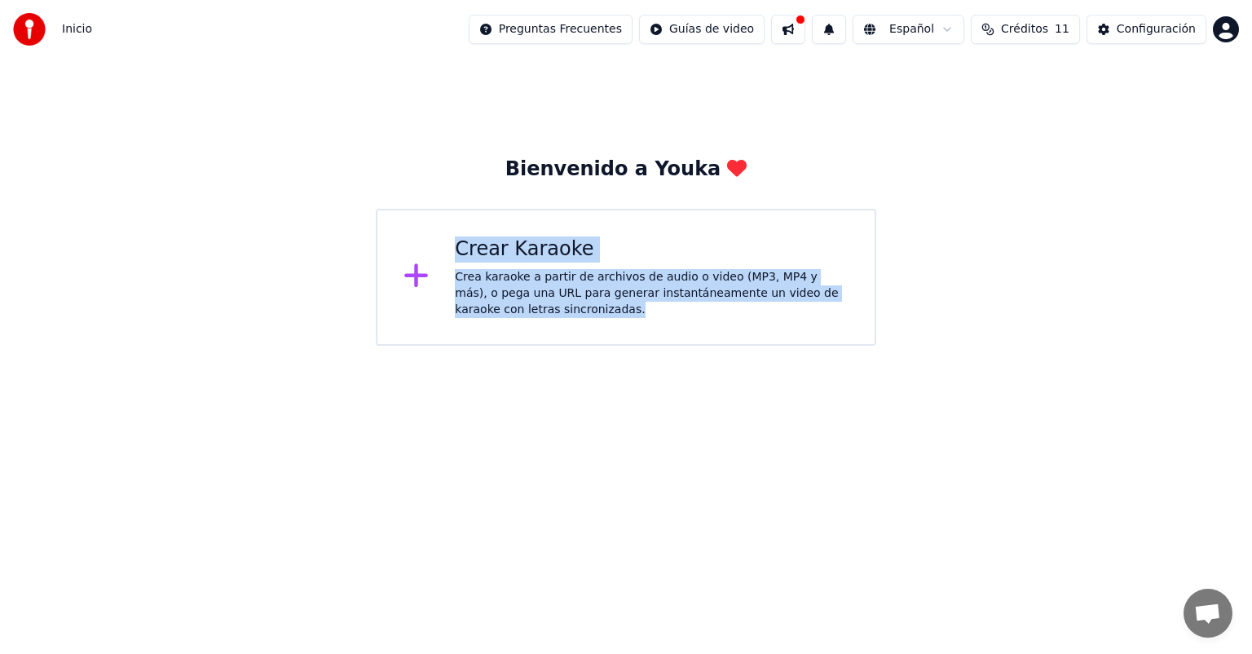
click at [501, 261] on div "Crear Karaoke" at bounding box center [652, 249] width 394 height 26
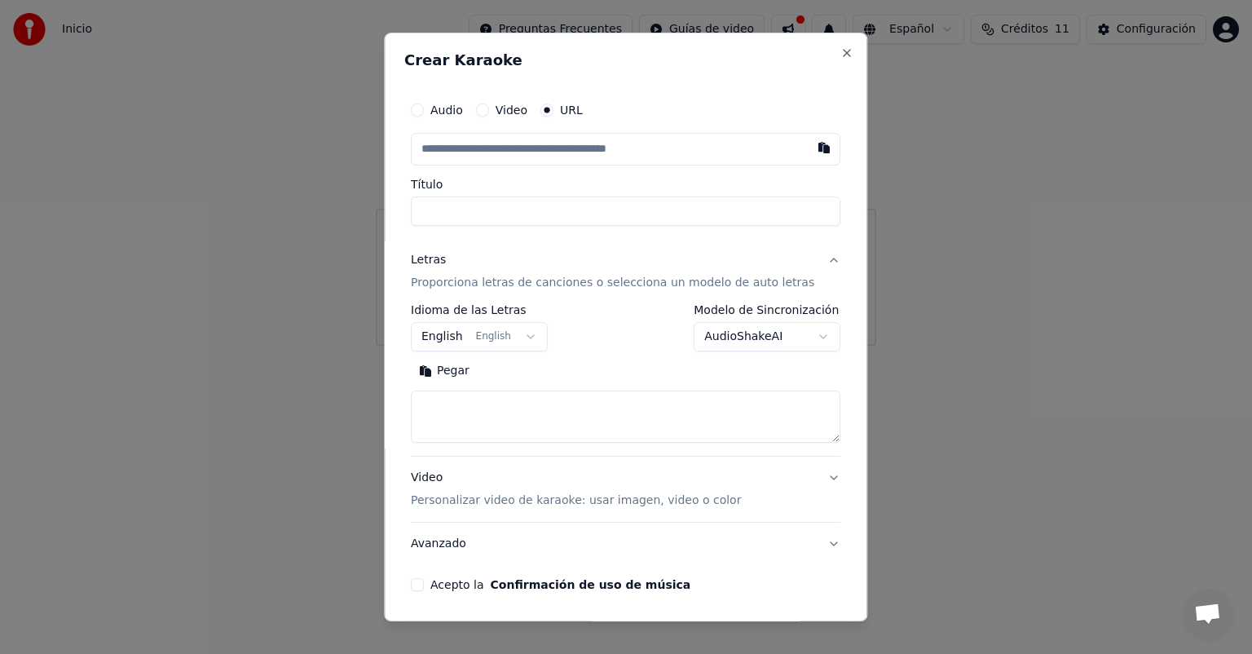
click at [520, 117] on div "Audio Video URL" at bounding box center [625, 110] width 429 height 33
click at [519, 113] on label "Video" at bounding box center [512, 109] width 32 height 11
click at [489, 113] on button "Video" at bounding box center [482, 110] width 13 height 13
click at [509, 220] on input "Título" at bounding box center [625, 209] width 429 height 29
click at [611, 145] on div "No hay archivo seleccionado" at bounding box center [637, 148] width 177 height 16
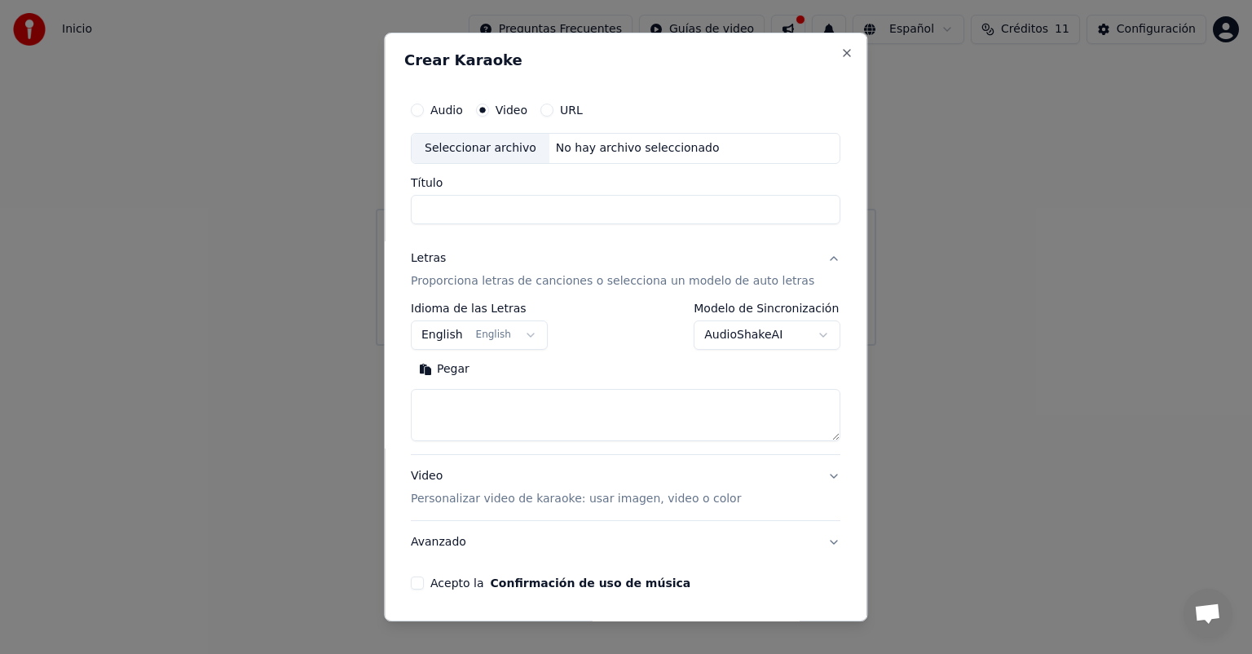
click at [553, 111] on button "URL" at bounding box center [546, 110] width 13 height 13
click at [528, 219] on input "Título" at bounding box center [625, 210] width 429 height 29
paste input "**********"
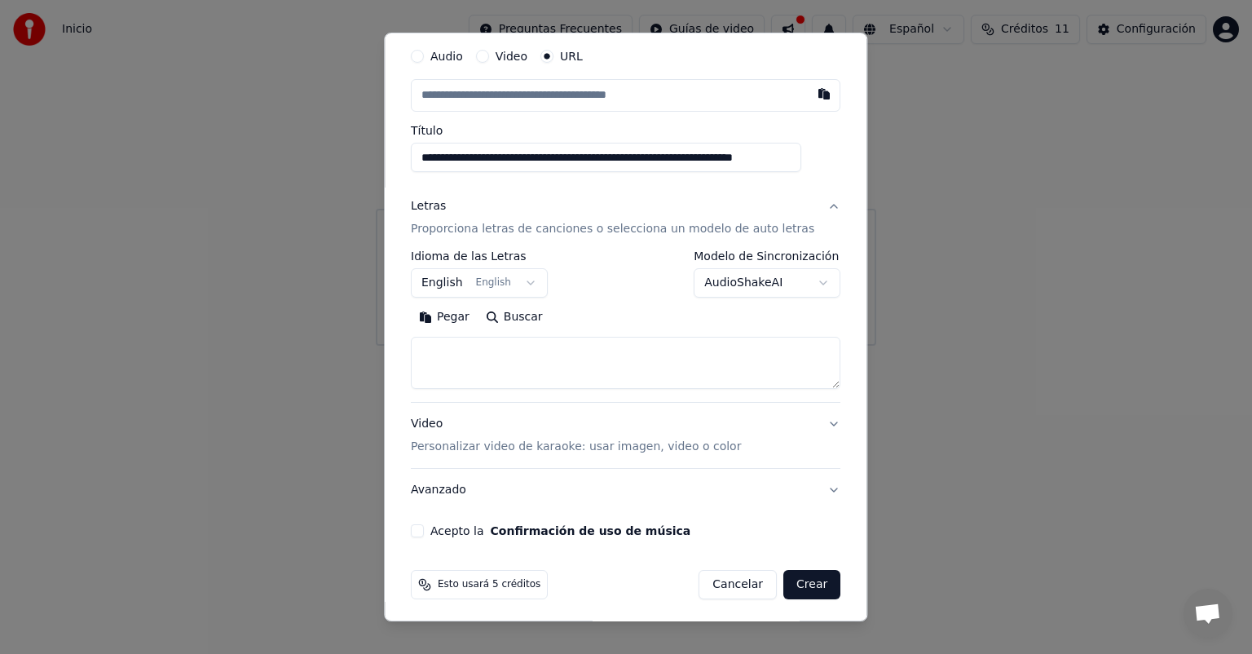
scroll to position [58, 0]
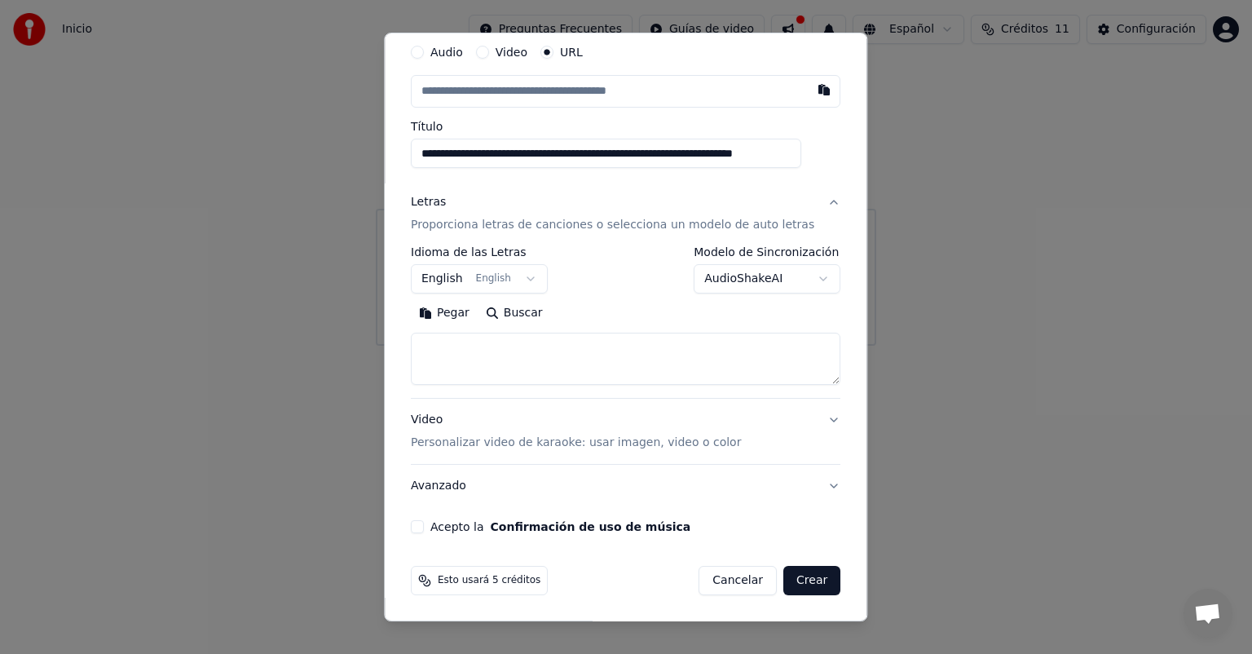
type input "**********"
click at [795, 280] on body "**********" at bounding box center [626, 173] width 1252 height 346
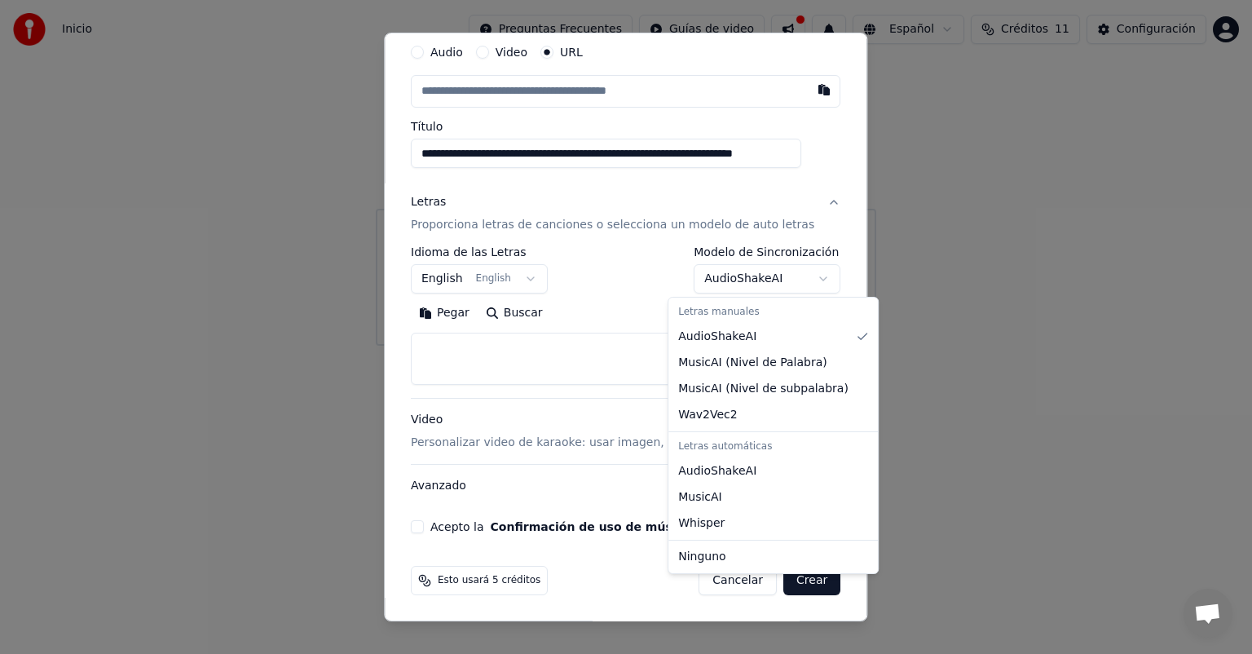
click at [542, 333] on body "**********" at bounding box center [626, 173] width 1252 height 346
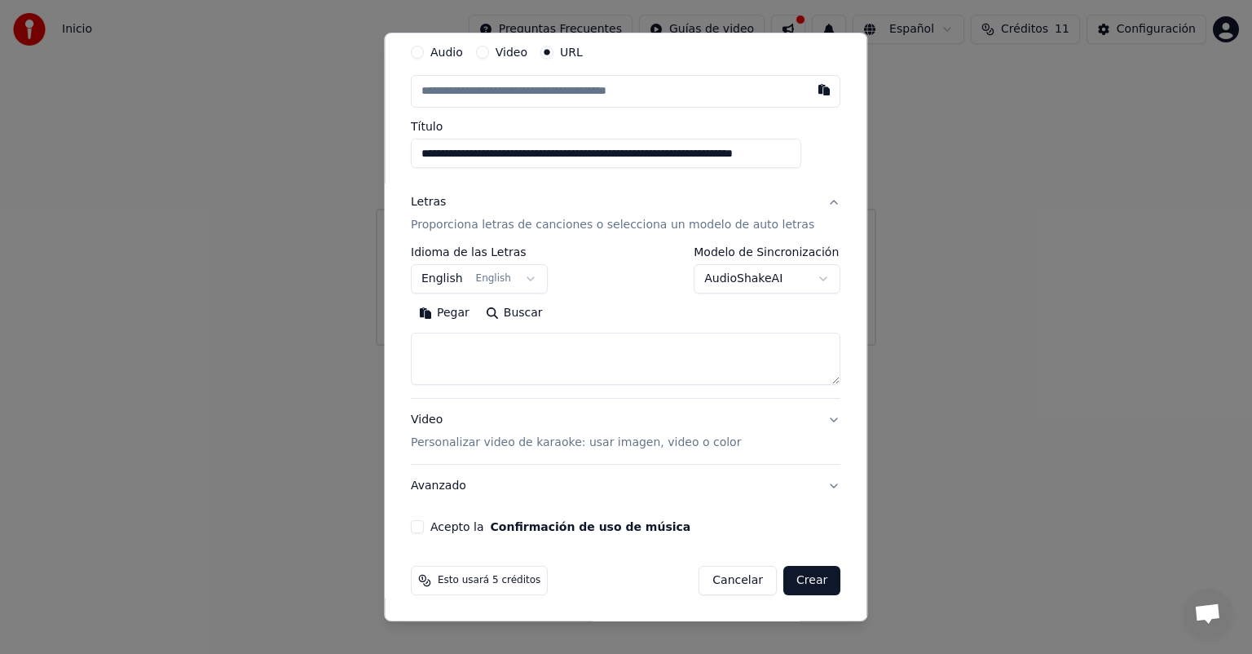
click at [488, 346] on textarea at bounding box center [625, 359] width 429 height 52
paste textarea "**********"
type textarea "**********"
click at [597, 310] on button "Expandir" at bounding box center [604, 313] width 85 height 26
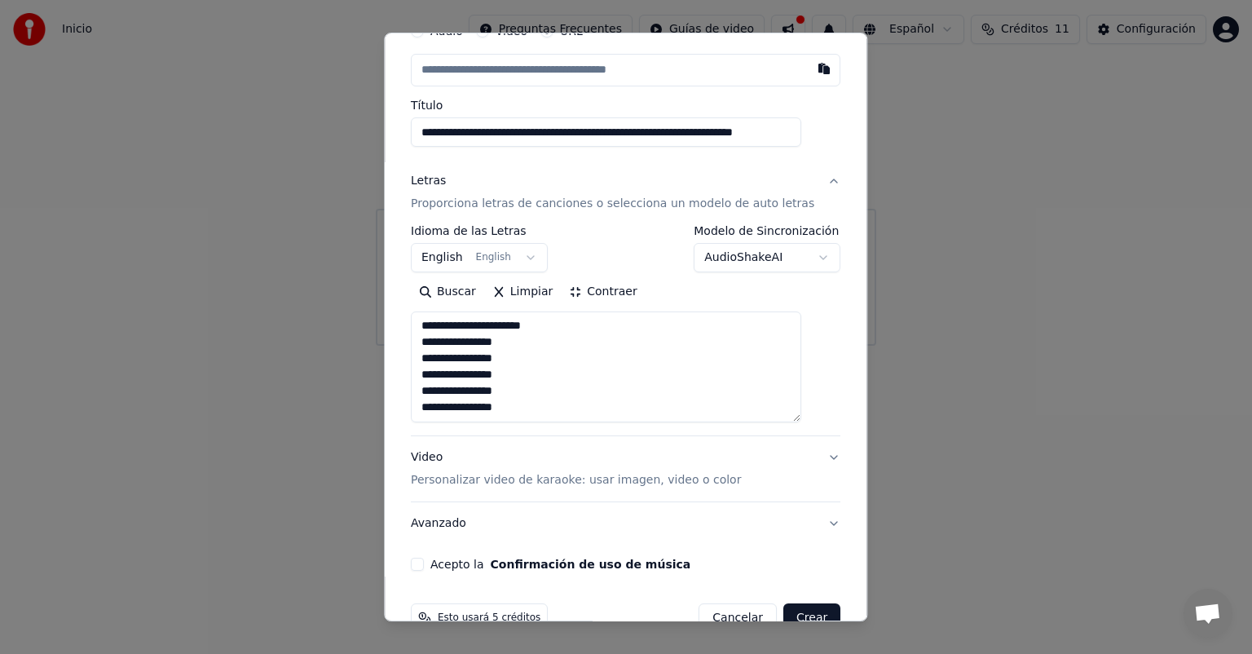
scroll to position [117, 0]
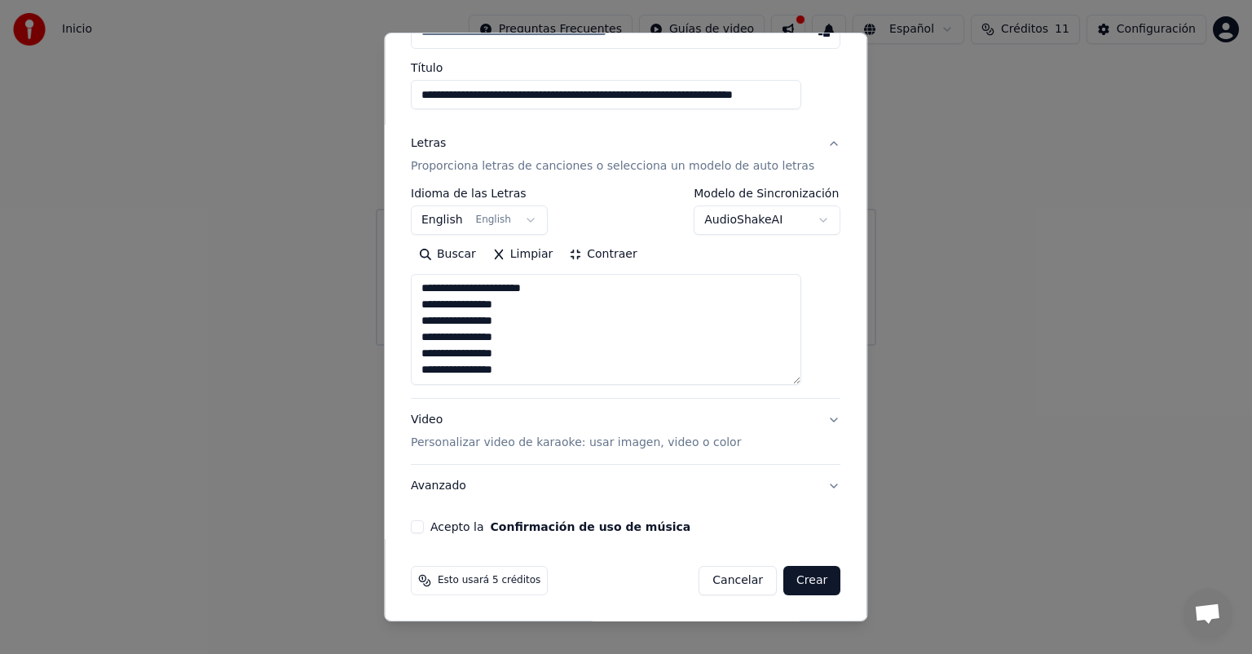
click at [565, 450] on button "Video Personalizar video de karaoke: usar imagen, video o color" at bounding box center [625, 431] width 429 height 65
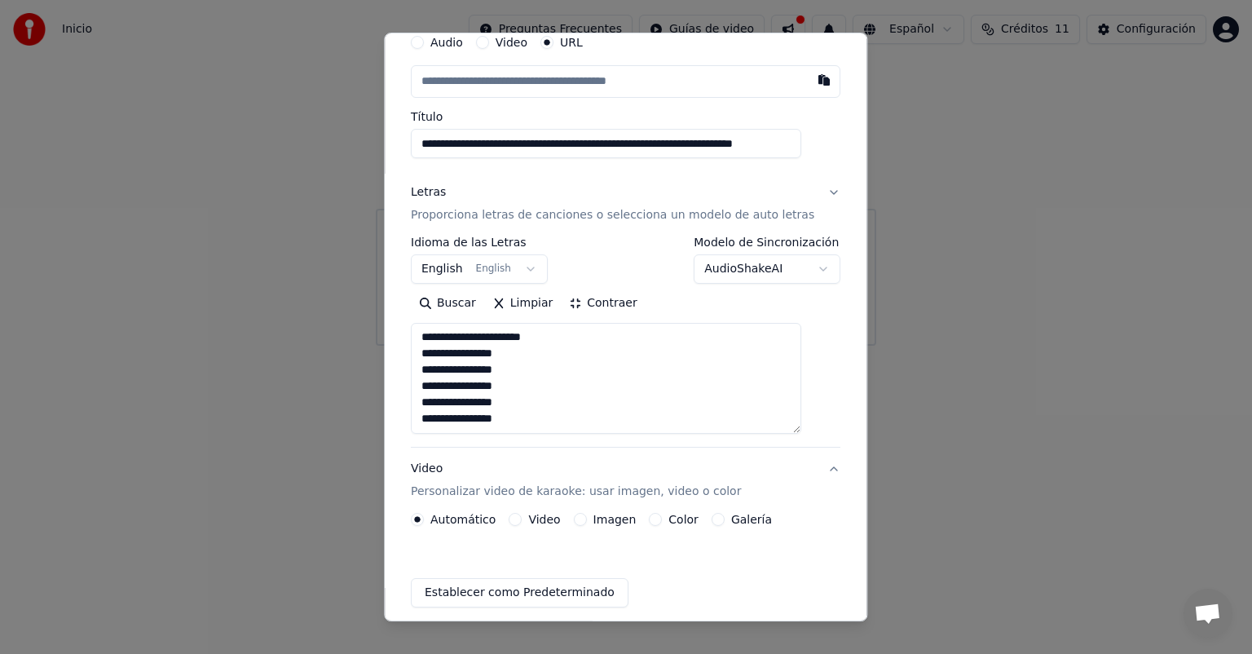
scroll to position [14, 0]
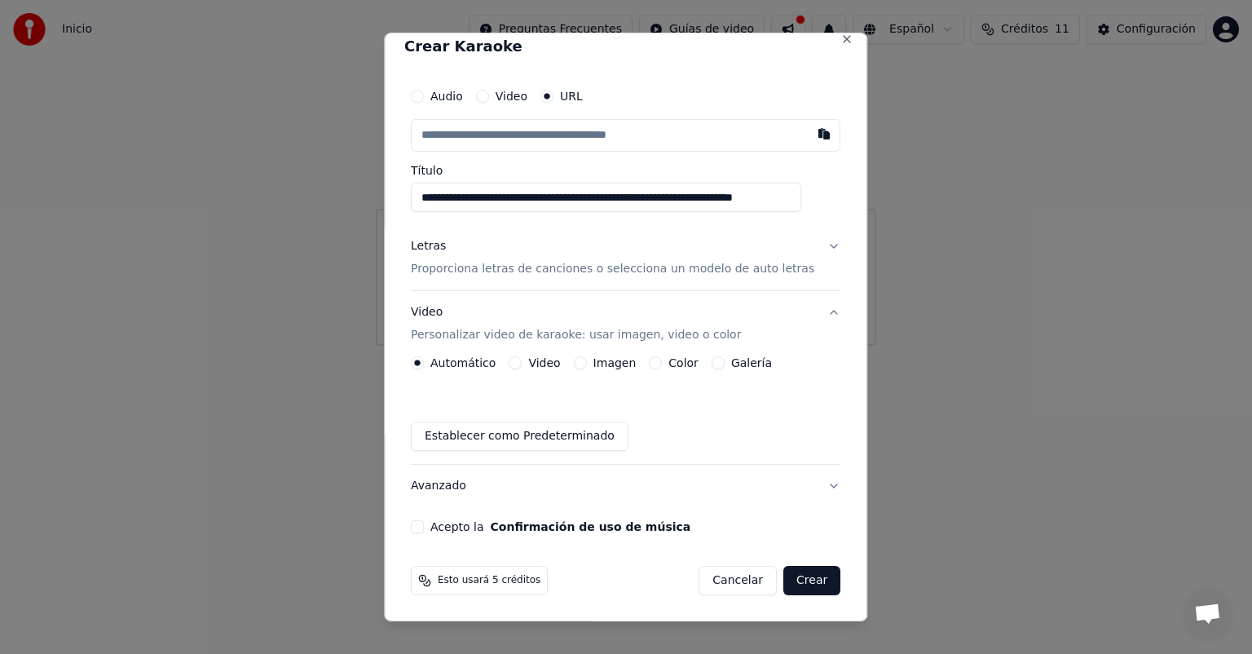
click at [522, 362] on button "Video" at bounding box center [515, 362] width 13 height 13
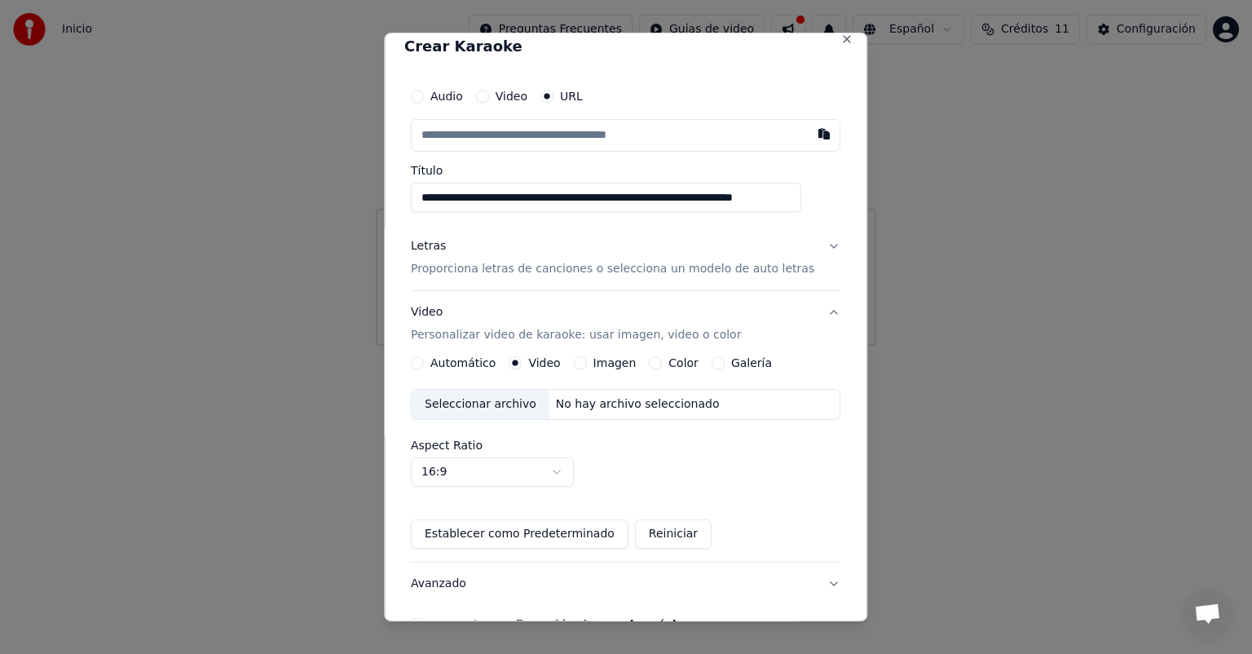
click at [616, 353] on button "Video Personalizar video de karaoke: usar imagen, video o color" at bounding box center [625, 323] width 429 height 65
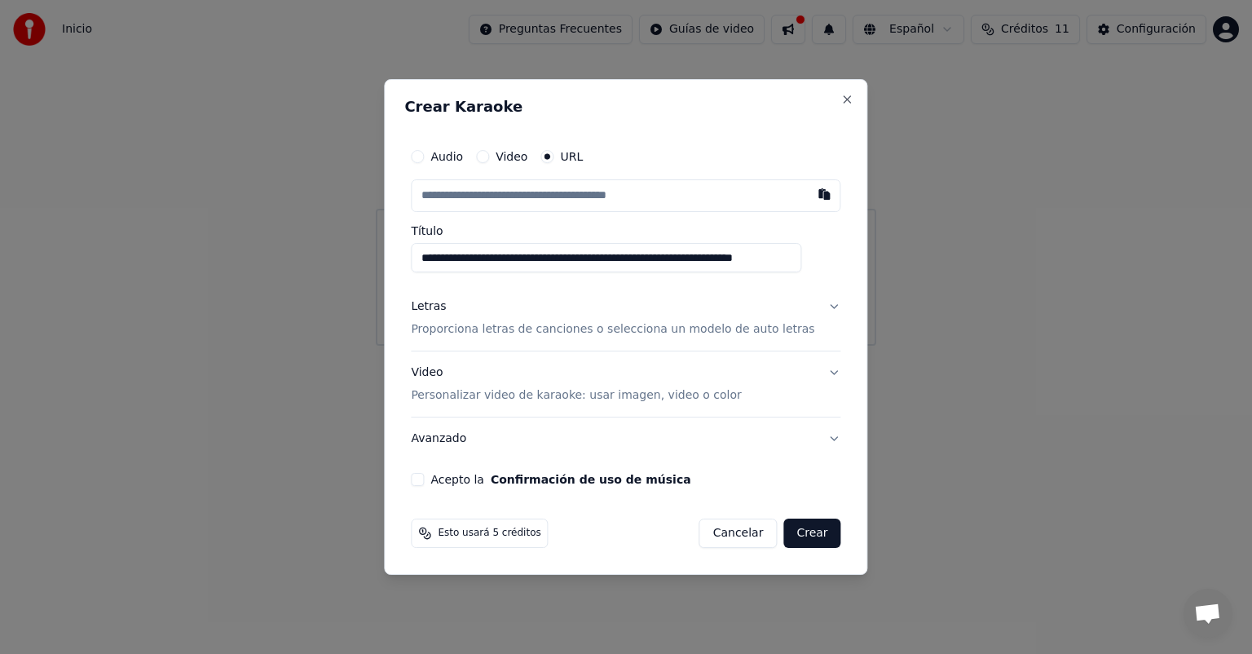
click at [558, 392] on p "Personalizar video de karaoke: usar imagen, video o color" at bounding box center [576, 395] width 330 height 16
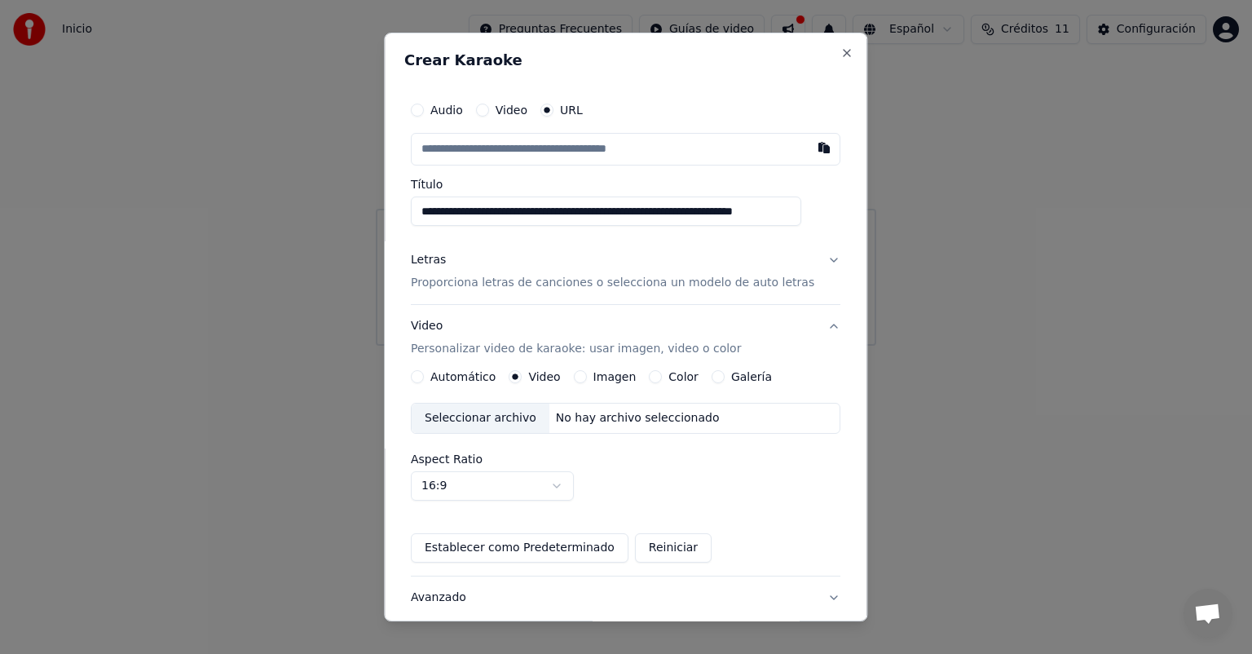
drag, startPoint x: 605, startPoint y: 377, endPoint x: 623, endPoint y: 375, distance: 18.8
click at [605, 376] on label "Imagen" at bounding box center [614, 376] width 43 height 11
click at [587, 376] on button "Imagen" at bounding box center [580, 376] width 13 height 13
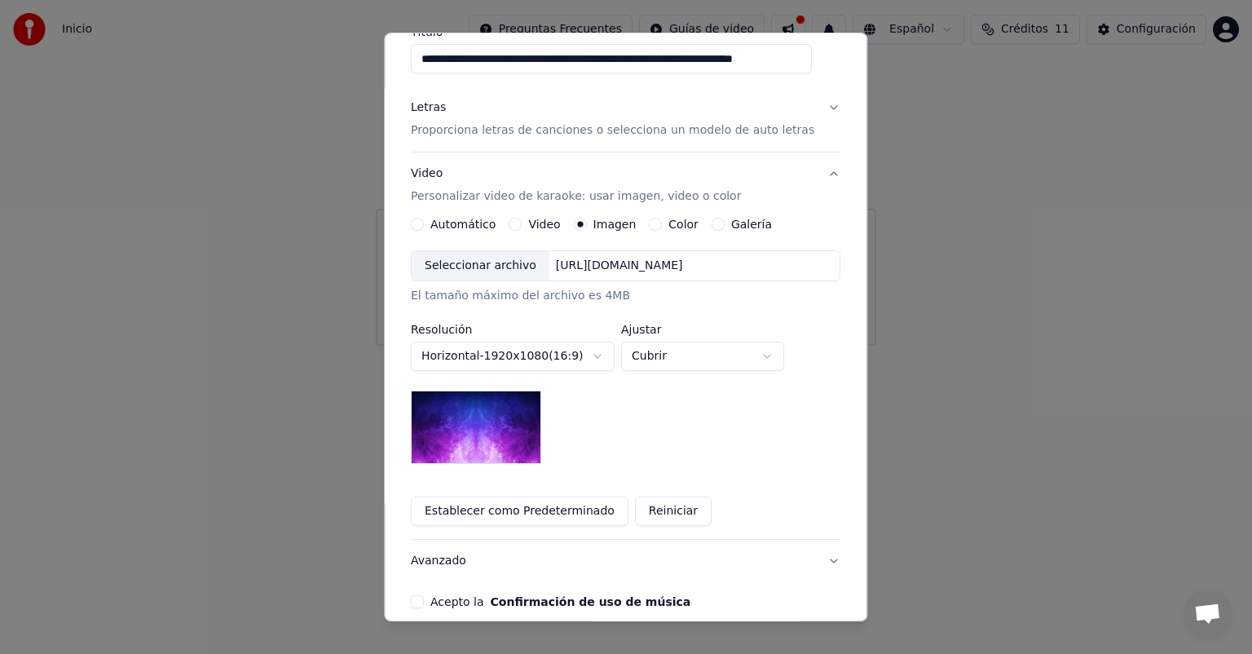
scroll to position [146, 0]
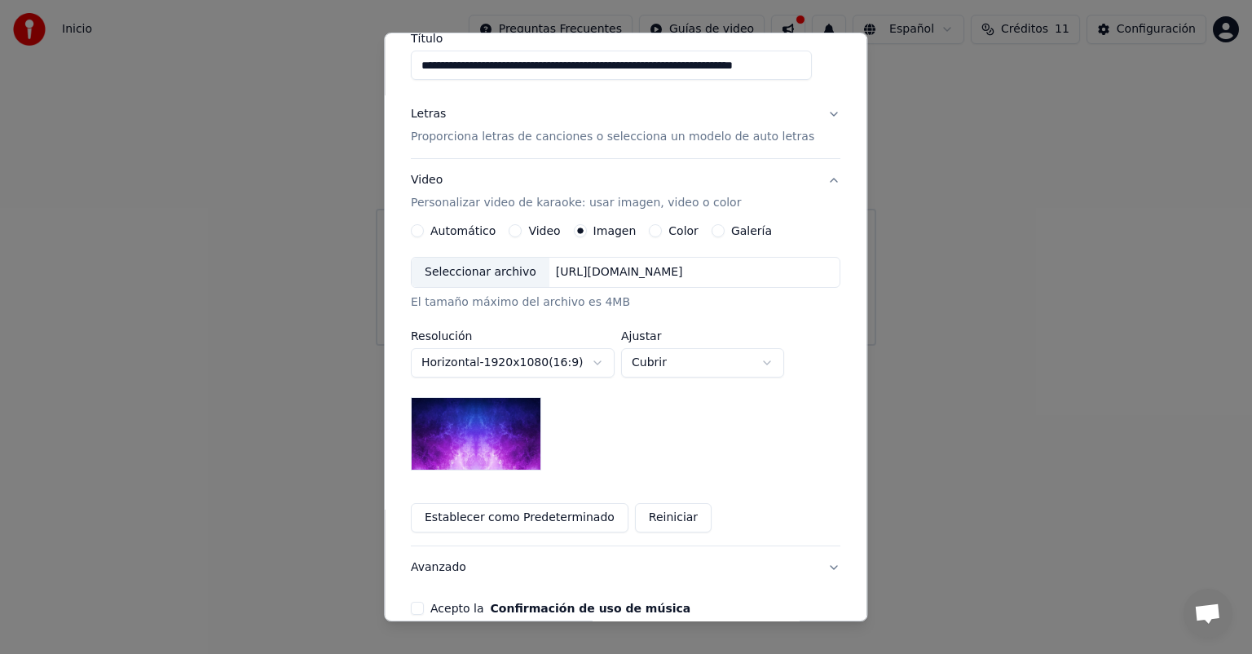
click at [655, 231] on button "Color" at bounding box center [656, 230] width 13 height 13
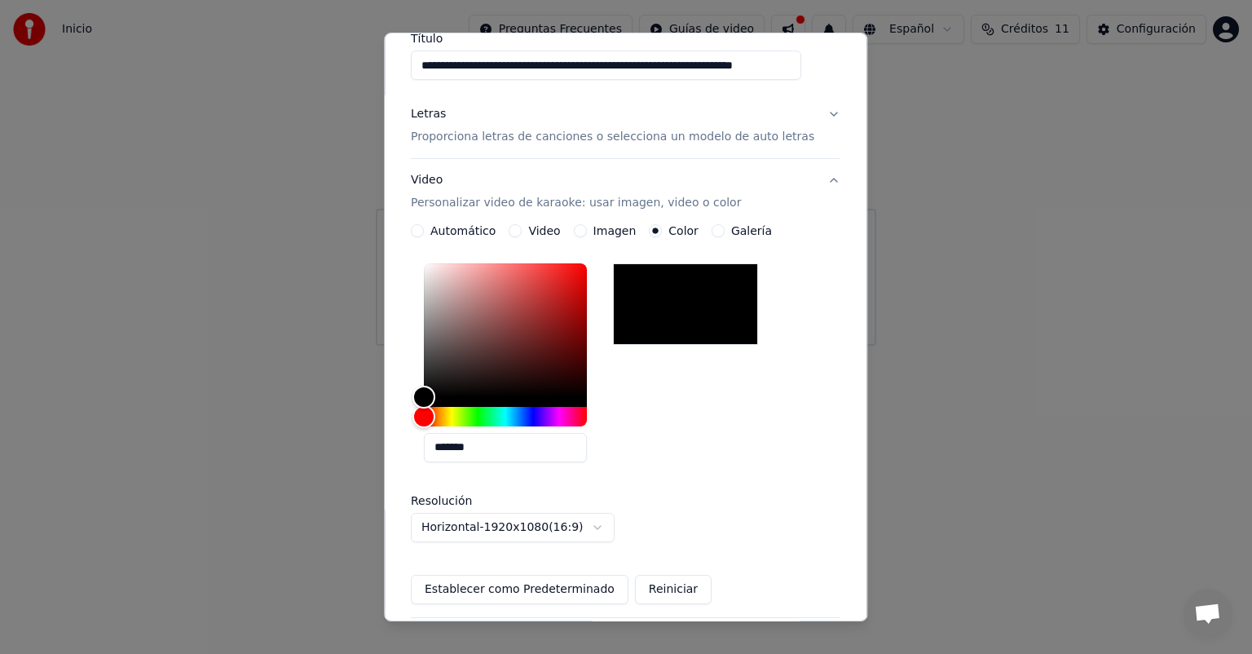
click at [593, 231] on div "Imagen" at bounding box center [605, 230] width 63 height 13
click at [585, 230] on button "Imagen" at bounding box center [580, 230] width 13 height 13
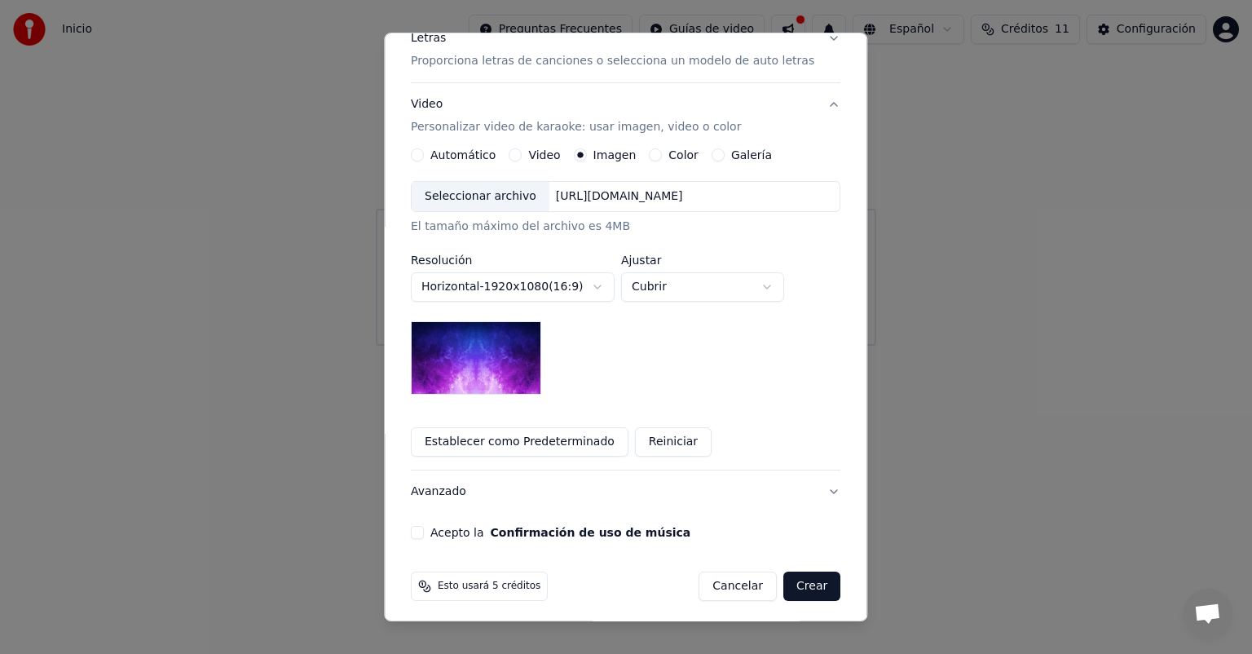
scroll to position [227, 0]
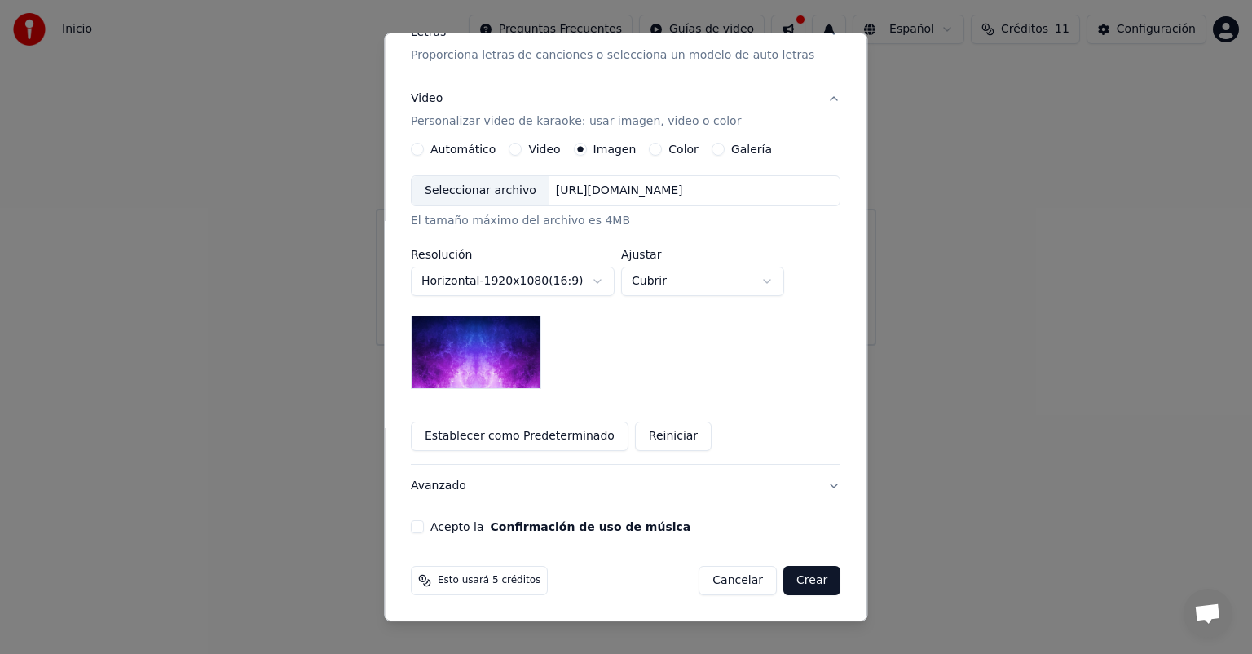
click at [564, 434] on button "Establecer como Predeterminado" at bounding box center [520, 435] width 218 height 29
click at [542, 433] on button "Establecer como Predeterminado" at bounding box center [520, 435] width 218 height 29
click at [540, 442] on button "Establecer como Predeterminado" at bounding box center [520, 435] width 218 height 29
click at [424, 522] on button "Acepto la Confirmación de uso de música" at bounding box center [417, 526] width 13 height 13
click at [516, 440] on button "Establecer como Predeterminado" at bounding box center [520, 435] width 218 height 29
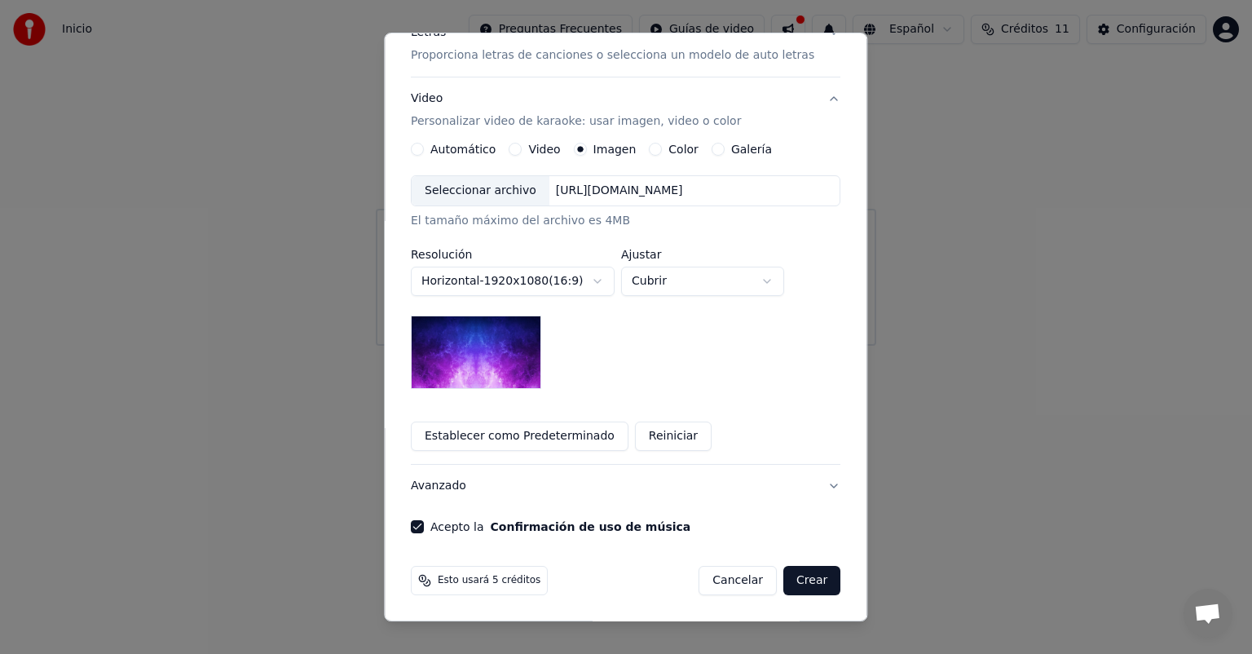
click at [807, 577] on button "Crear" at bounding box center [811, 580] width 57 height 29
click at [783, 578] on button "Crear" at bounding box center [811, 580] width 57 height 29
click at [789, 574] on button "Crear" at bounding box center [811, 580] width 57 height 29
click at [783, 584] on button "Crear" at bounding box center [811, 580] width 57 height 29
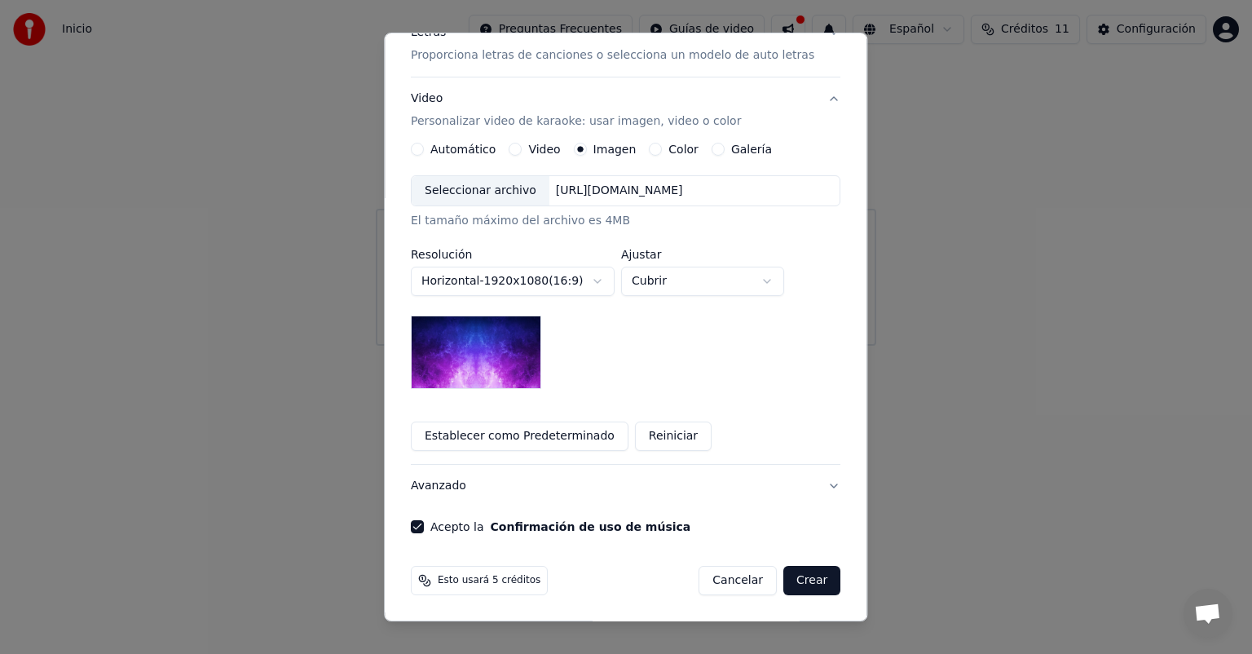
click at [783, 584] on button "Crear" at bounding box center [811, 580] width 57 height 29
click at [506, 575] on span "Esto usará 5 créditos" at bounding box center [489, 580] width 103 height 13
click at [817, 486] on button "Avanzado" at bounding box center [625, 486] width 429 height 42
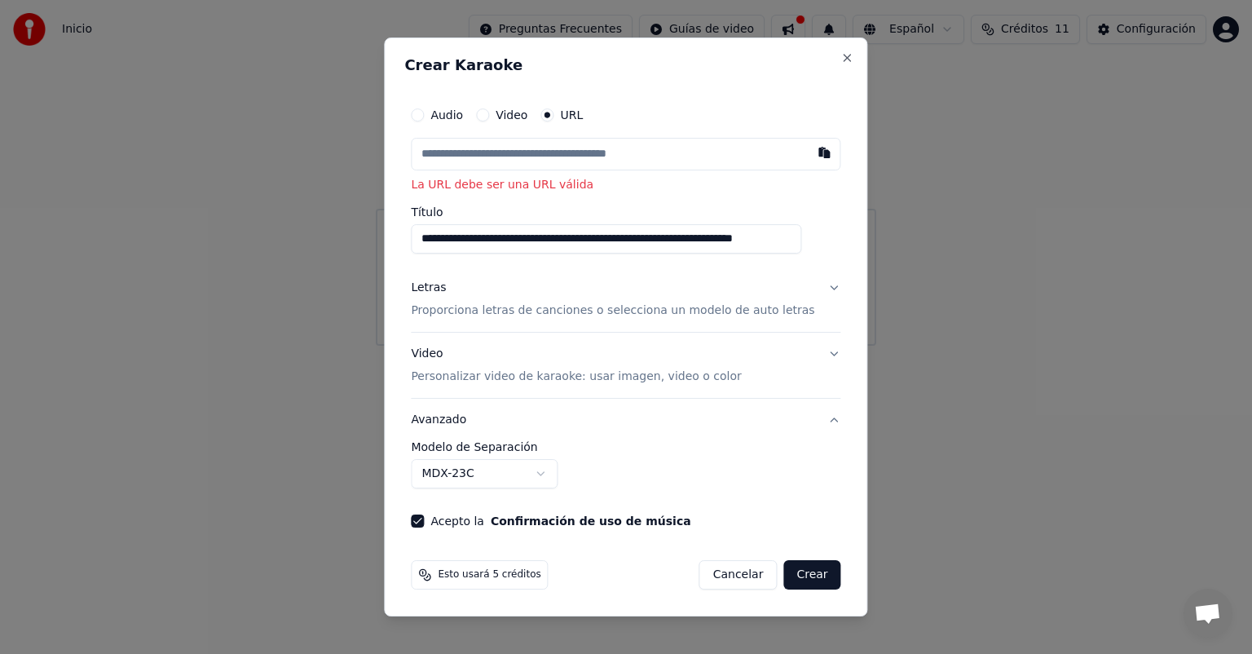
scroll to position [0, 0]
click at [553, 346] on body "**********" at bounding box center [626, 173] width 1252 height 346
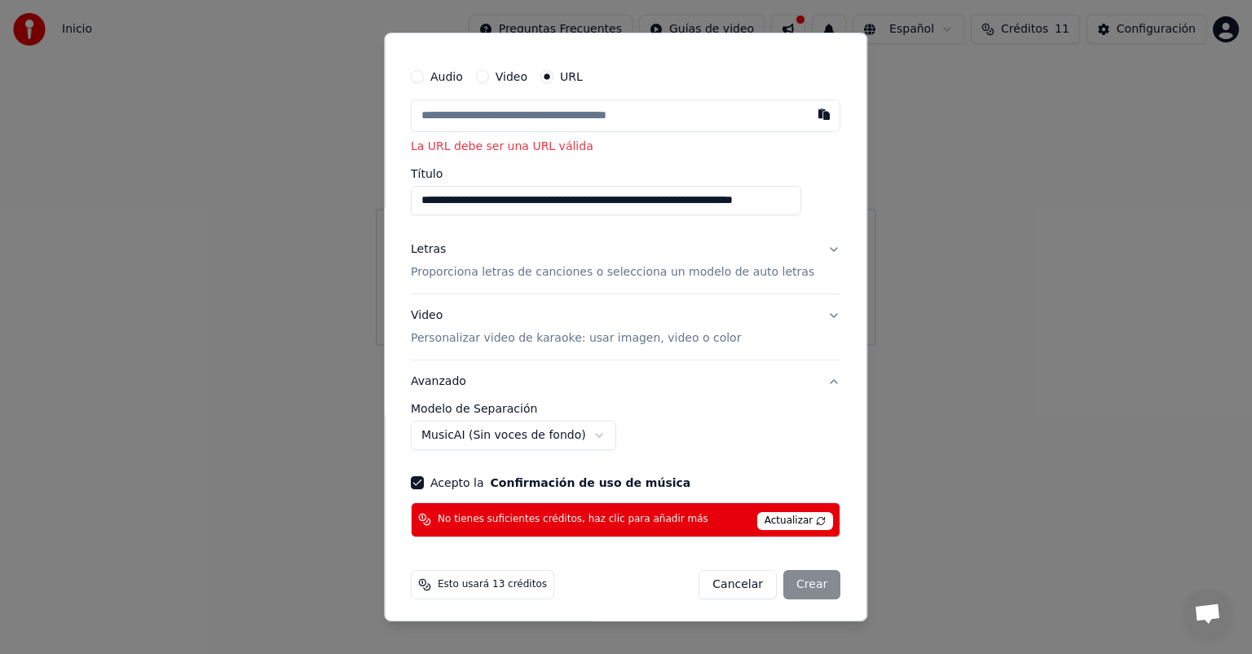
scroll to position [37, 0]
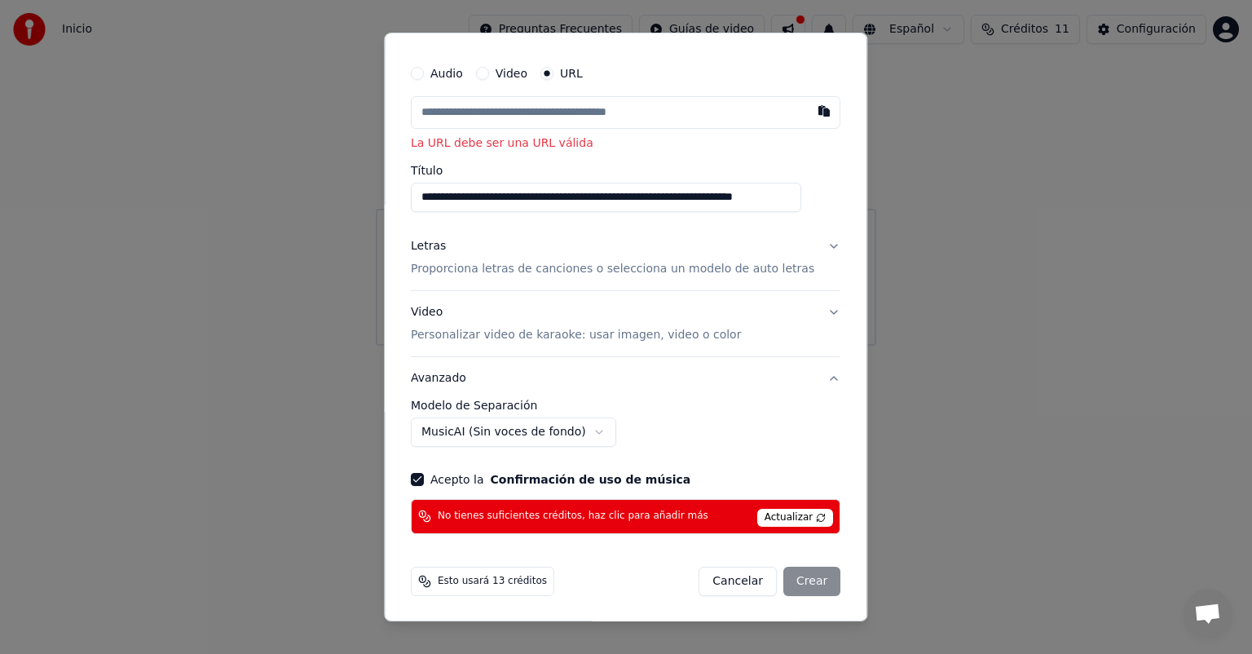
click at [768, 514] on span "Actualizar" at bounding box center [795, 518] width 77 height 18
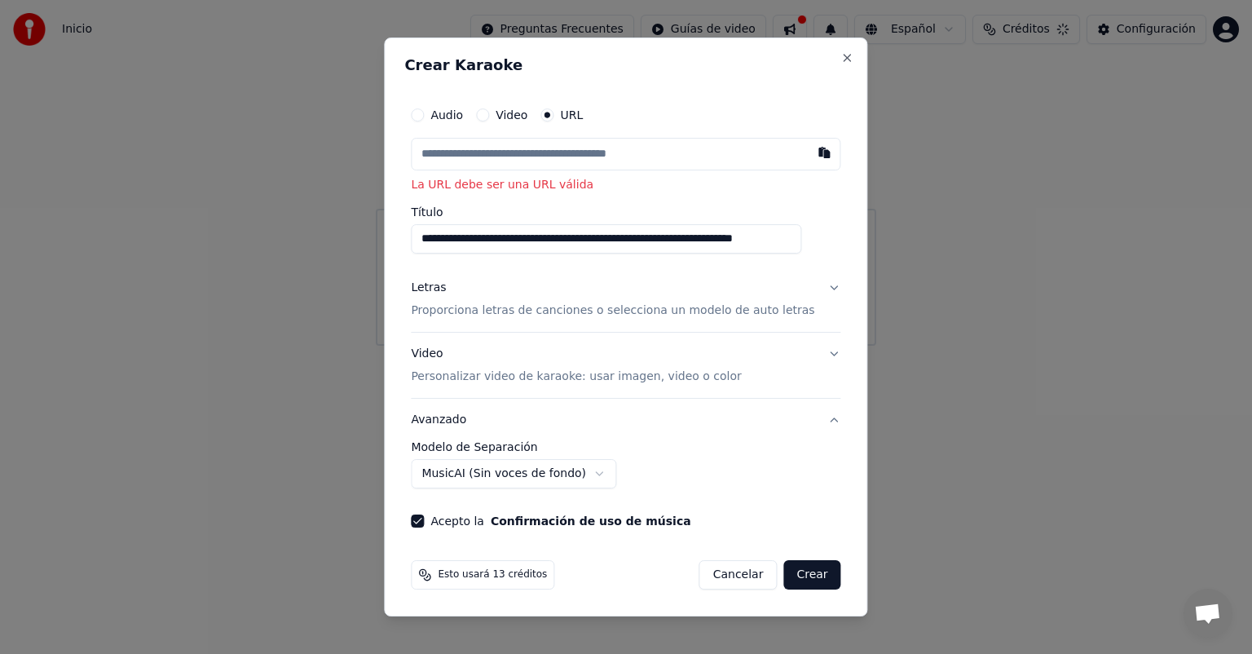
scroll to position [0, 0]
click at [424, 519] on button "Acepto la Confirmación de uso de música" at bounding box center [417, 520] width 13 height 13
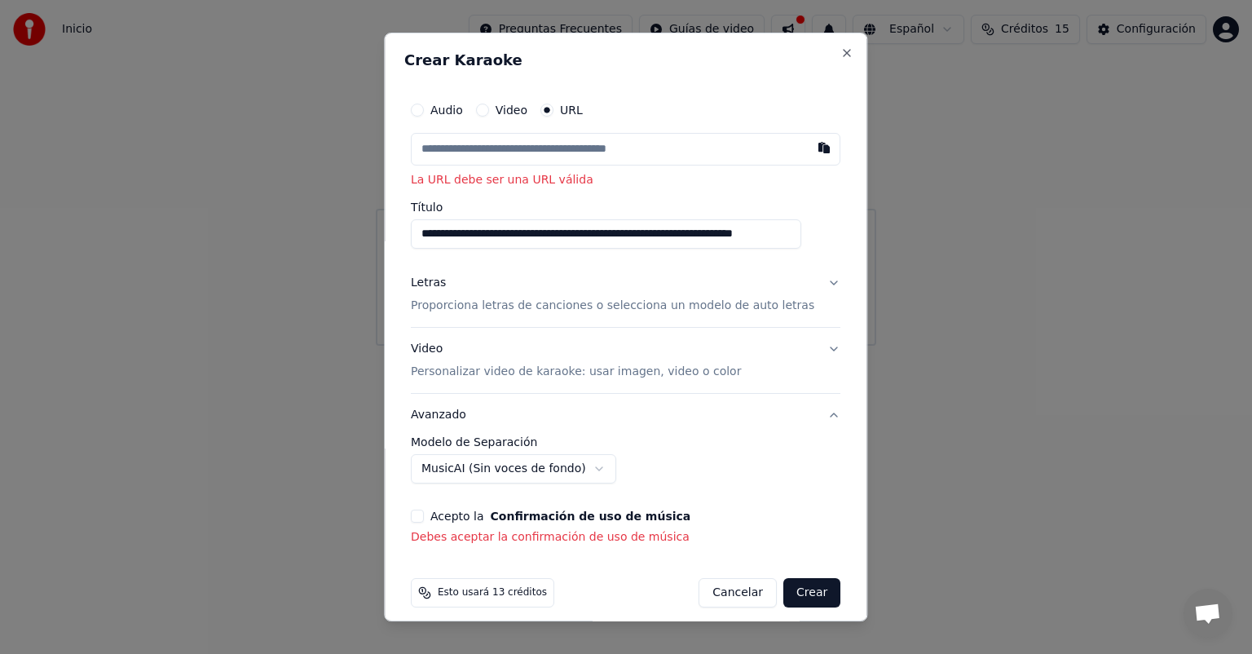
click at [783, 597] on button "Crear" at bounding box center [811, 592] width 57 height 29
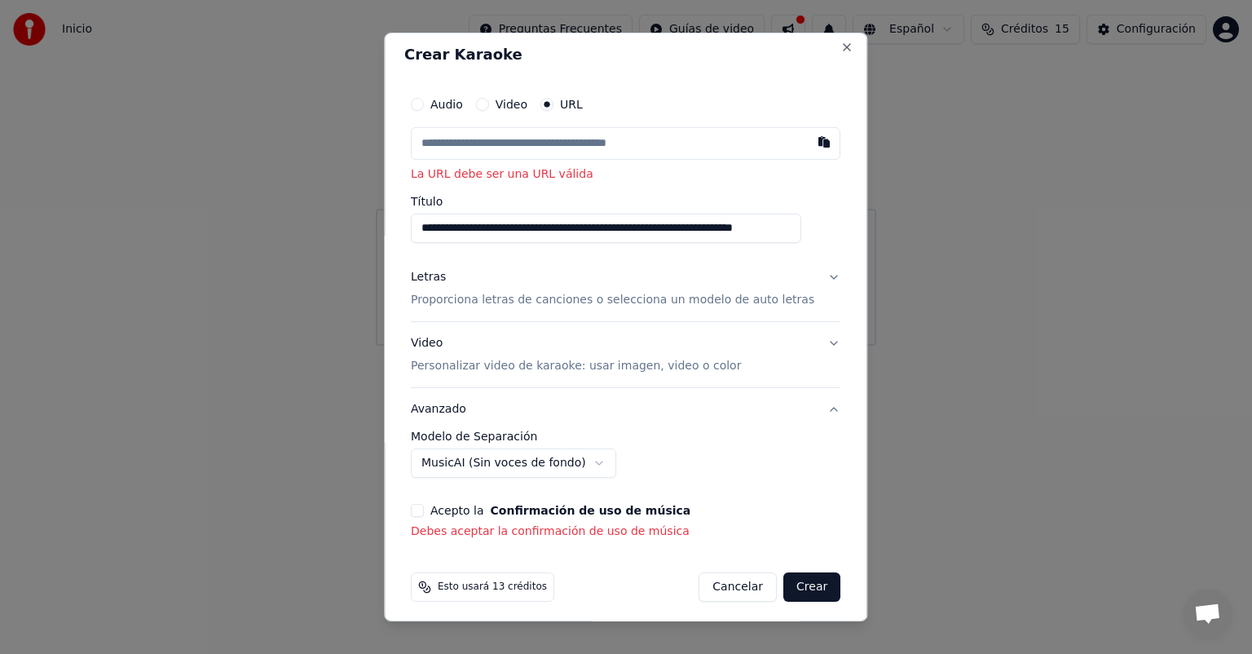
scroll to position [12, 0]
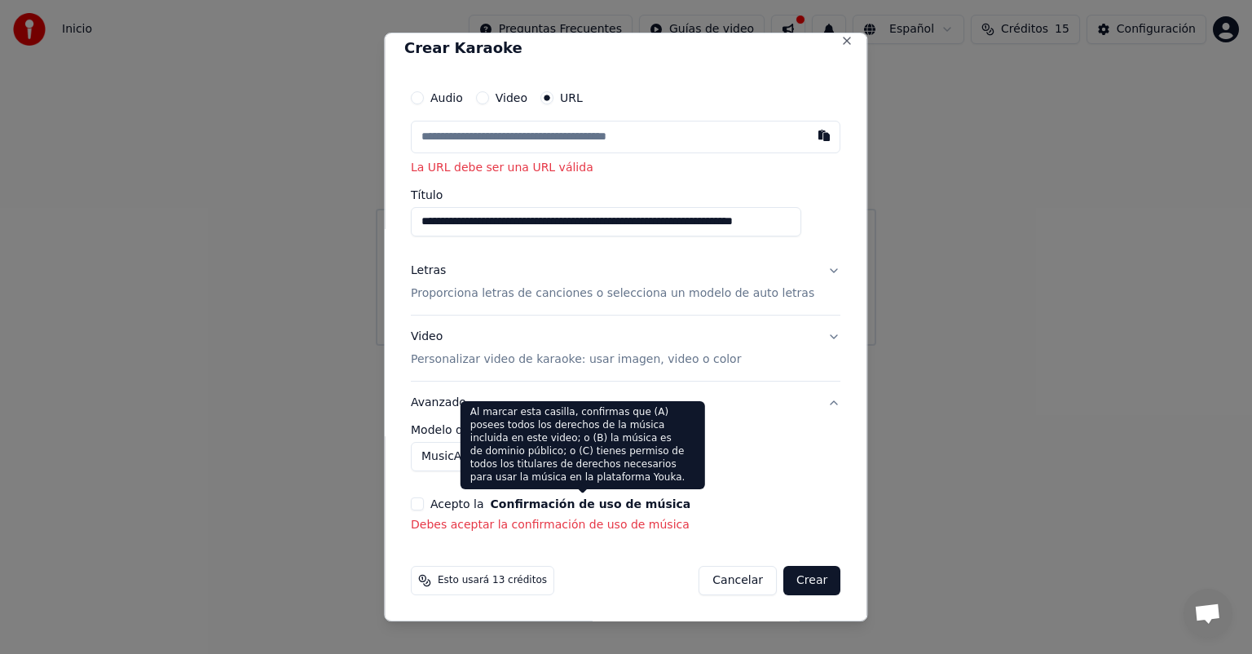
click at [734, 489] on div "**********" at bounding box center [625, 307] width 443 height 465
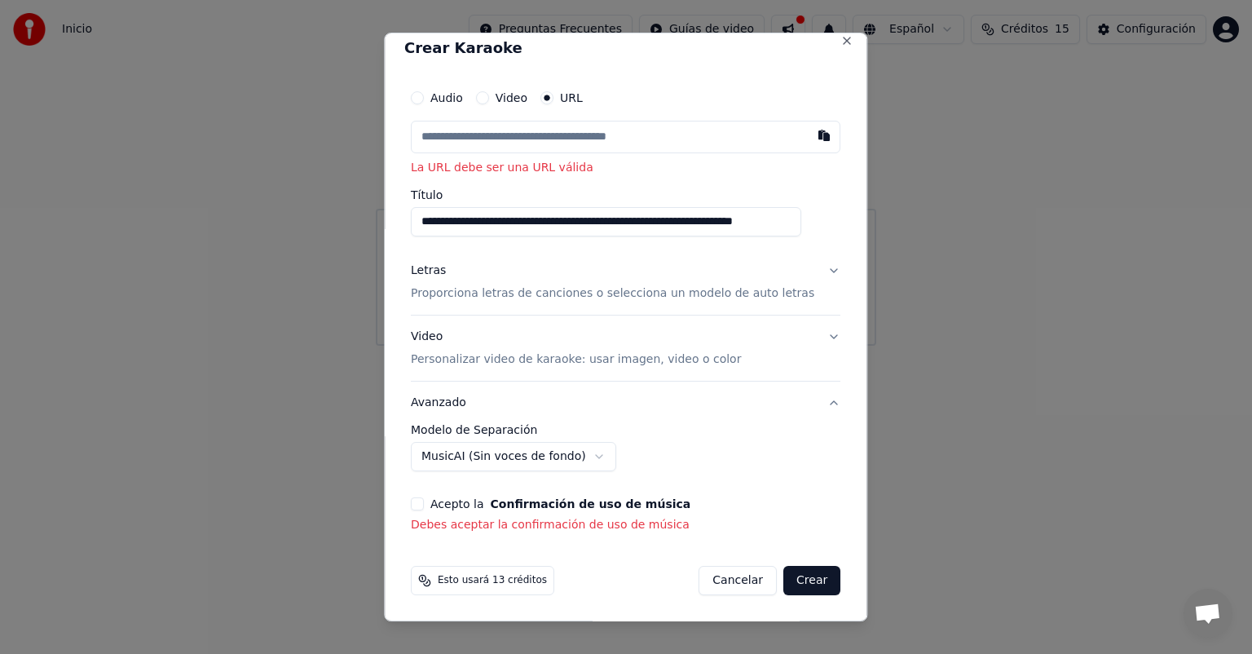
click at [566, 346] on body "**********" at bounding box center [626, 173] width 1252 height 346
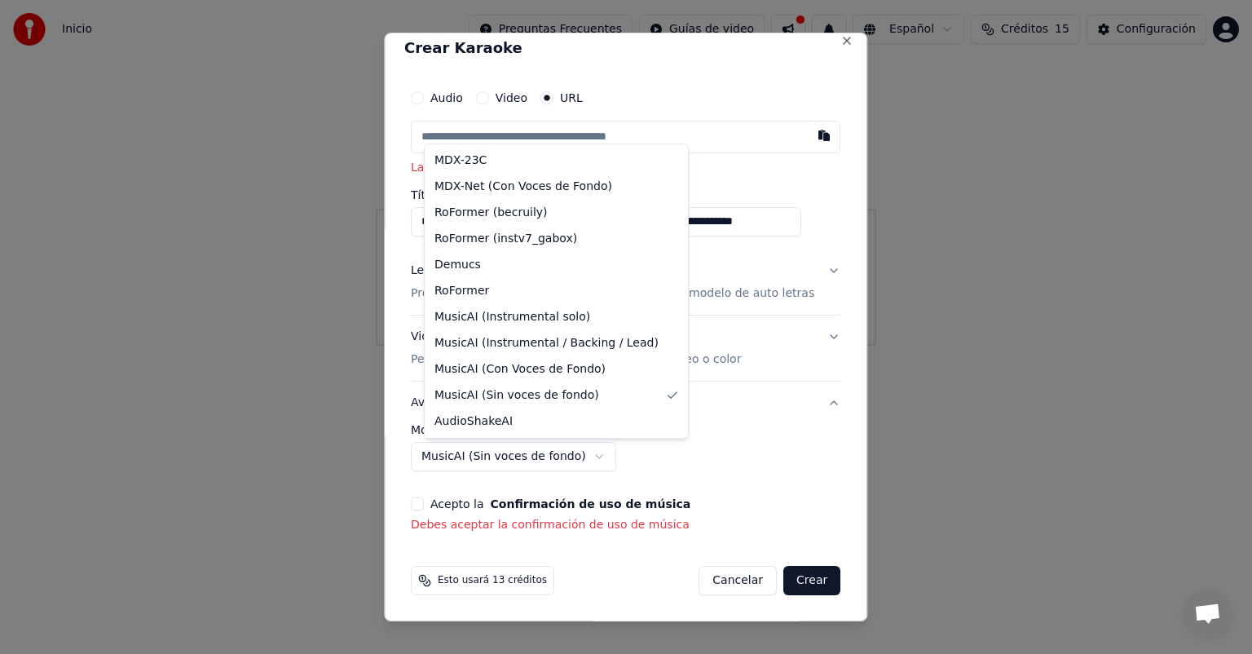
select select "******"
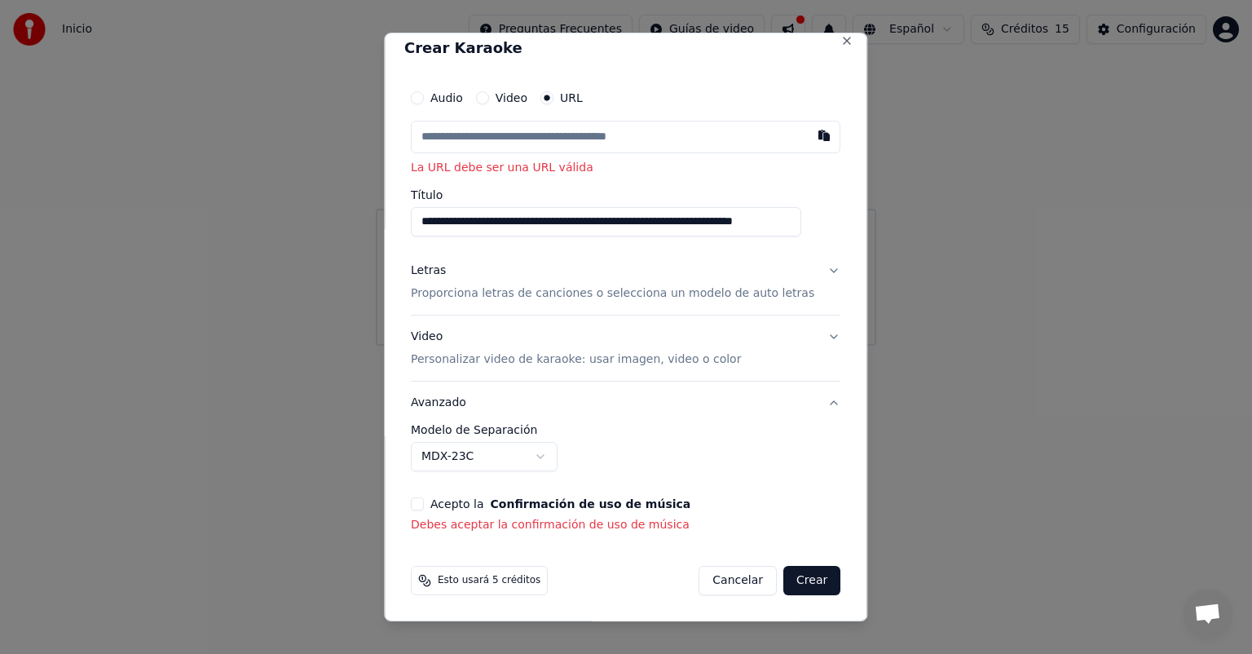
click at [783, 573] on button "Crear" at bounding box center [811, 580] width 57 height 29
drag, startPoint x: 782, startPoint y: 573, endPoint x: 843, endPoint y: 557, distance: 63.1
click at [794, 573] on button "Crear" at bounding box center [811, 580] width 57 height 29
click at [610, 145] on input "text" at bounding box center [625, 137] width 429 height 33
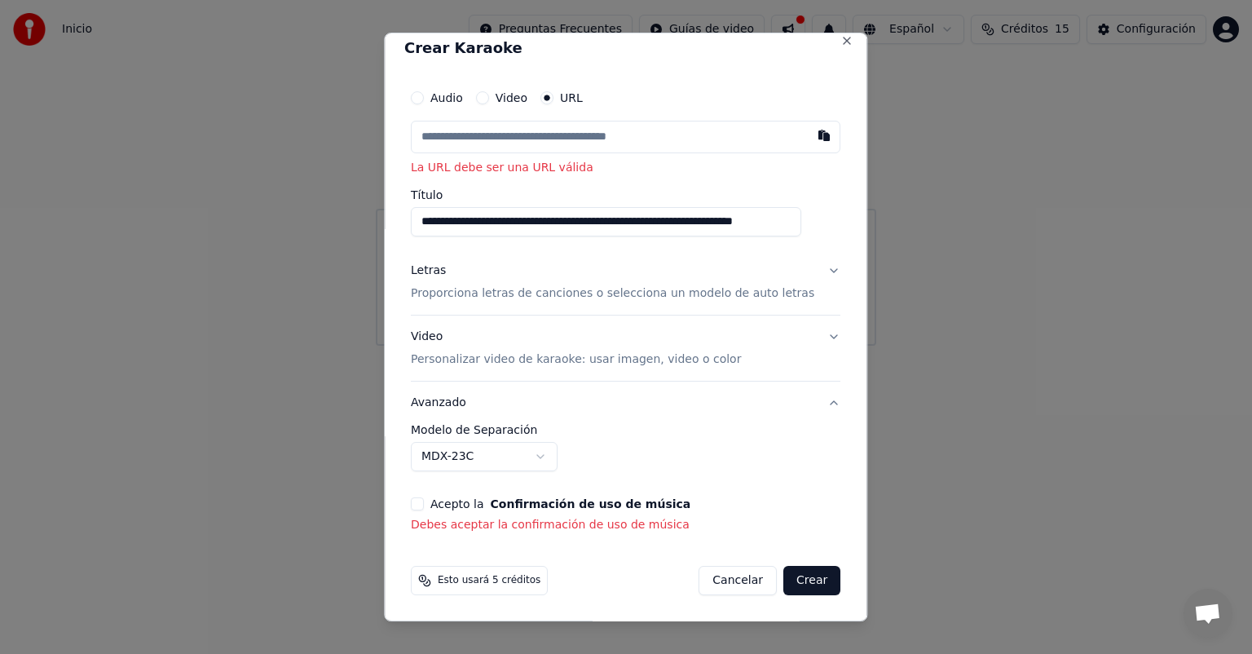
click at [514, 134] on input "text" at bounding box center [625, 137] width 429 height 33
paste input "**********"
type input "**********"
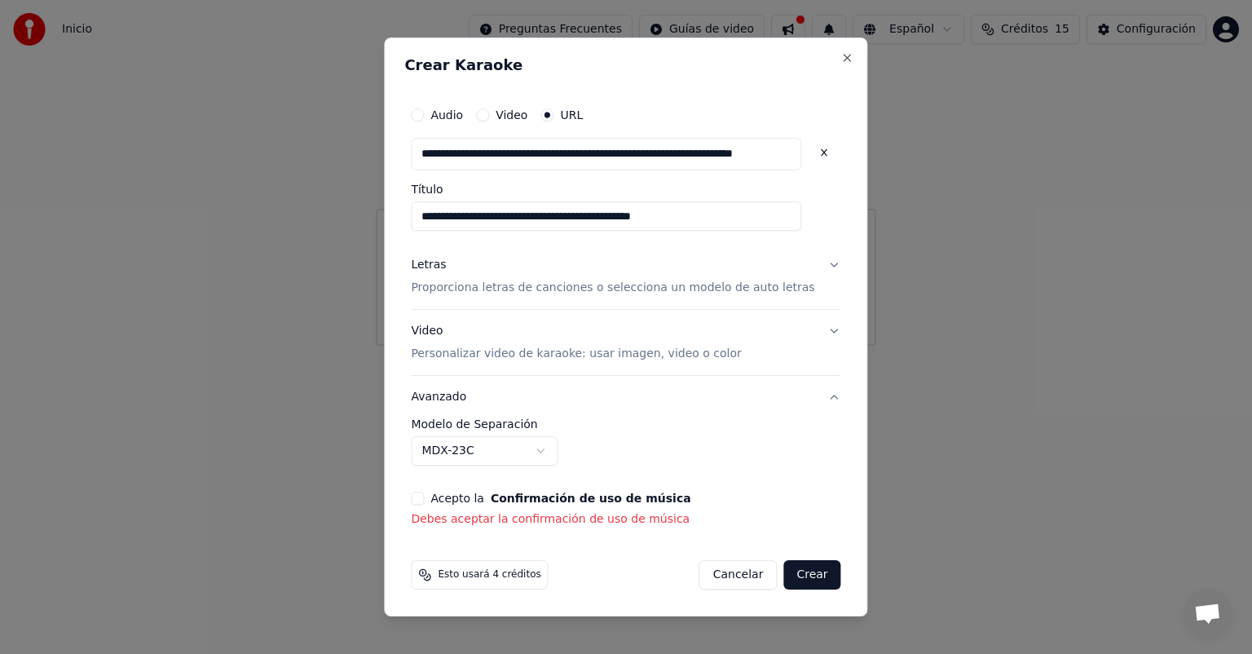
scroll to position [0, 39]
type input "**********"
click at [449, 496] on div "Acepto la Confirmación de uso de música" at bounding box center [625, 497] width 429 height 13
click at [424, 496] on button "Acepto la Confirmación de uso de música" at bounding box center [417, 497] width 13 height 13
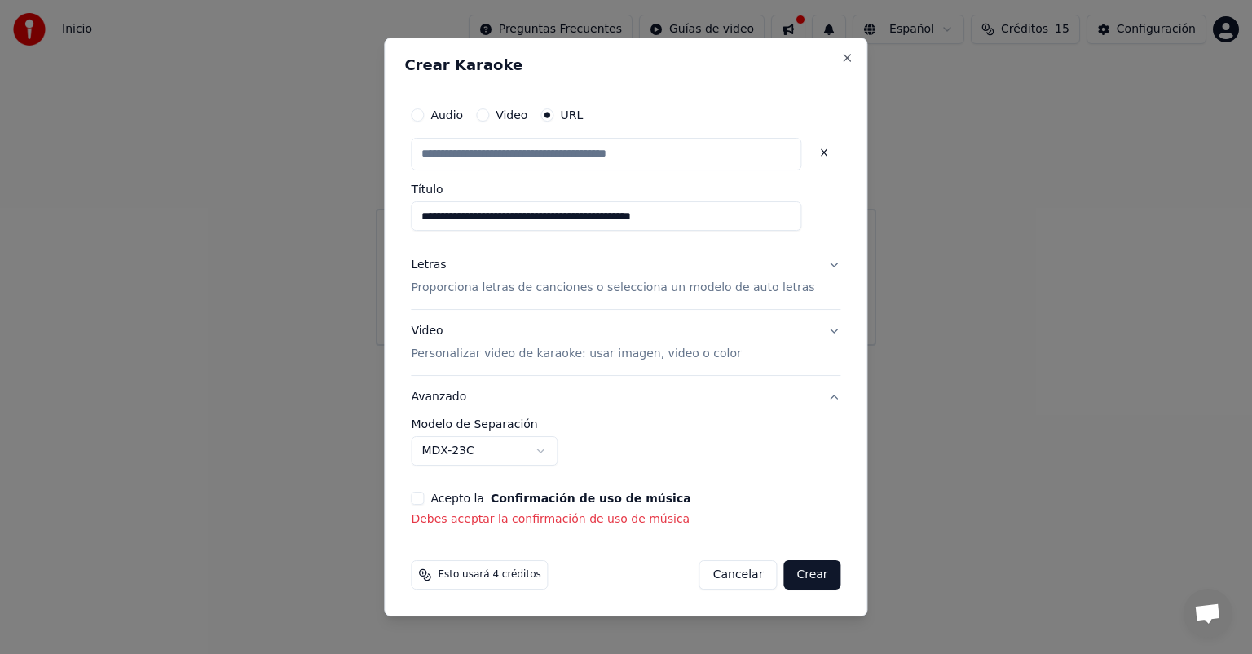
type input "**********"
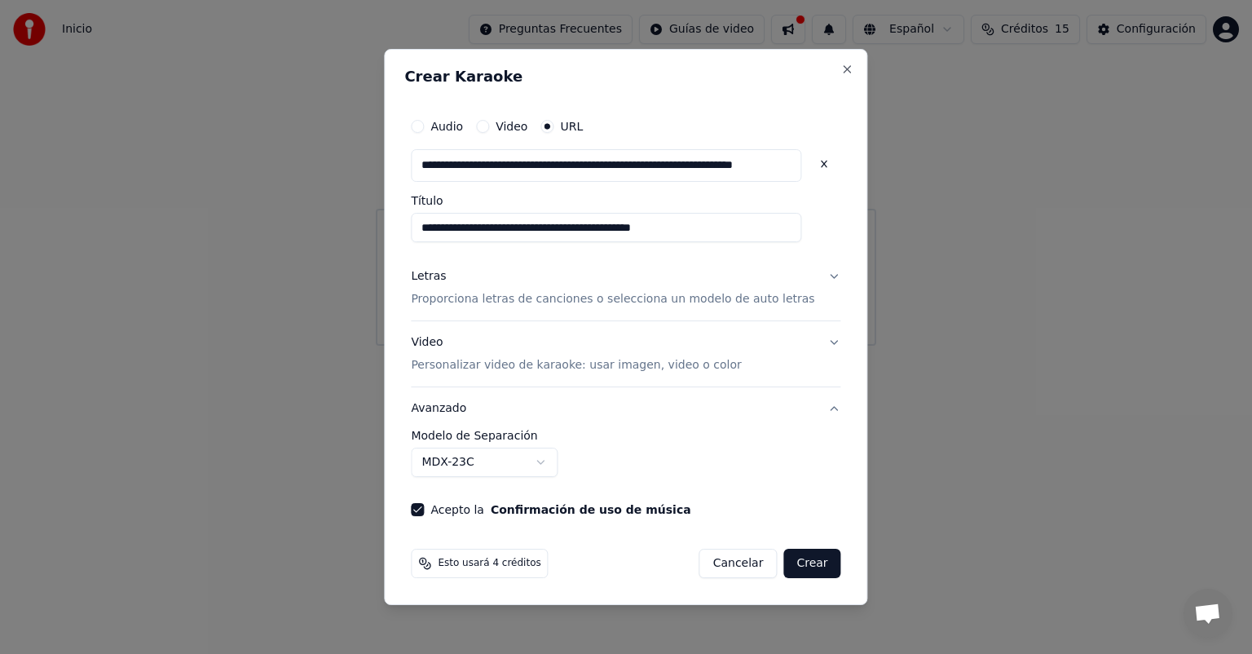
click at [783, 557] on button "Crear" at bounding box center [811, 562] width 57 height 29
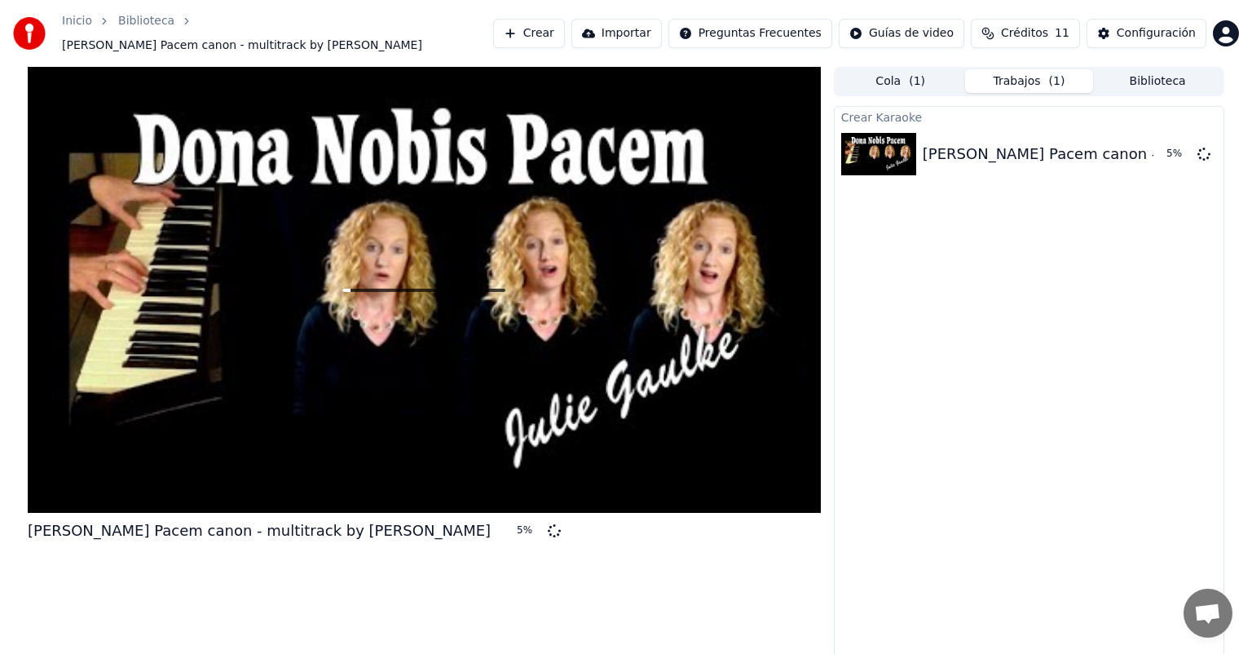
click at [976, 315] on div "Crear Karaoke [PERSON_NAME] Pacem canon - multitrack by [PERSON_NAME] 5 %" at bounding box center [1029, 384] width 390 height 556
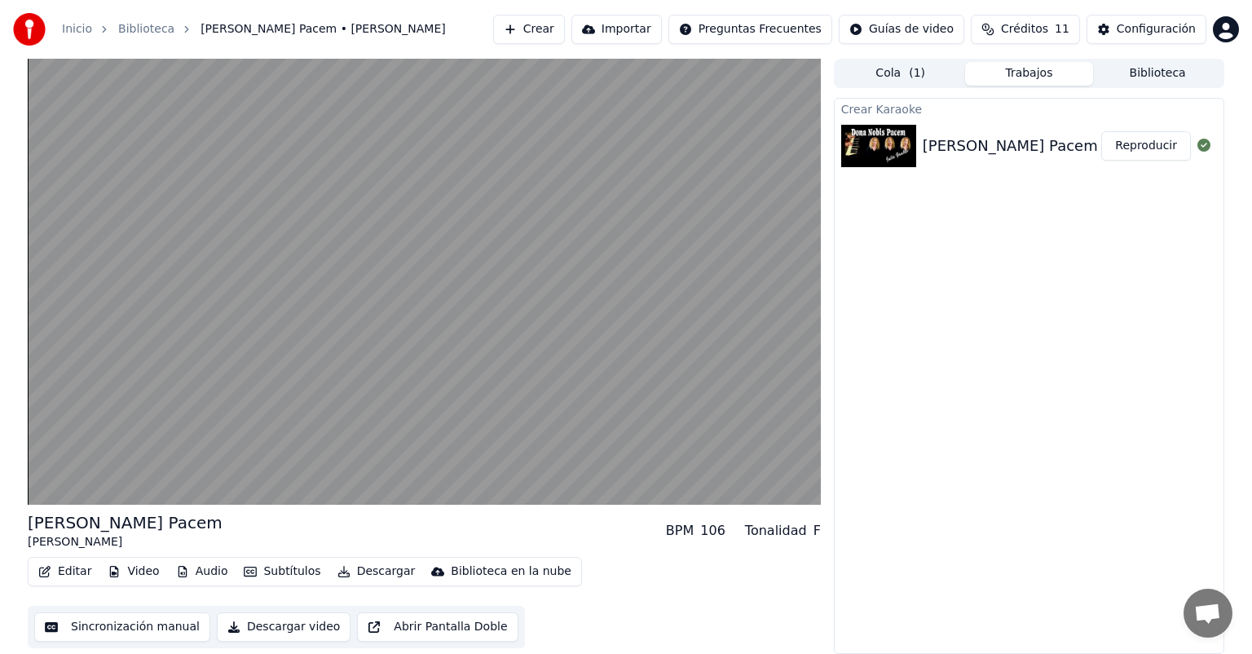
click at [269, 623] on button "Descargar video" at bounding box center [284, 626] width 134 height 29
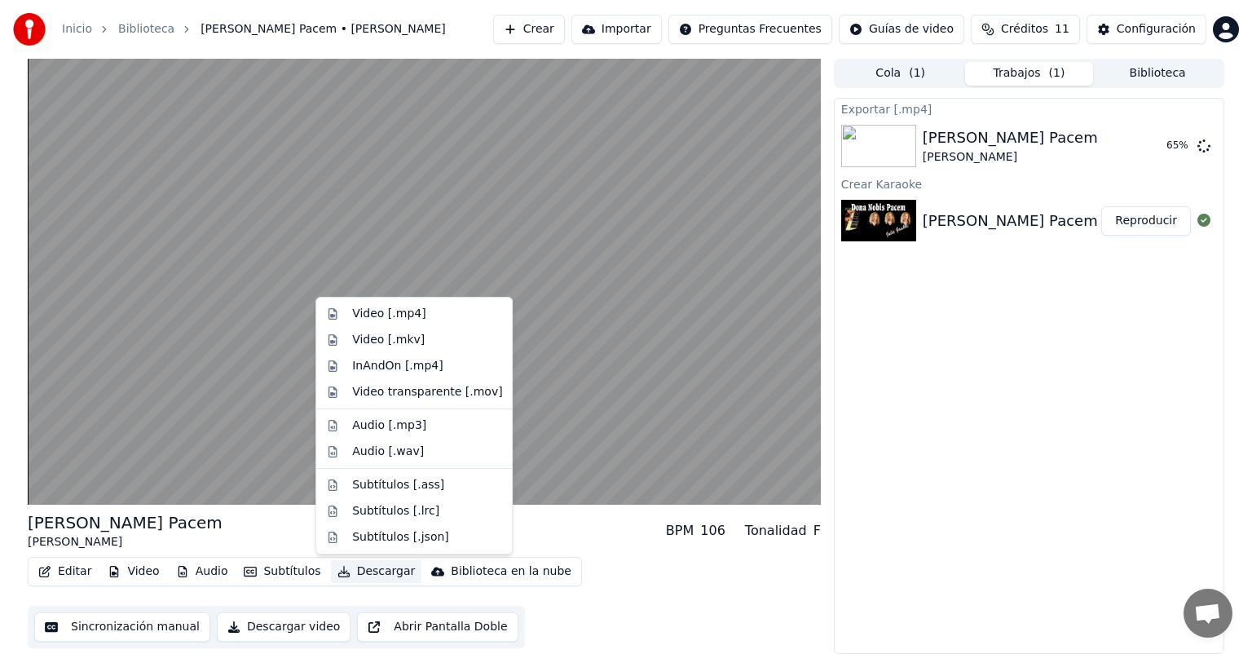
click at [359, 572] on button "Descargar" at bounding box center [376, 571] width 91 height 23
click at [410, 316] on div "Video [.mp4]" at bounding box center [388, 314] width 73 height 16
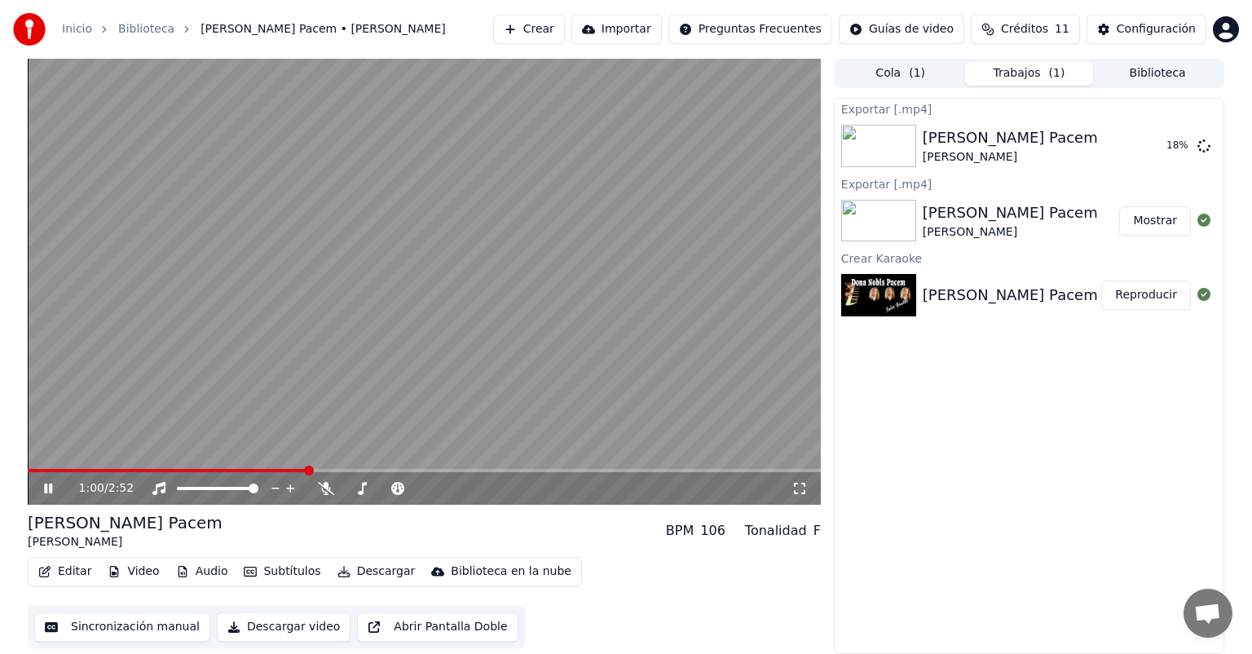
click at [46, 490] on icon at bounding box center [48, 488] width 8 height 10
click at [342, 570] on button "Descargar" at bounding box center [376, 571] width 91 height 23
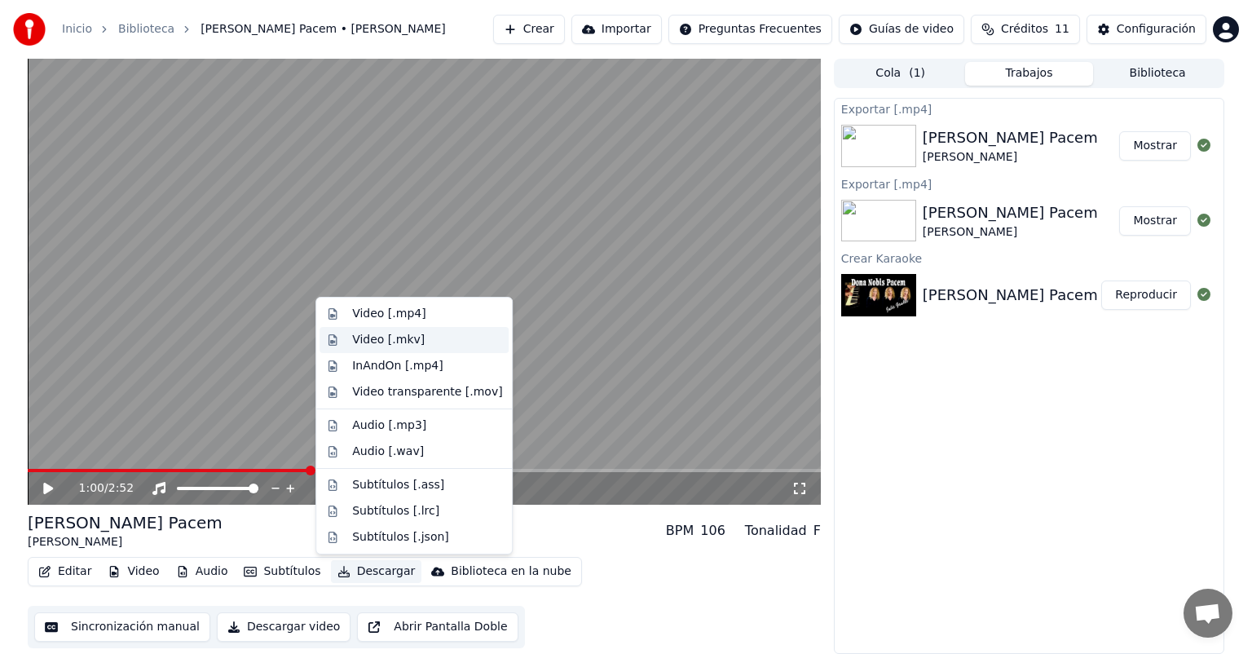
click at [444, 343] on div "Video [.mkv]" at bounding box center [427, 340] width 150 height 16
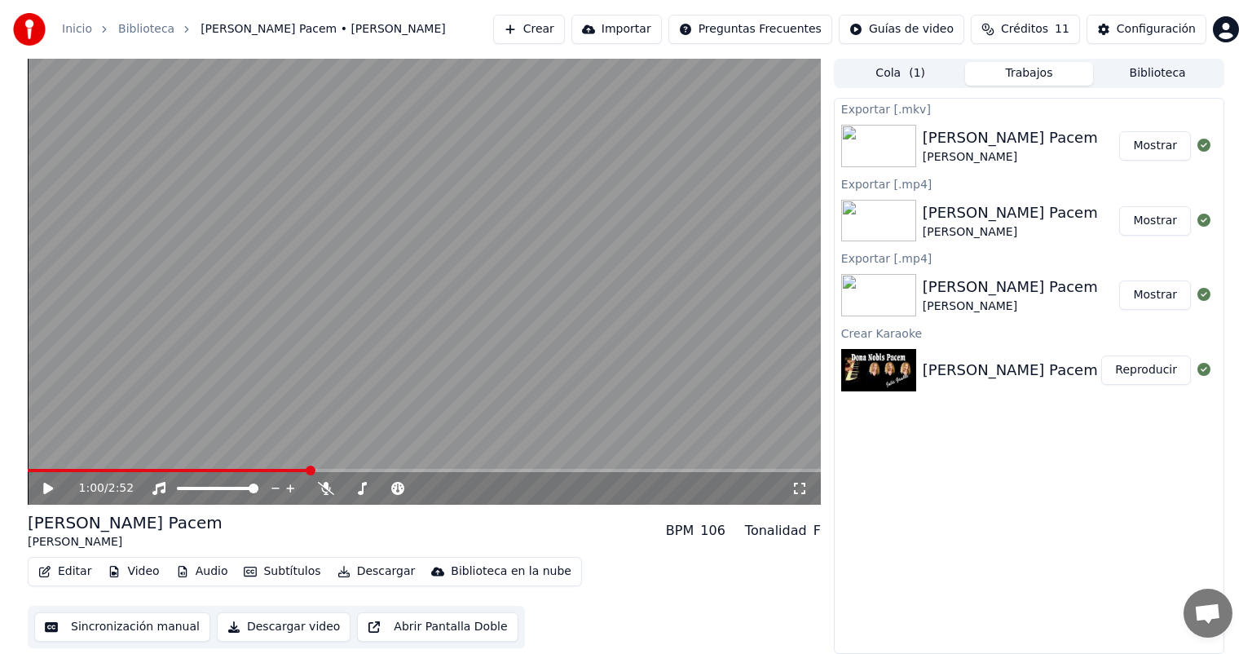
click at [1152, 150] on button "Mostrar" at bounding box center [1155, 145] width 72 height 29
click at [1152, 148] on button "Mostrar" at bounding box center [1155, 145] width 72 height 29
click at [1138, 218] on button "Mostrar" at bounding box center [1155, 220] width 72 height 29
click at [1142, 291] on button "Mostrar" at bounding box center [1155, 294] width 72 height 29
click at [1149, 372] on button "Reproducir" at bounding box center [1146, 369] width 90 height 29
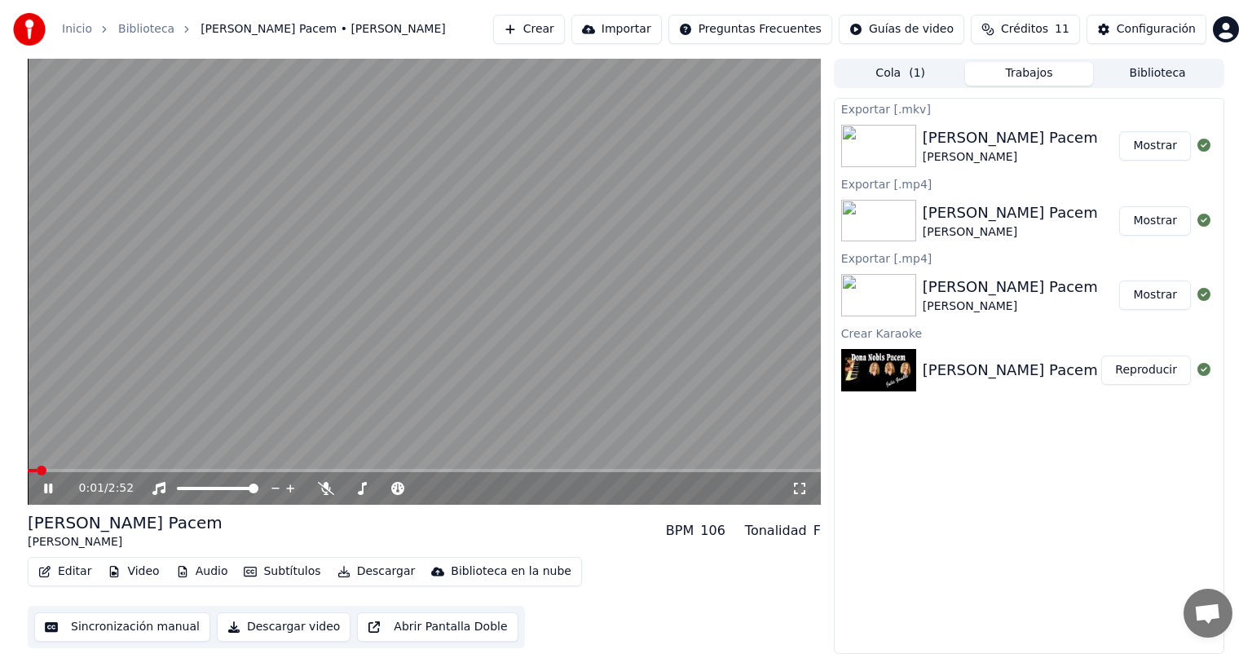
click at [352, 355] on video at bounding box center [424, 282] width 793 height 446
click at [373, 570] on button "Descargar" at bounding box center [376, 571] width 91 height 23
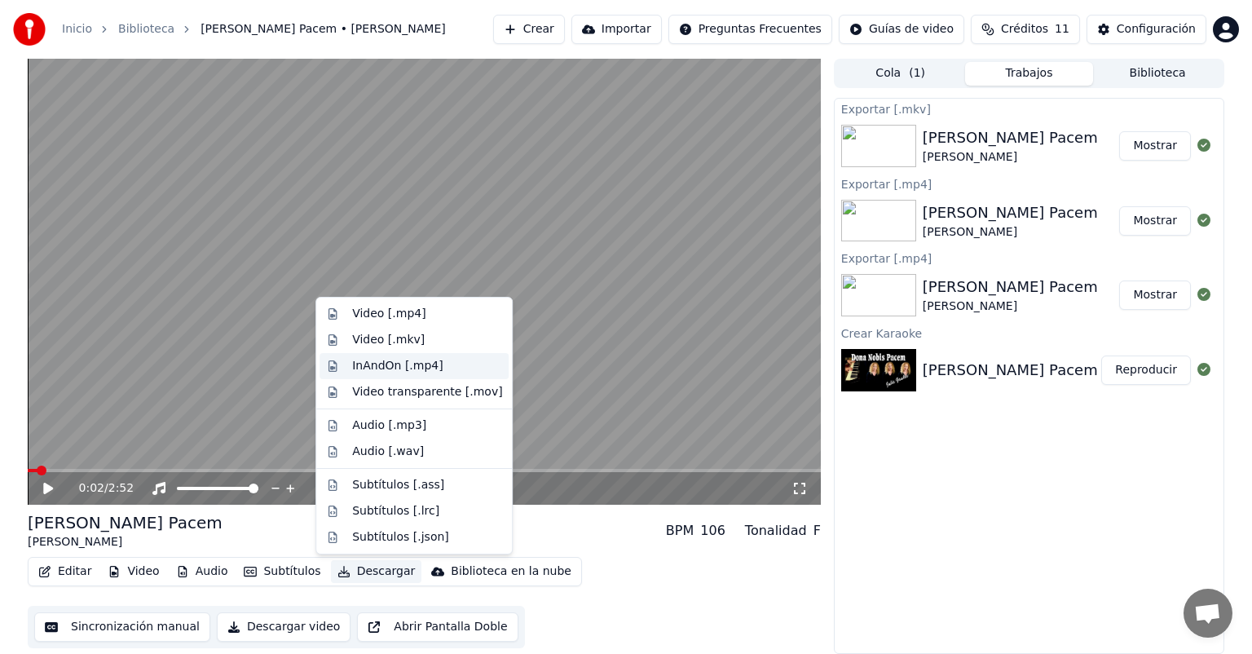
click at [466, 366] on div "InAndOn [.mp4]" at bounding box center [427, 366] width 150 height 16
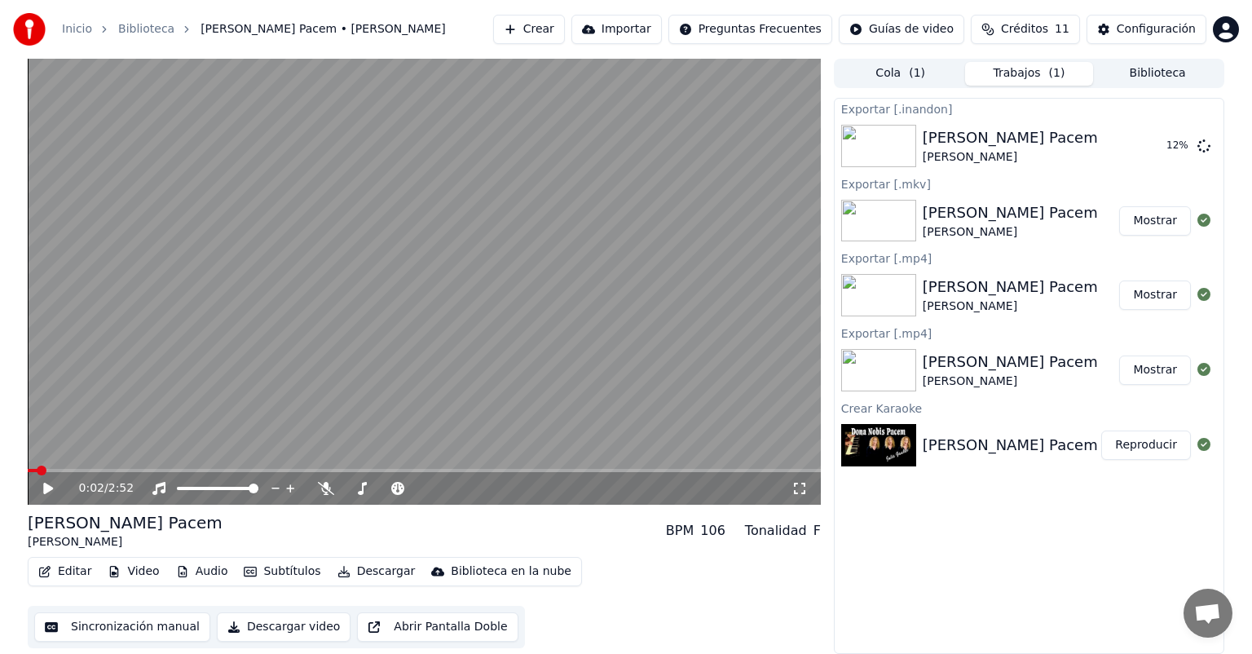
click at [363, 569] on button "Descargar" at bounding box center [376, 571] width 91 height 23
click at [1174, 142] on button "Mostrar" at bounding box center [1155, 145] width 72 height 29
